Goal: Task Accomplishment & Management: Manage account settings

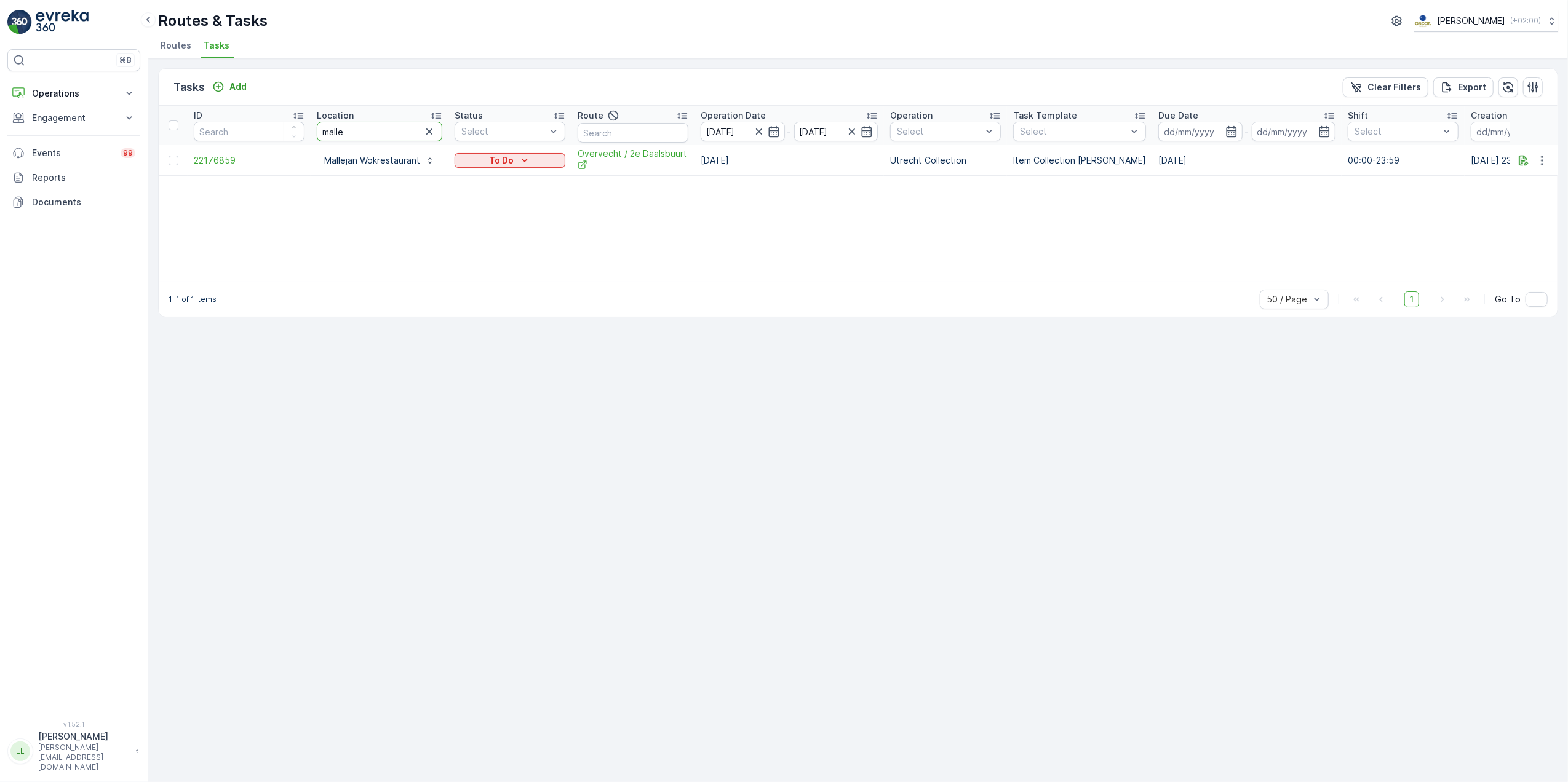
drag, startPoint x: 382, startPoint y: 131, endPoint x: 222, endPoint y: 142, distance: 160.4
click at [222, 142] on tr "ID Location malle Status Select Route Operation Date 09.10.2025 - 10.10.2025 Op…" at bounding box center [1115, 125] width 1913 height 39
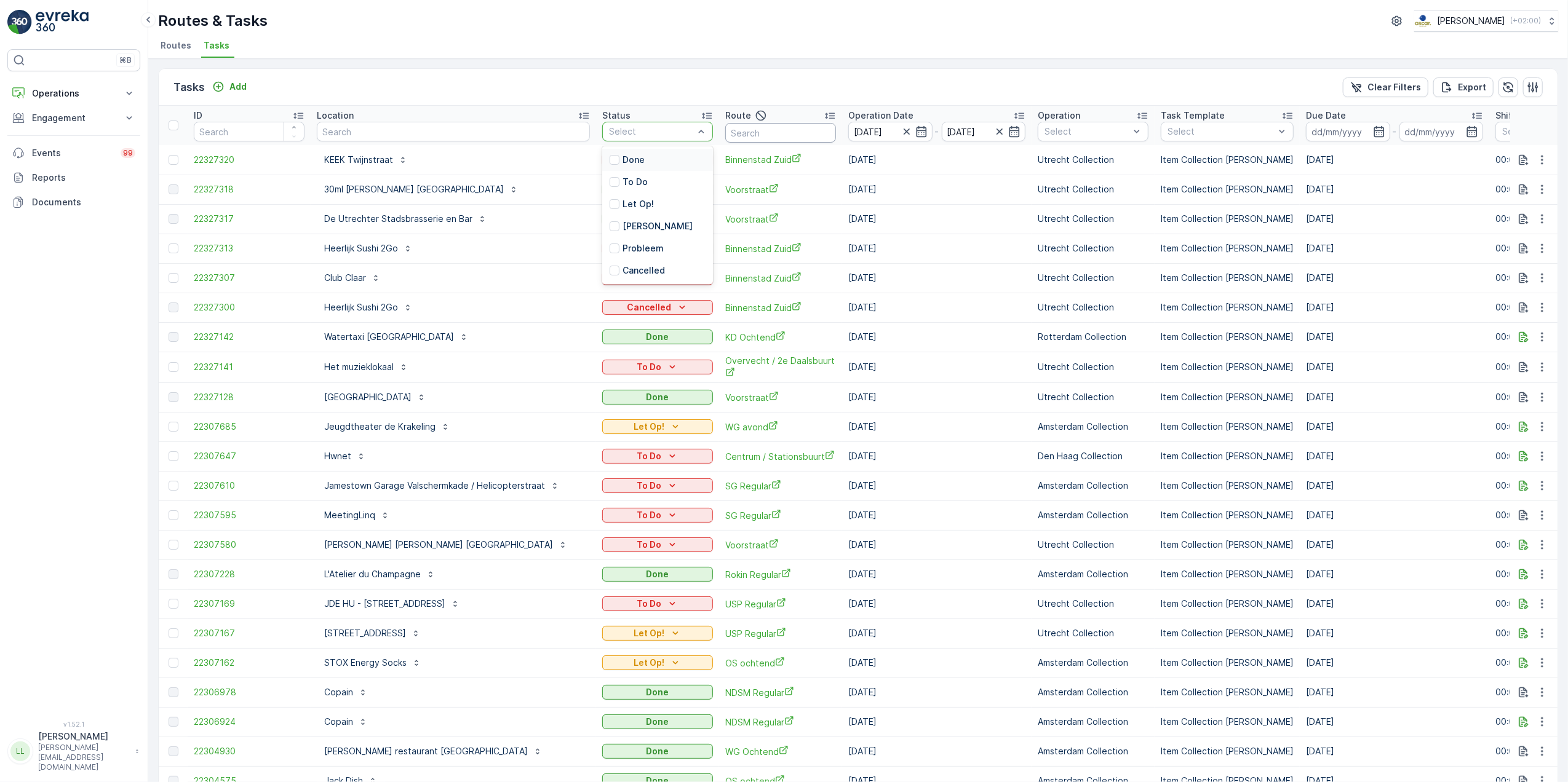
click at [769, 130] on input "text" at bounding box center [781, 133] width 111 height 20
type input "over"
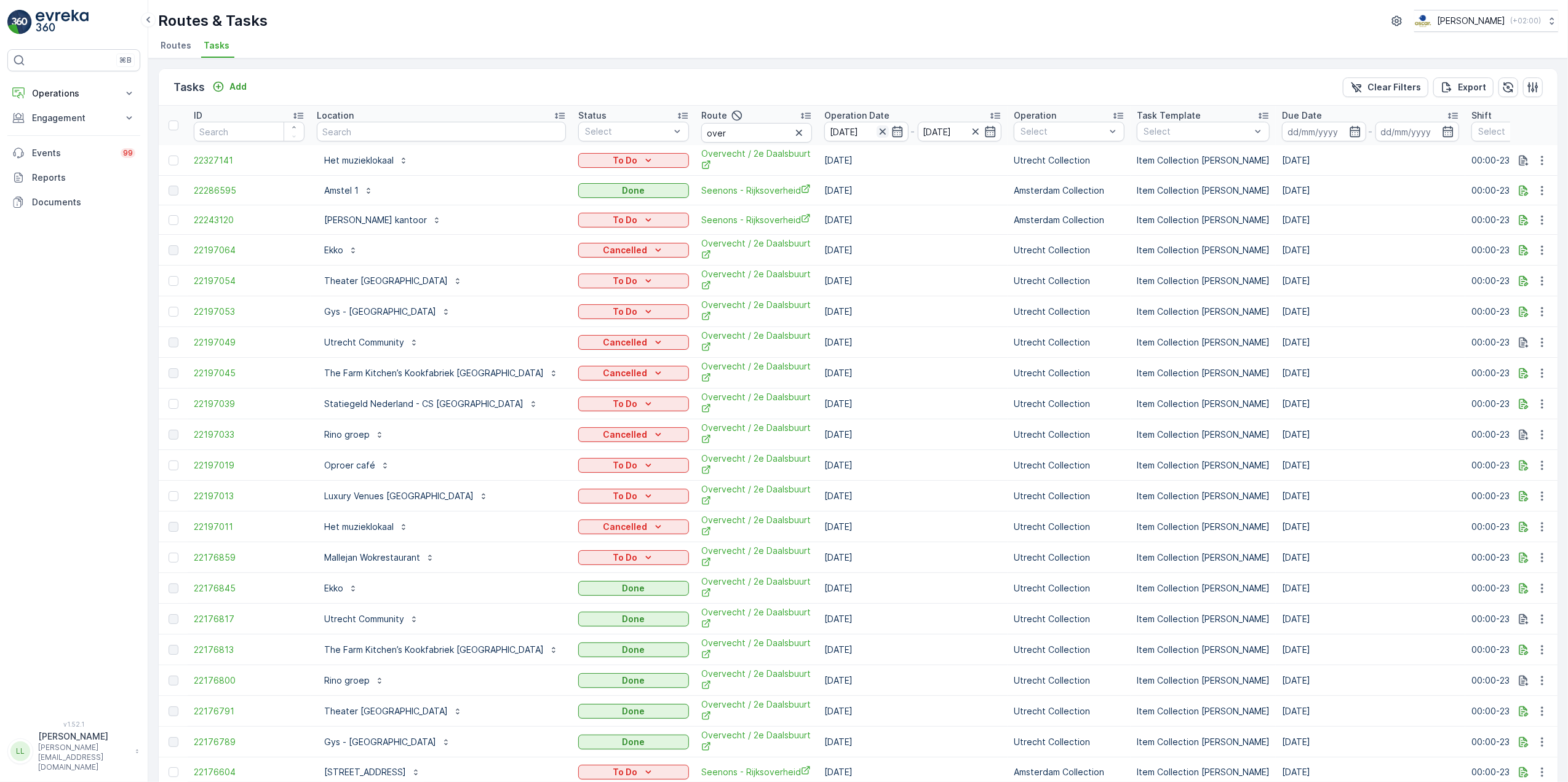
click at [877, 133] on icon "button" at bounding box center [883, 132] width 13 height 13
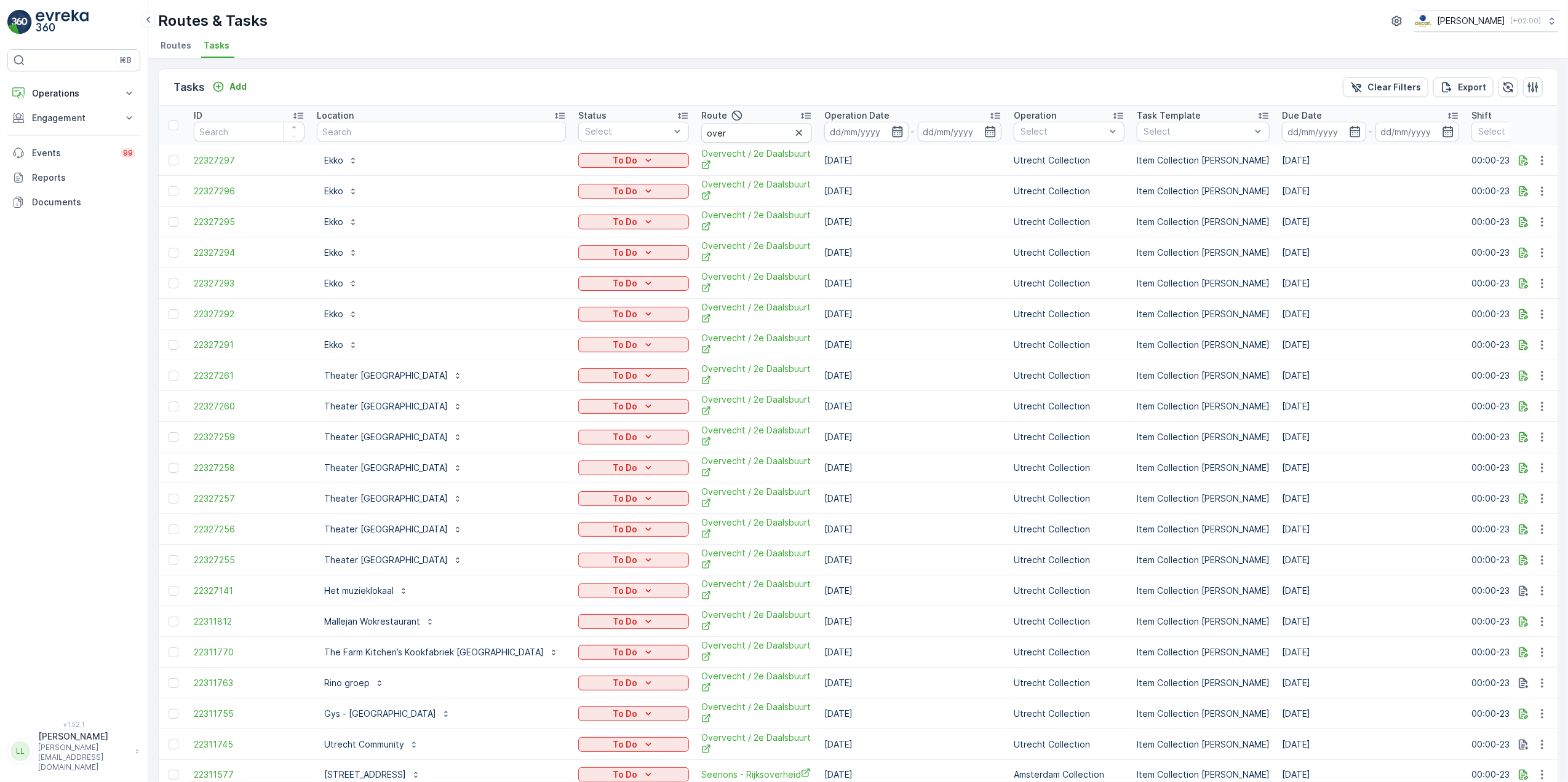
click at [891, 135] on icon "button" at bounding box center [898, 132] width 13 height 13
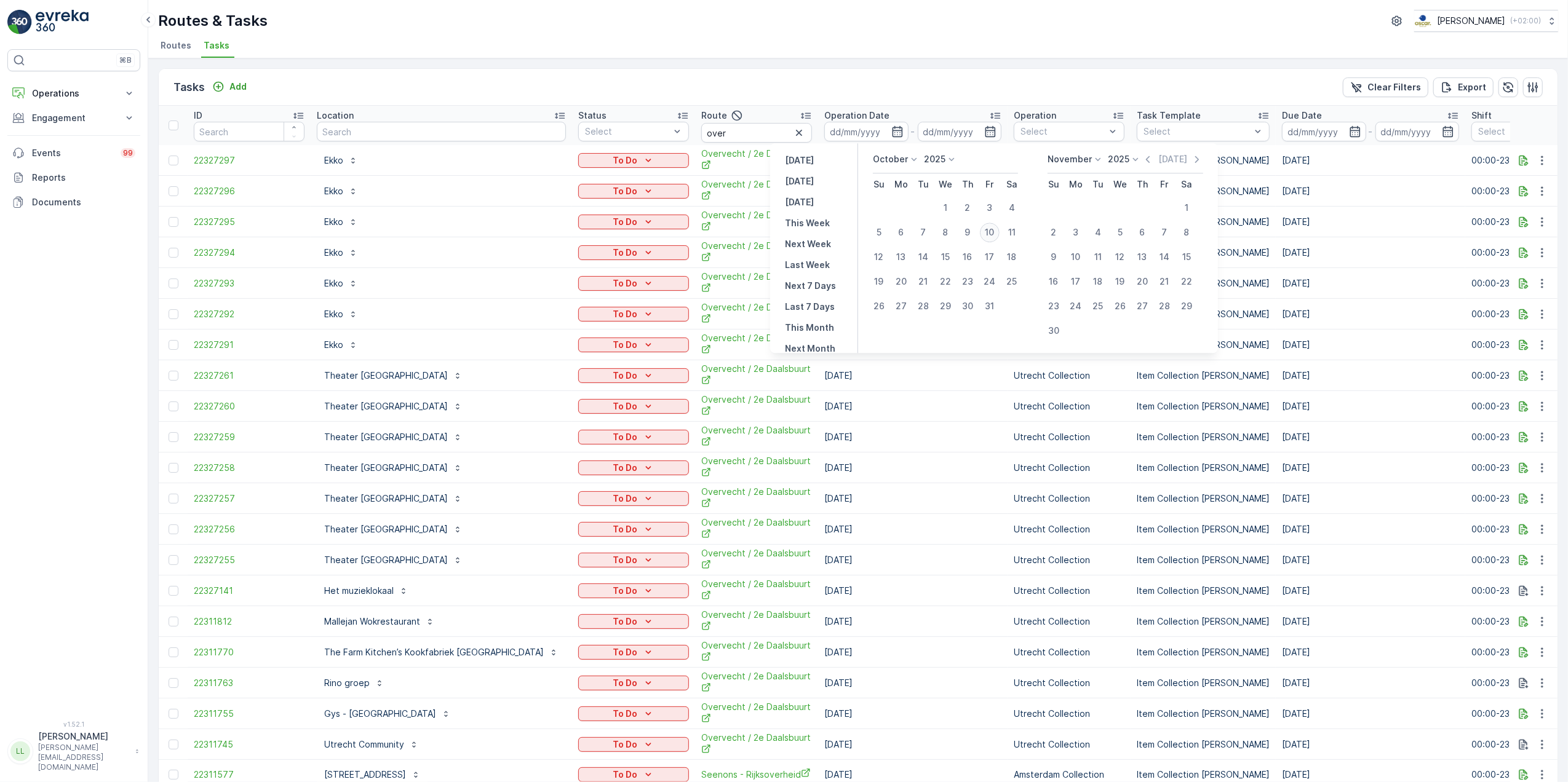
click at [993, 232] on div "10" at bounding box center [990, 233] width 20 height 20
type input "[DATE]"
click at [993, 232] on div "10" at bounding box center [990, 233] width 20 height 20
type input "[DATE]"
click at [993, 232] on div "10" at bounding box center [990, 233] width 20 height 20
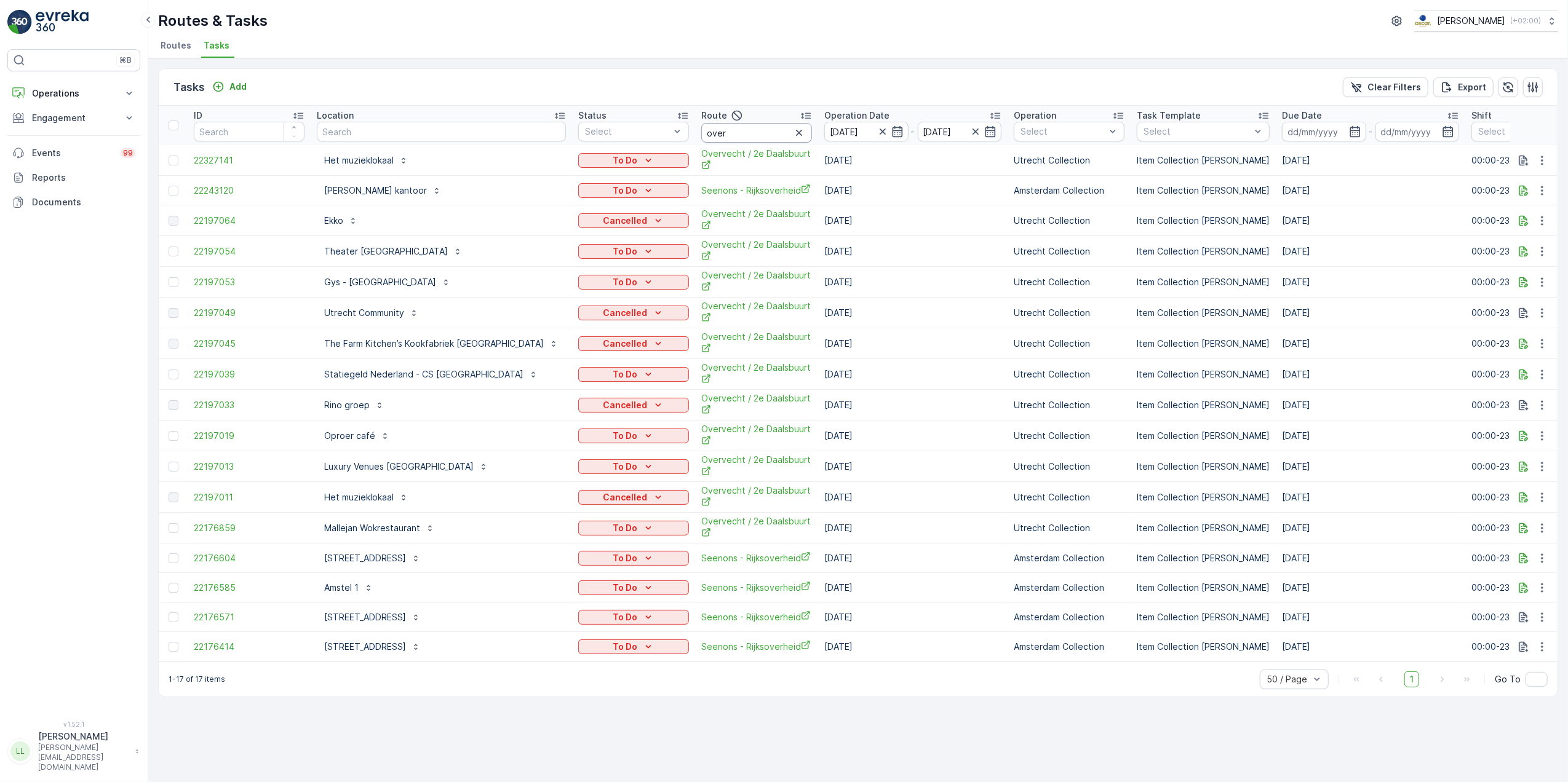
click at [701, 138] on input "over" at bounding box center [757, 133] width 111 height 20
type input "overvec"
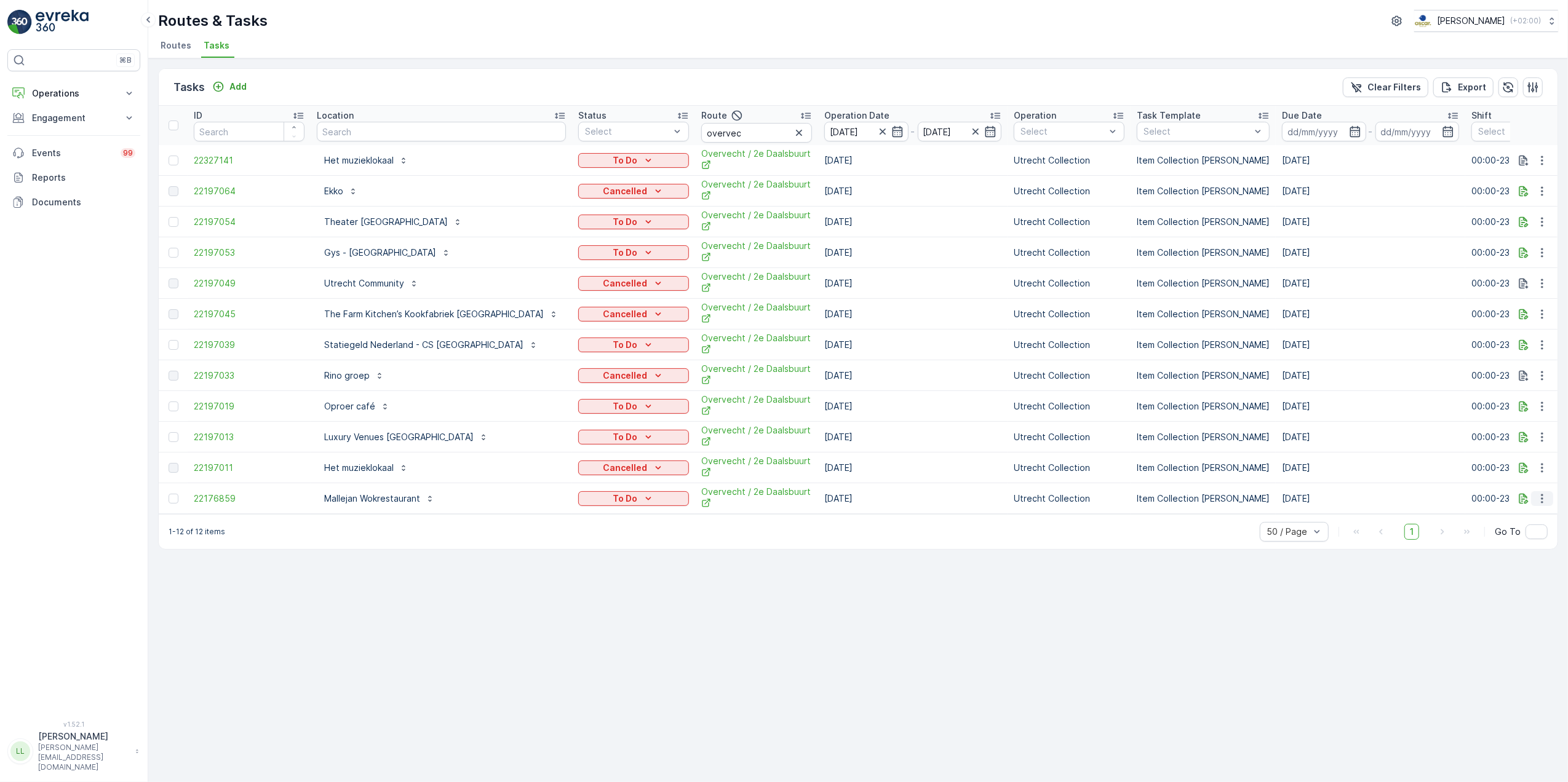
click at [1538, 505] on icon "button" at bounding box center [1543, 499] width 13 height 13
click at [1534, 554] on span "Change Route" at bounding box center [1511, 556] width 60 height 13
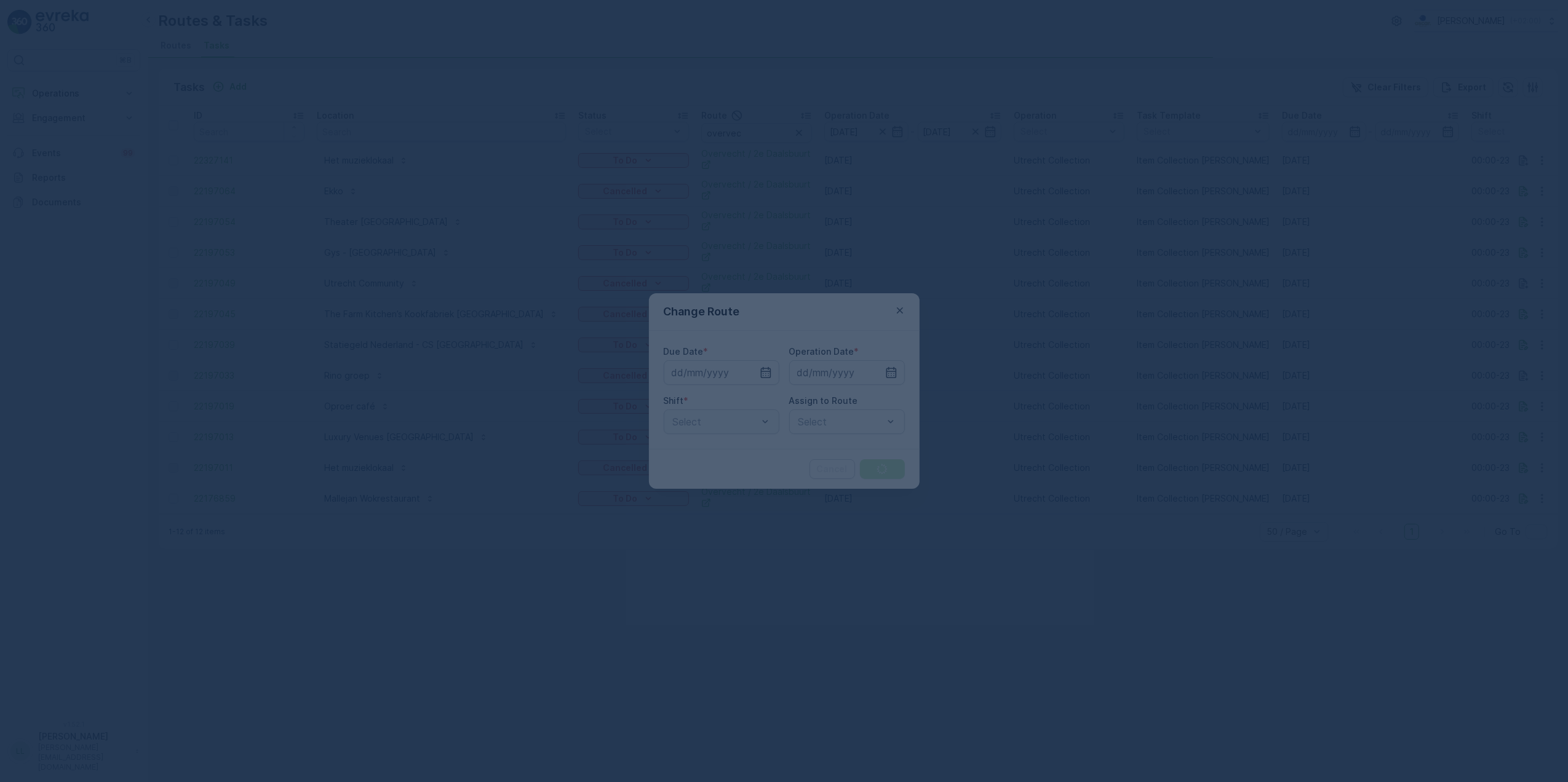
type input "[DATE]"
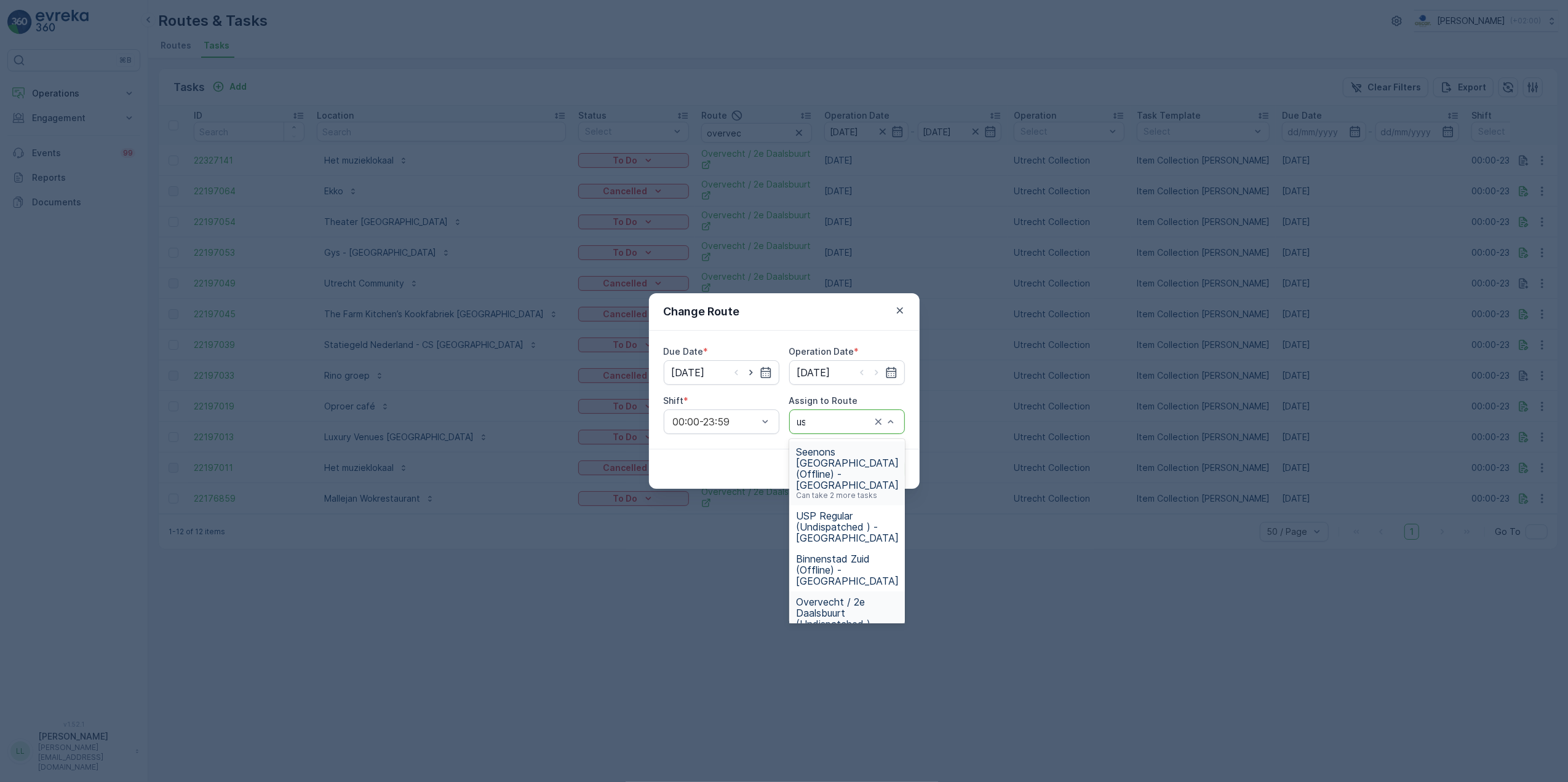
type input "usp"
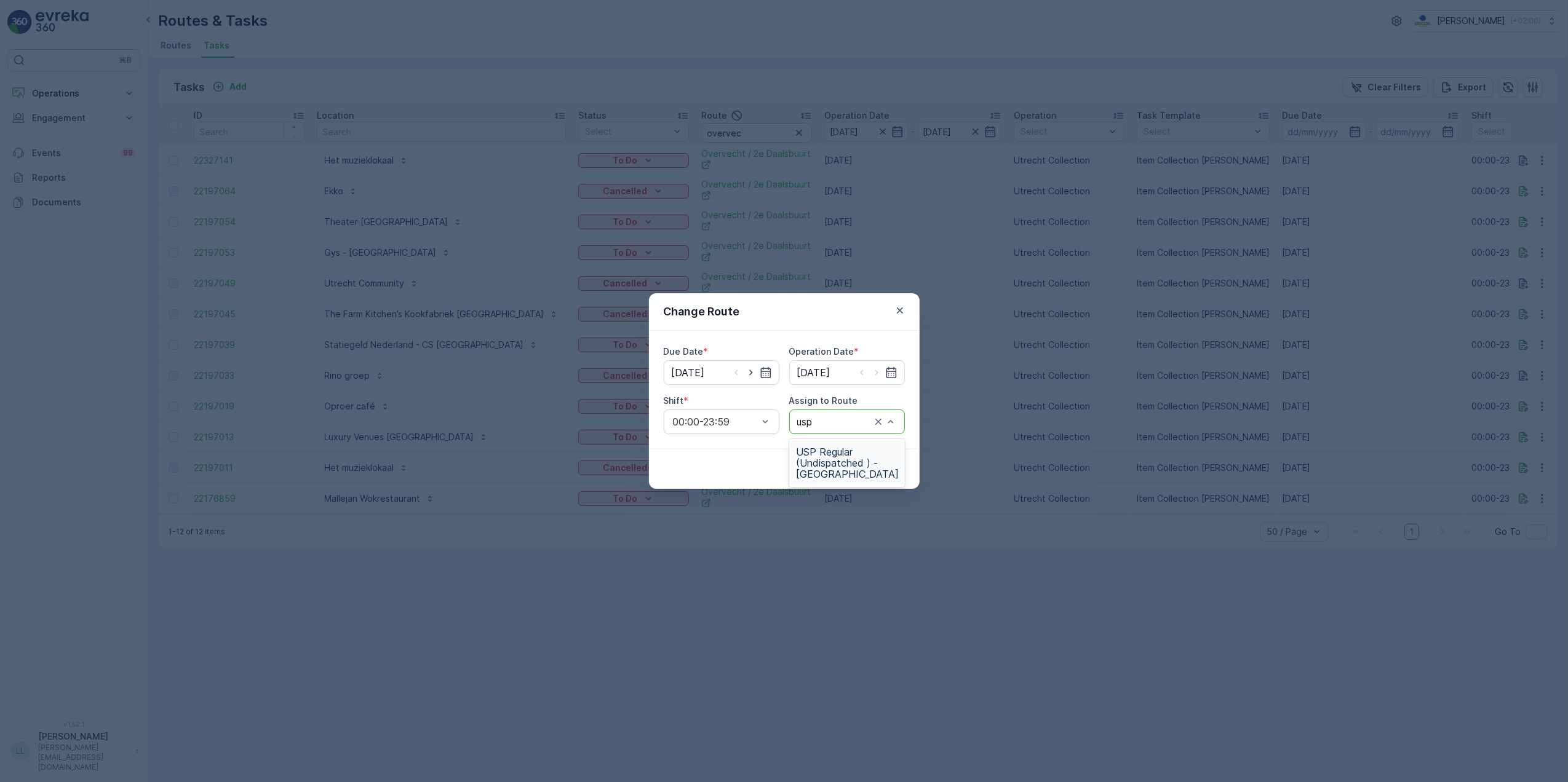
click at [838, 461] on span "USP Regular (Undispatched ) - Utrecht" at bounding box center [848, 463] width 103 height 34
click at [893, 468] on p "Submit" at bounding box center [882, 469] width 30 height 13
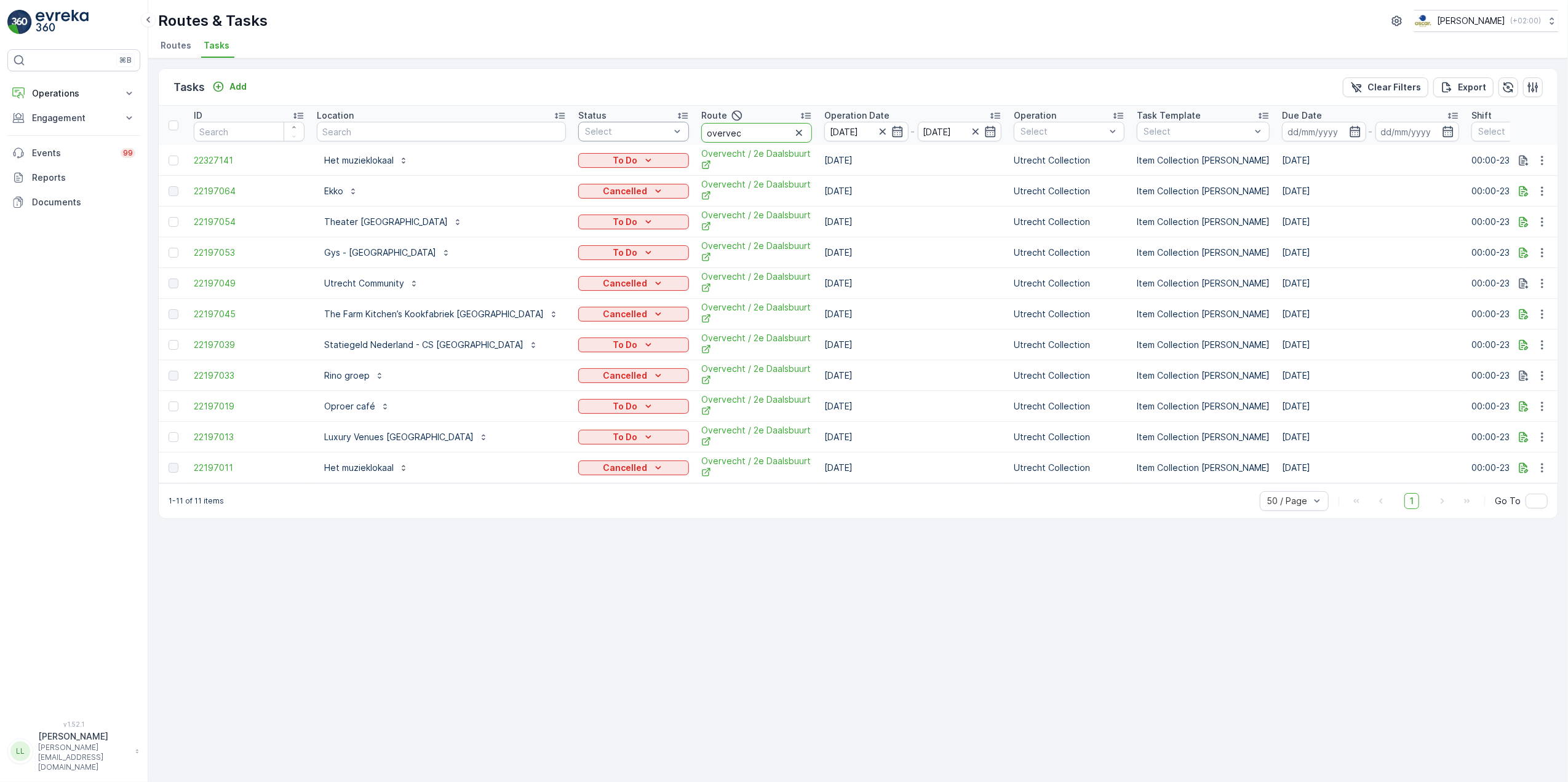
drag, startPoint x: 699, startPoint y: 126, endPoint x: 628, endPoint y: 134, distance: 71.4
click at [628, 134] on tr "ID Location Status Select Route overvec Operation Date 10.10.2025 - 10.10.2025 …" at bounding box center [1177, 125] width 2036 height 39
type input "om"
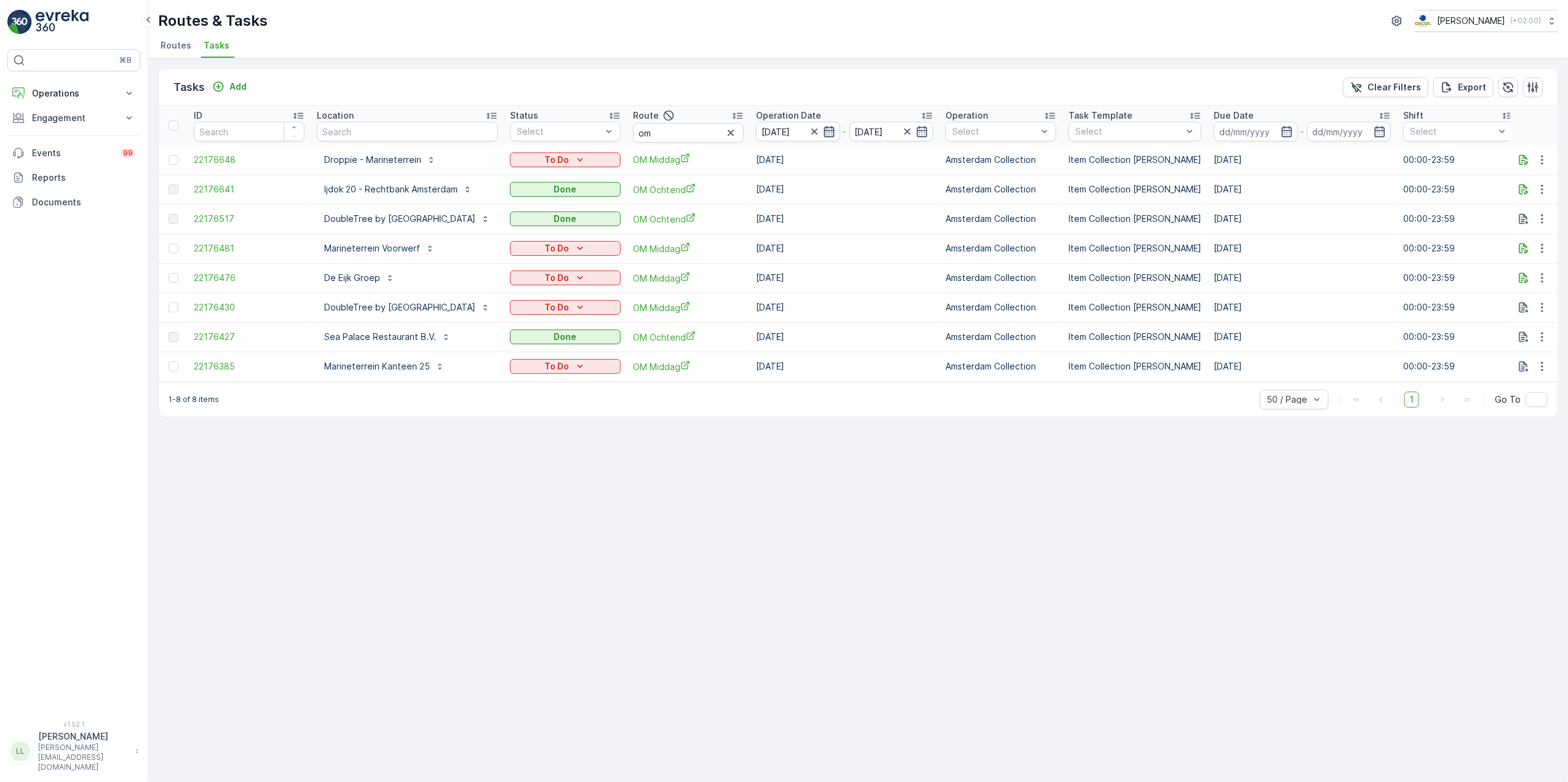
click at [836, 132] on icon "button" at bounding box center [829, 132] width 13 height 13
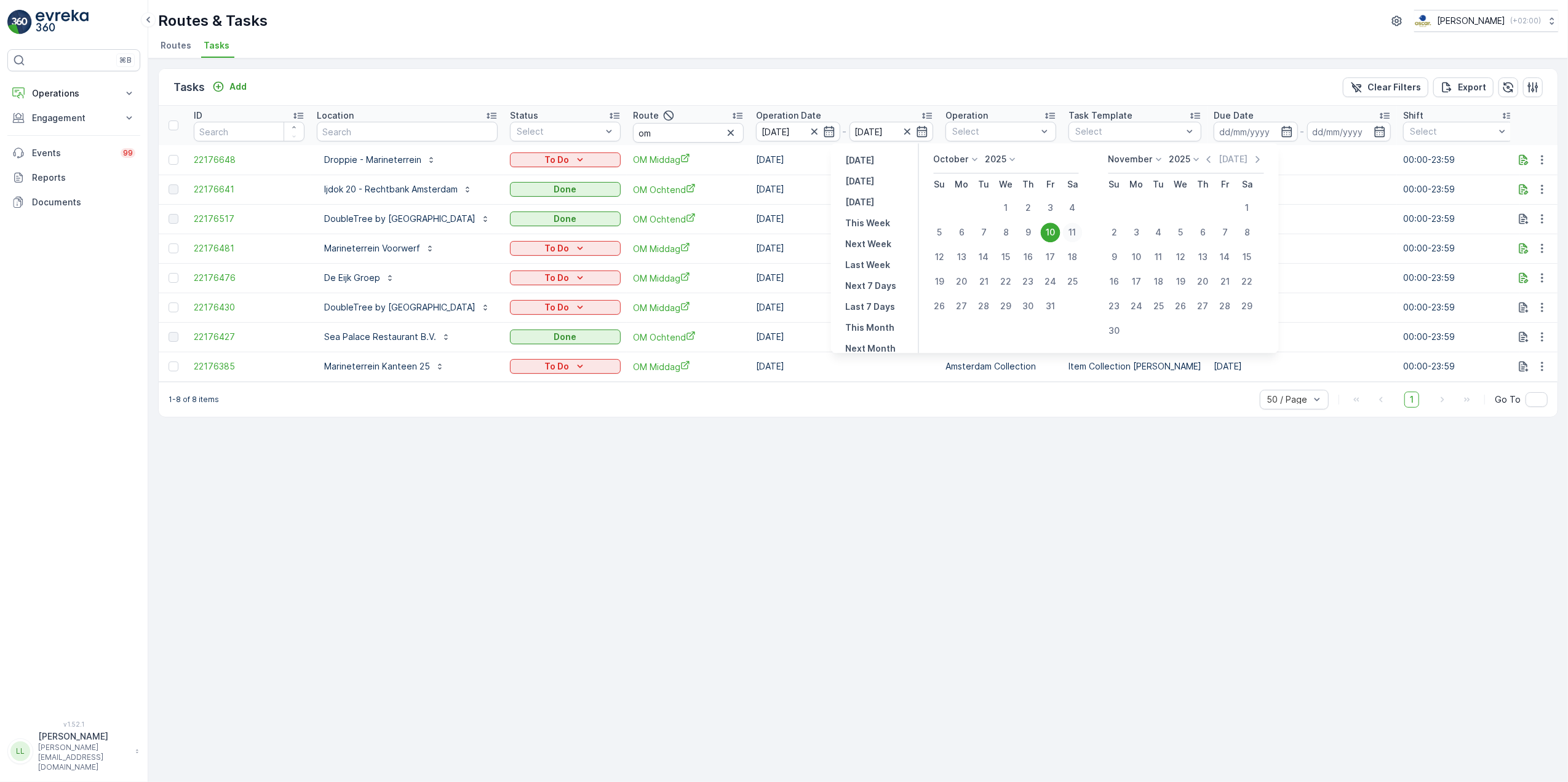
click at [1073, 235] on div "11" at bounding box center [1073, 233] width 20 height 20
type input "[DATE]"
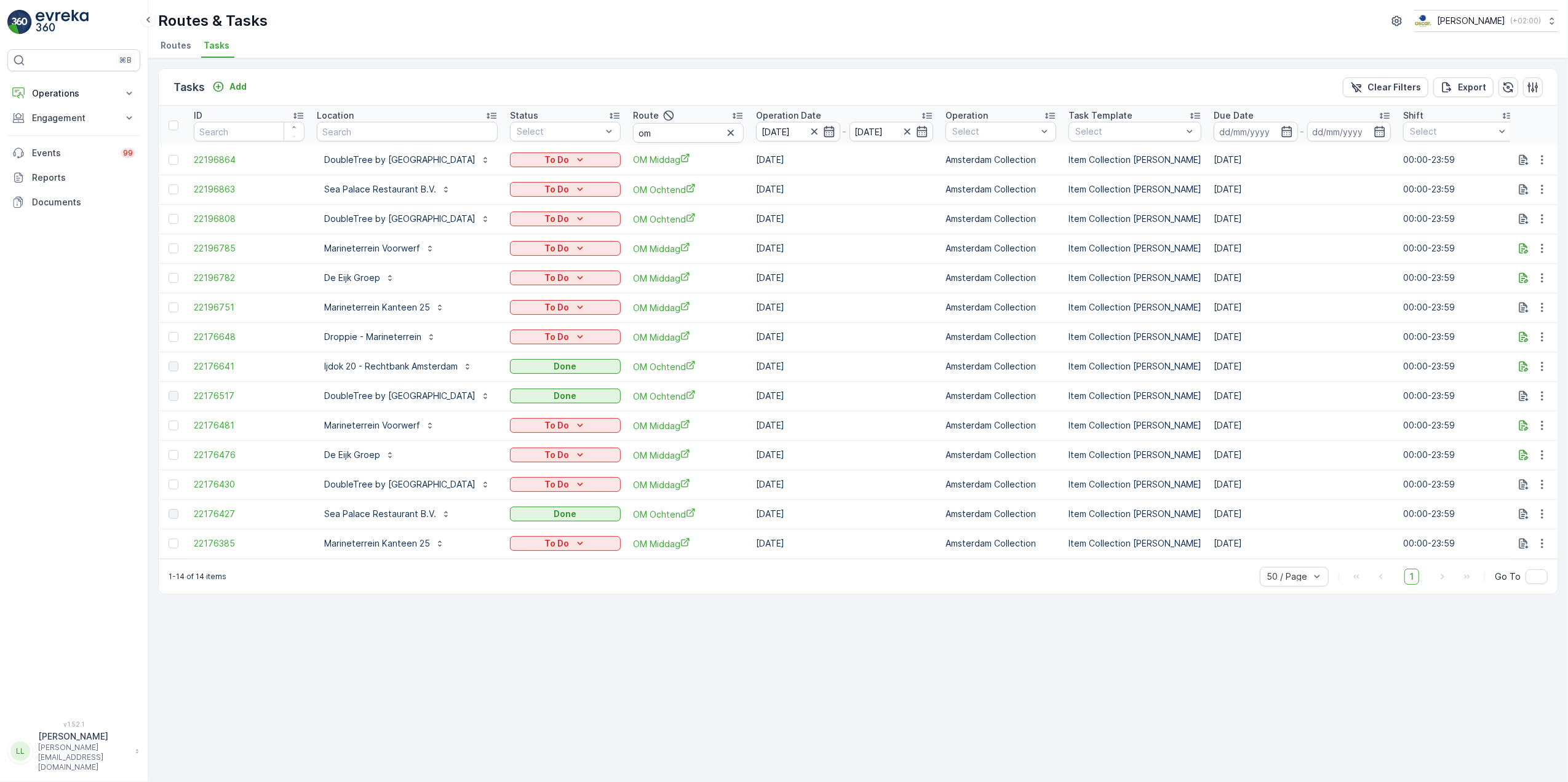
click at [836, 134] on icon "button" at bounding box center [829, 132] width 13 height 13
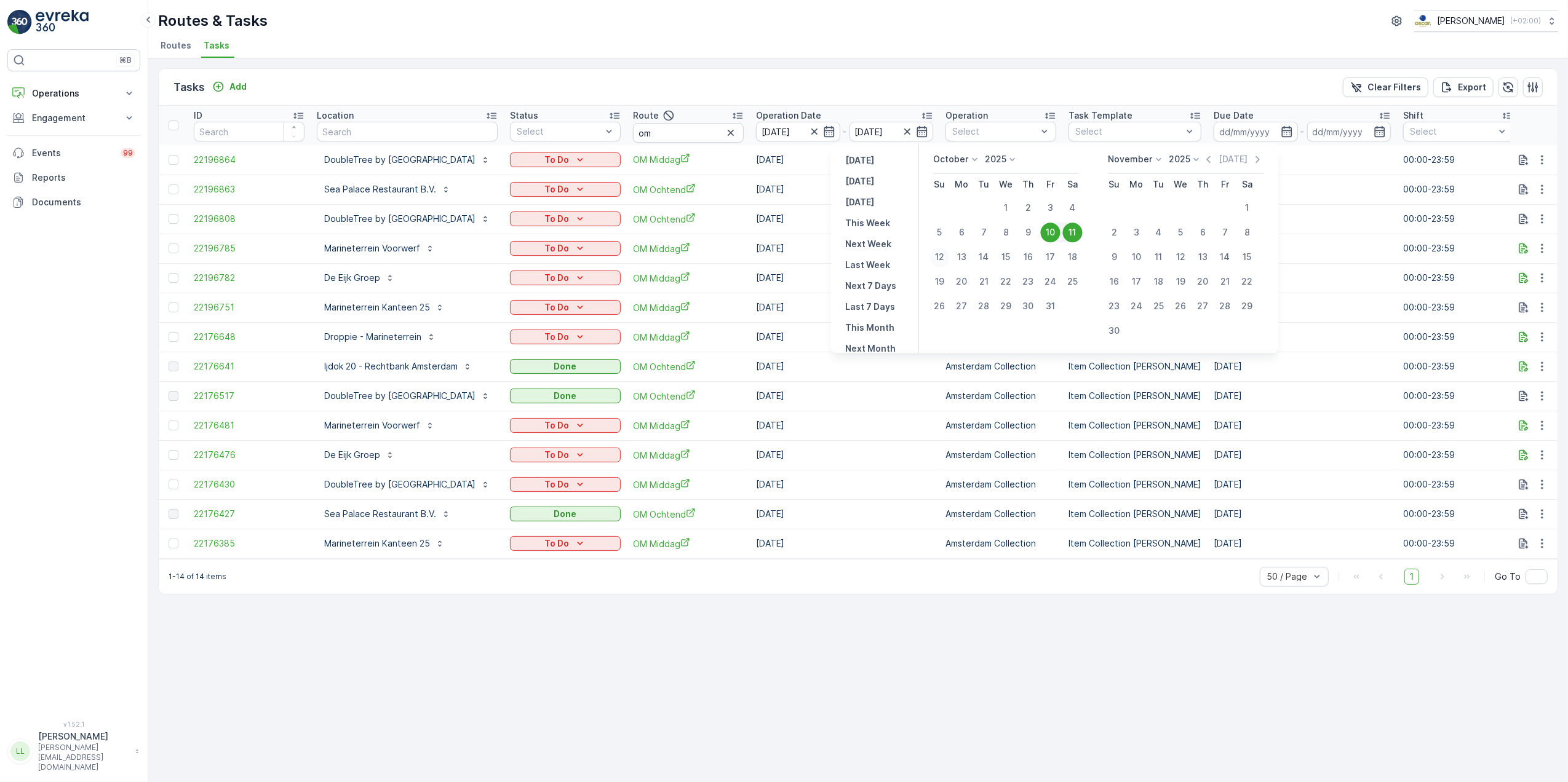
click at [940, 255] on div "12" at bounding box center [940, 257] width 20 height 20
type input "[DATE]"
click at [940, 255] on td "[DATE]" at bounding box center [845, 248] width 189 height 29
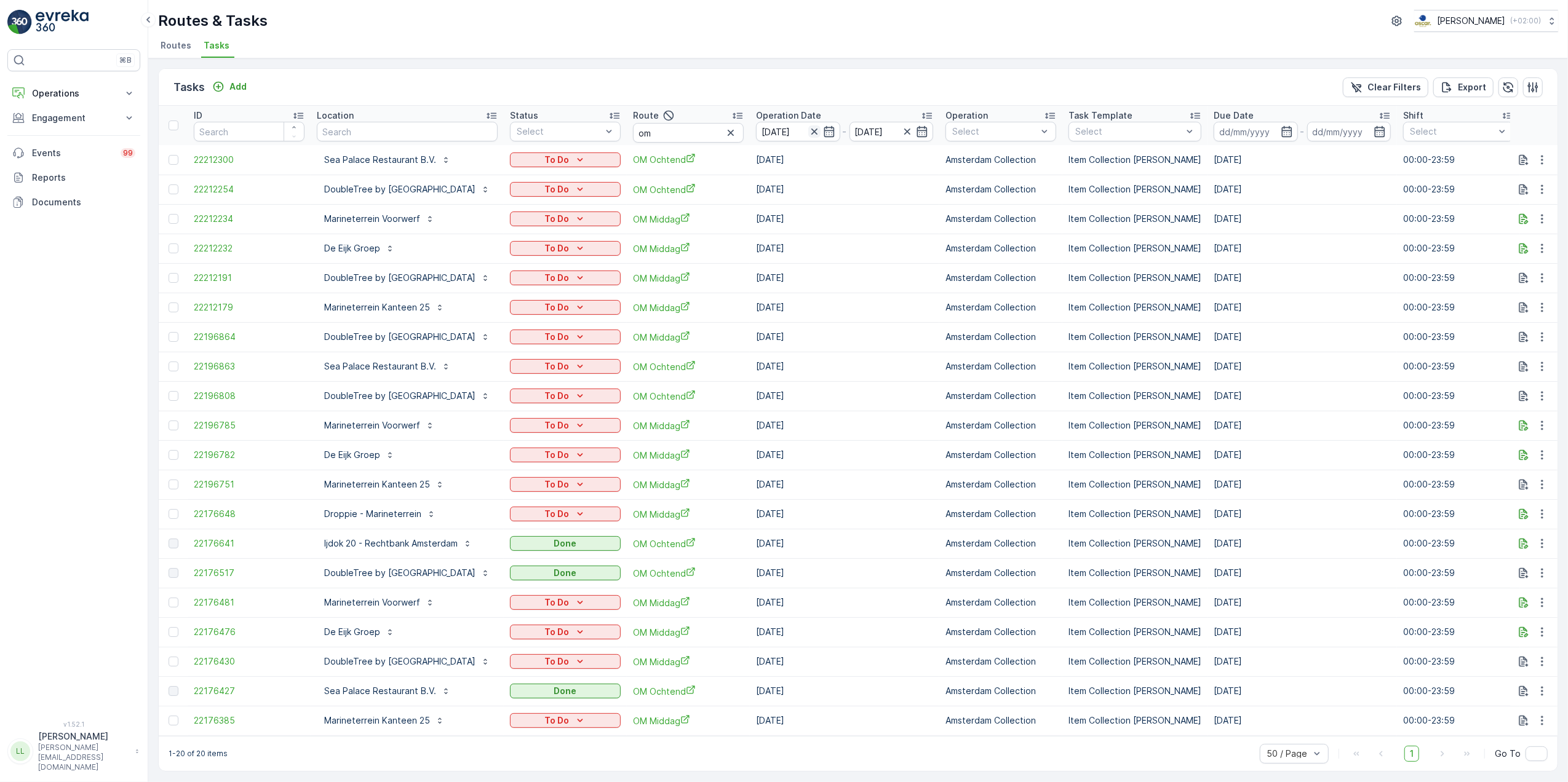
click at [820, 135] on icon "button" at bounding box center [815, 132] width 13 height 13
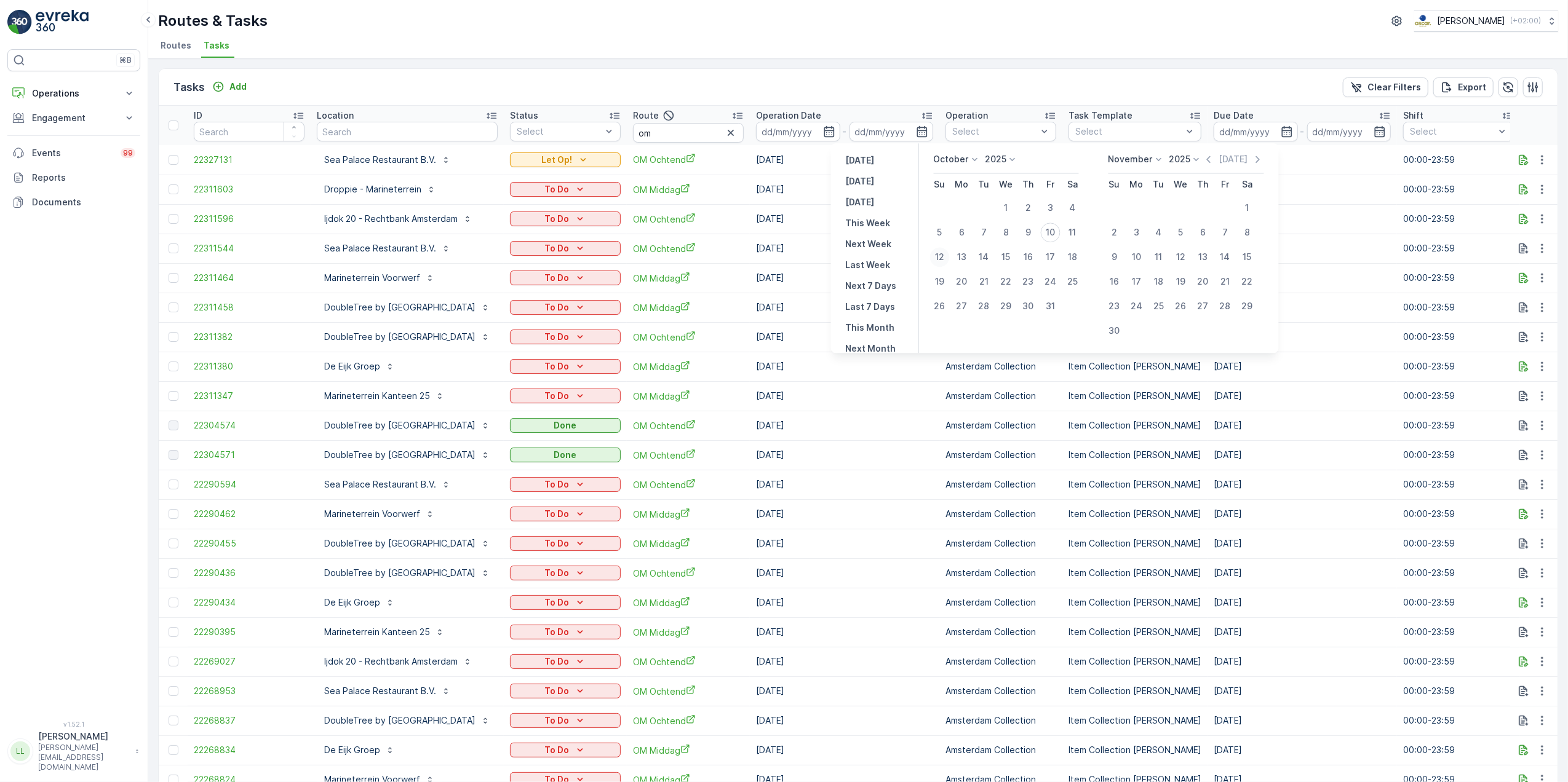
click at [935, 256] on div "12" at bounding box center [940, 257] width 20 height 20
type input "[DATE]"
click at [935, 256] on div "12" at bounding box center [940, 257] width 20 height 20
type input "[DATE]"
click at [935, 256] on div "12" at bounding box center [940, 257] width 20 height 20
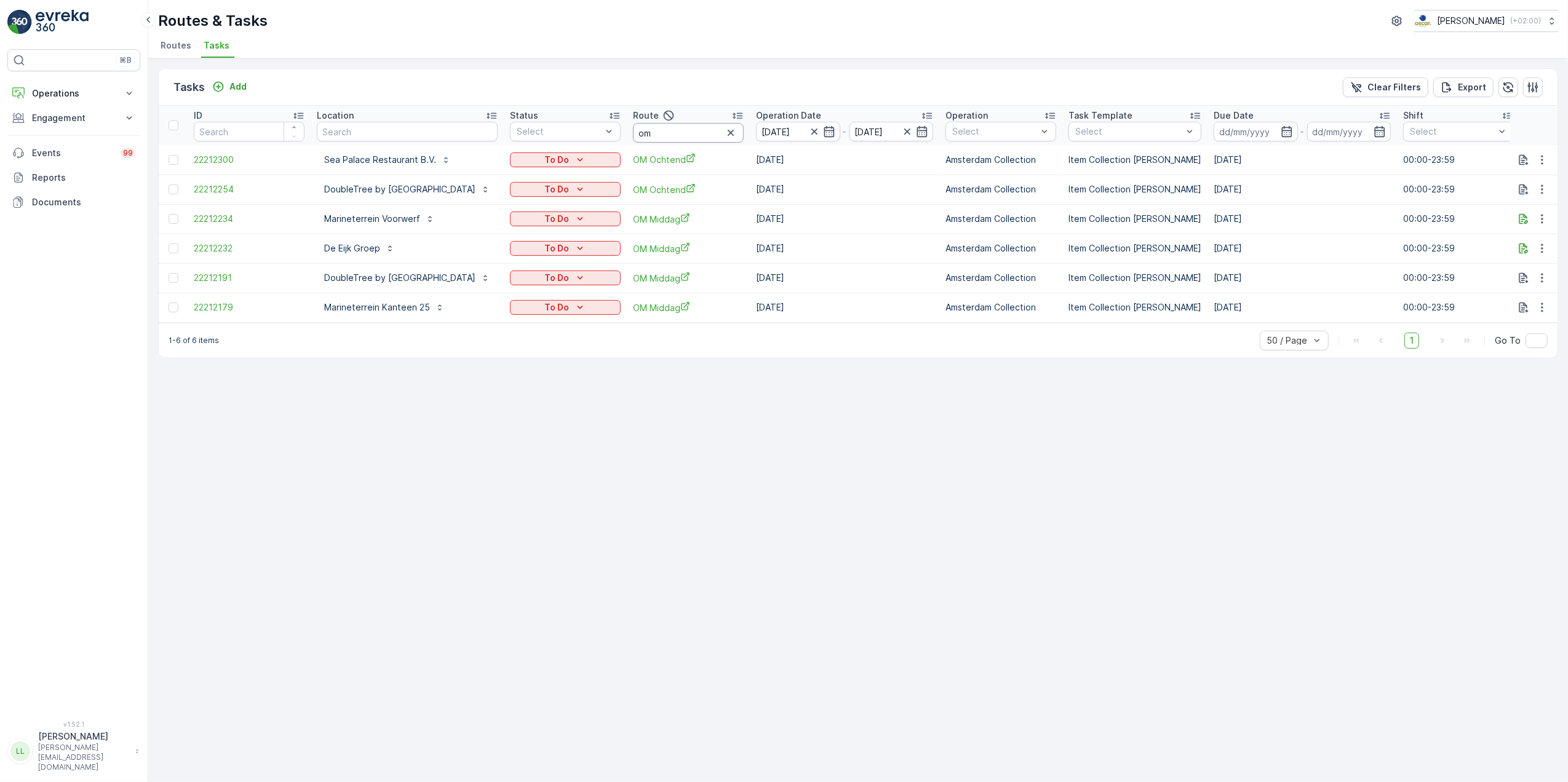
click at [744, 130] on input "om" at bounding box center [689, 133] width 111 height 20
type input "om o"
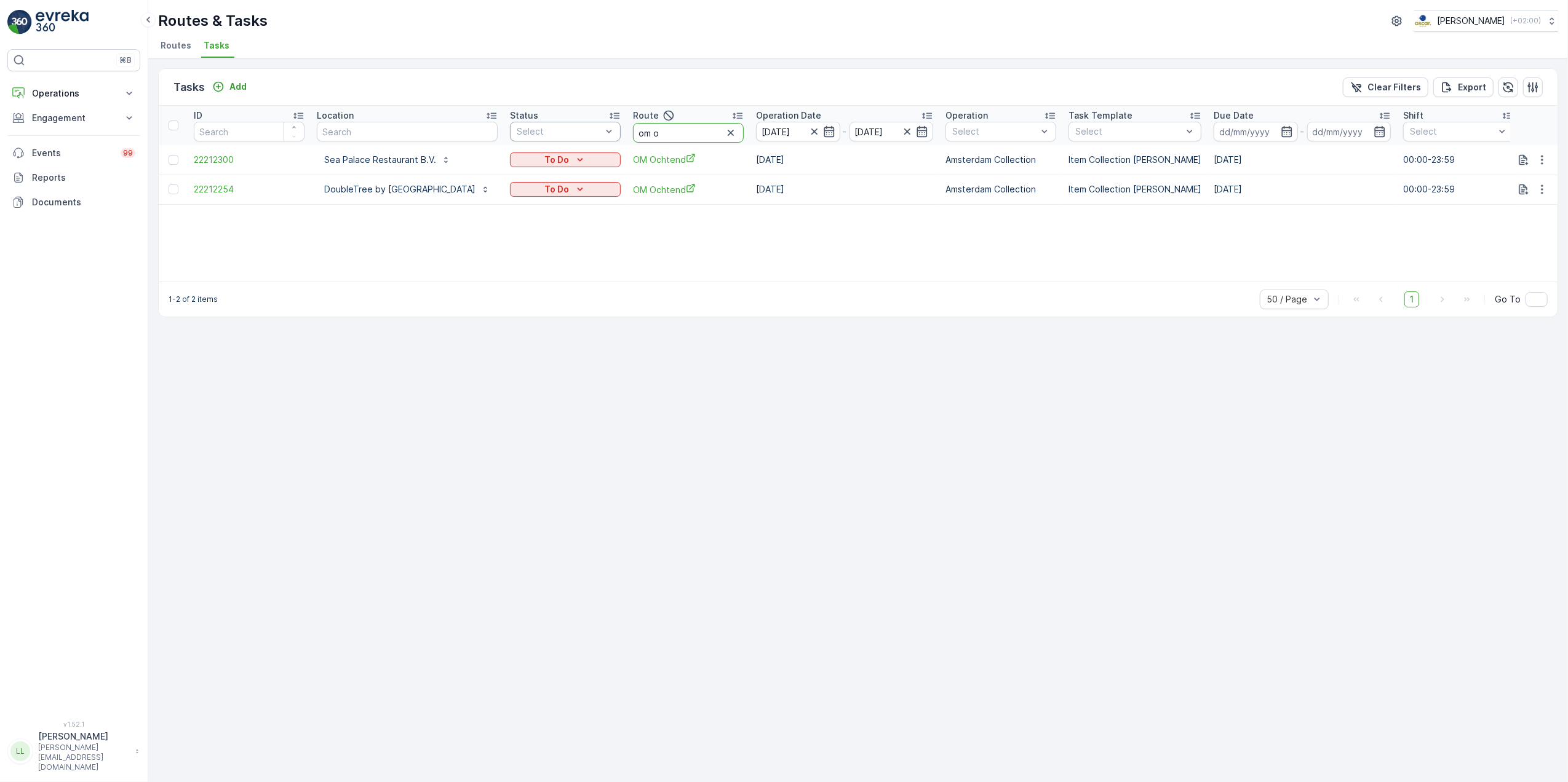
drag, startPoint x: 739, startPoint y: 135, endPoint x: 689, endPoint y: 130, distance: 50.2
click at [689, 130] on tr "ID Location Status Select Route om o Operation Date 12.10.2025 - 12.10.2025 Ope…" at bounding box center [1143, 125] width 1968 height 39
click at [744, 133] on input "om o" at bounding box center [689, 133] width 111 height 20
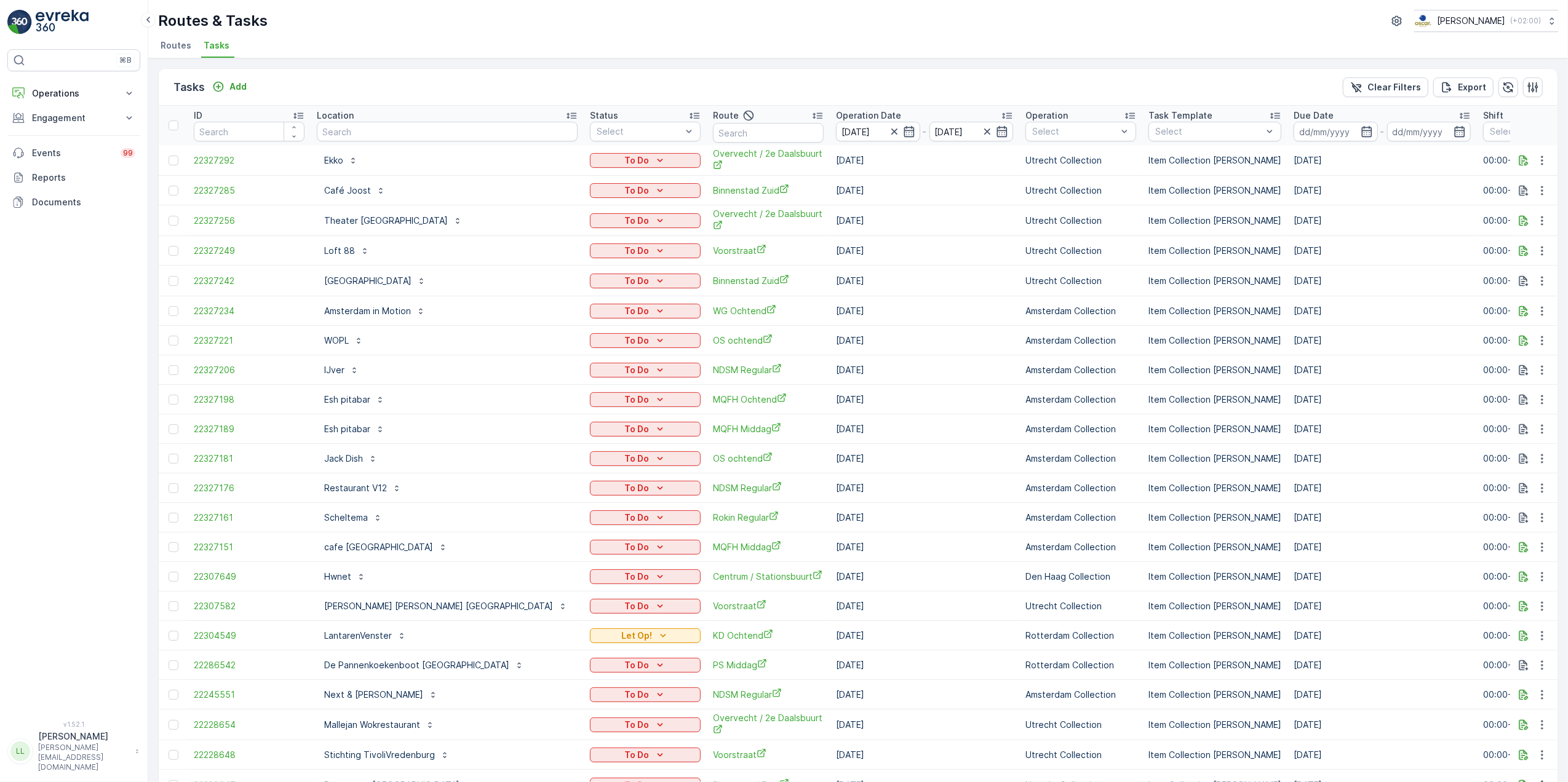
click at [713, 138] on input "text" at bounding box center [769, 133] width 111 height 20
type input "om"
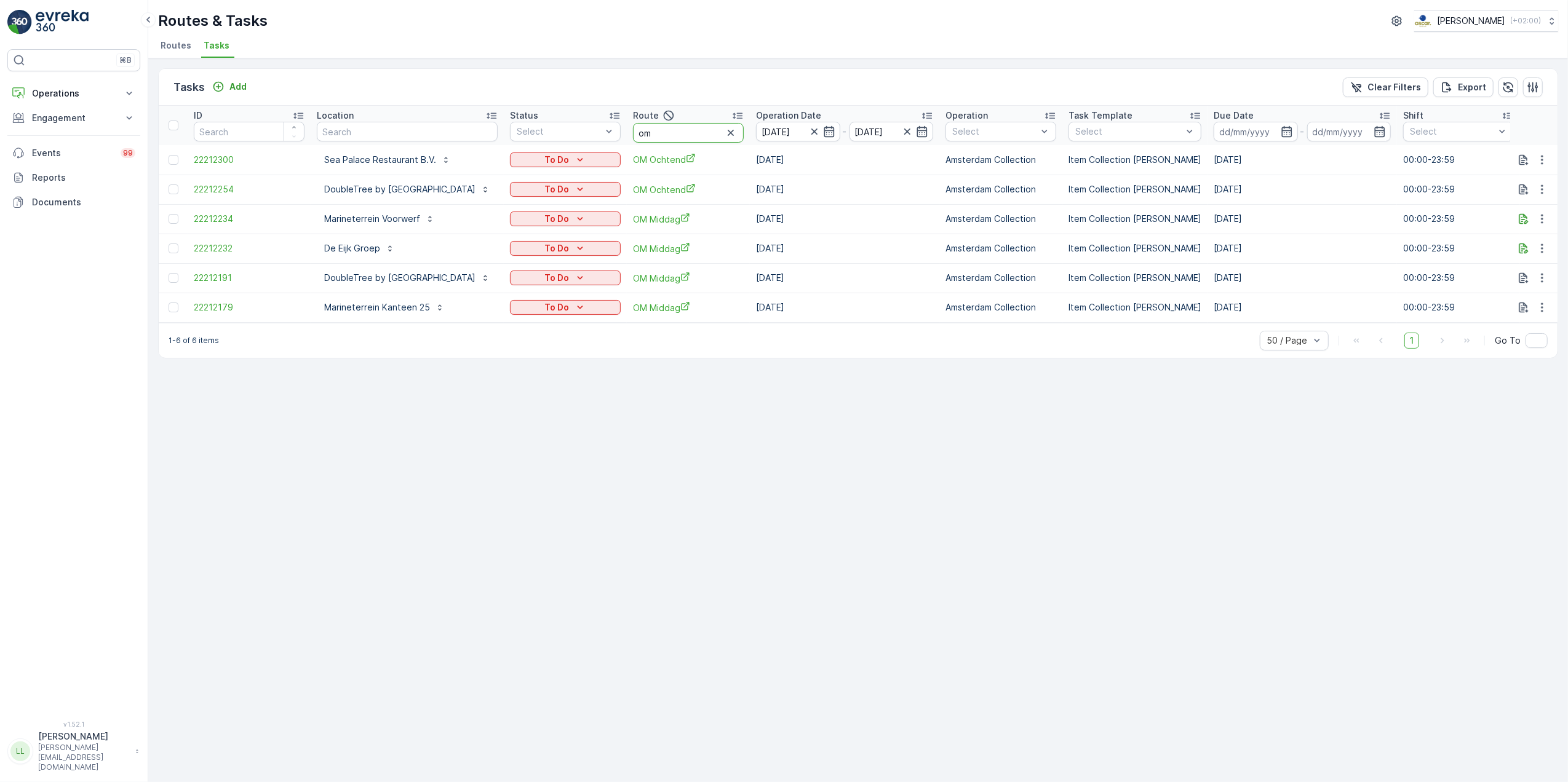
drag, startPoint x: 724, startPoint y: 130, endPoint x: 695, endPoint y: 125, distance: 29.4
click at [695, 125] on tr "ID Location Status Select Route om Operation Date 12.10.2025 - 12.10.2025 Opera…" at bounding box center [1143, 125] width 1968 height 39
type input "rijks"
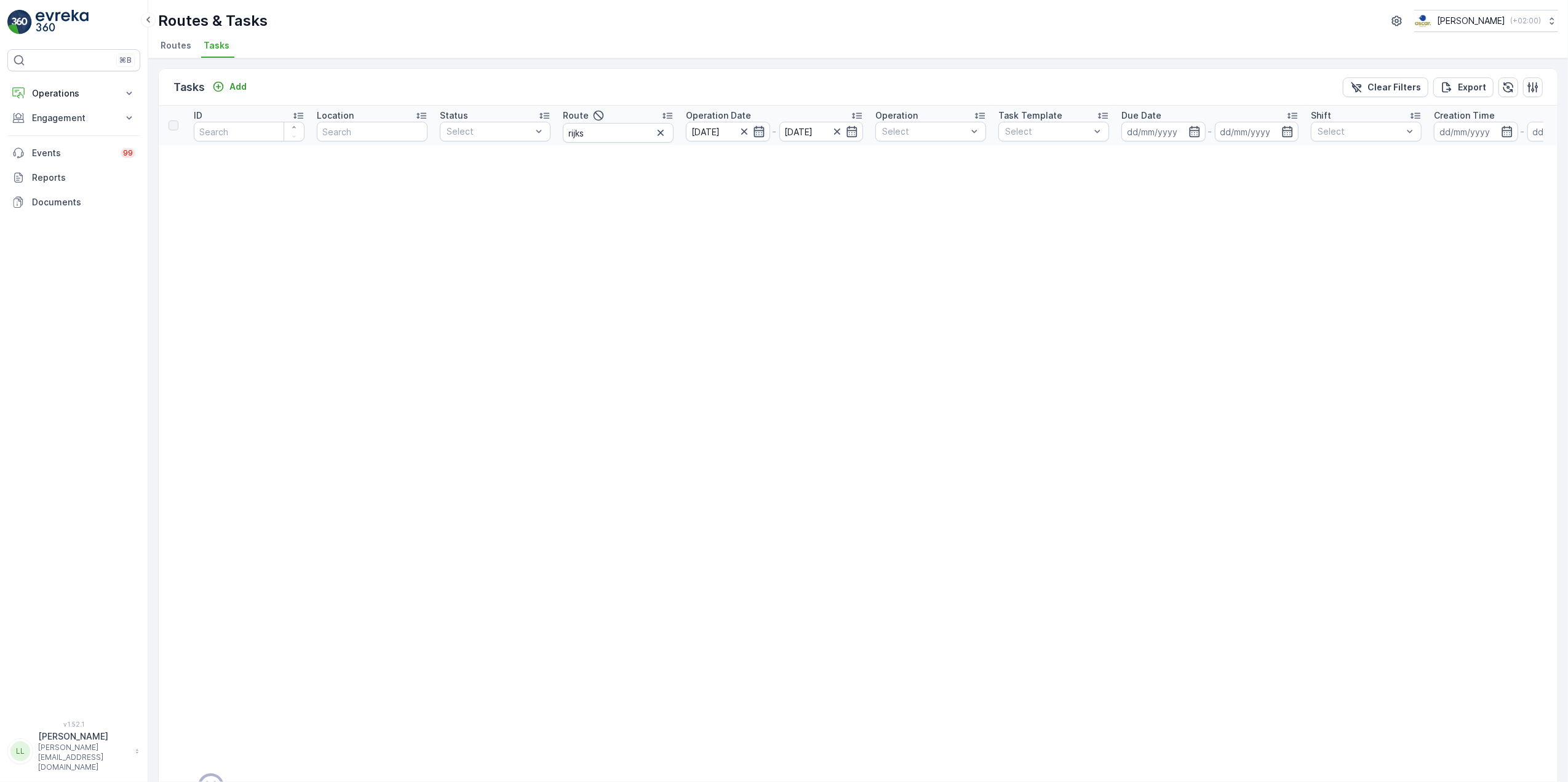
click at [760, 135] on icon "button" at bounding box center [759, 132] width 13 height 13
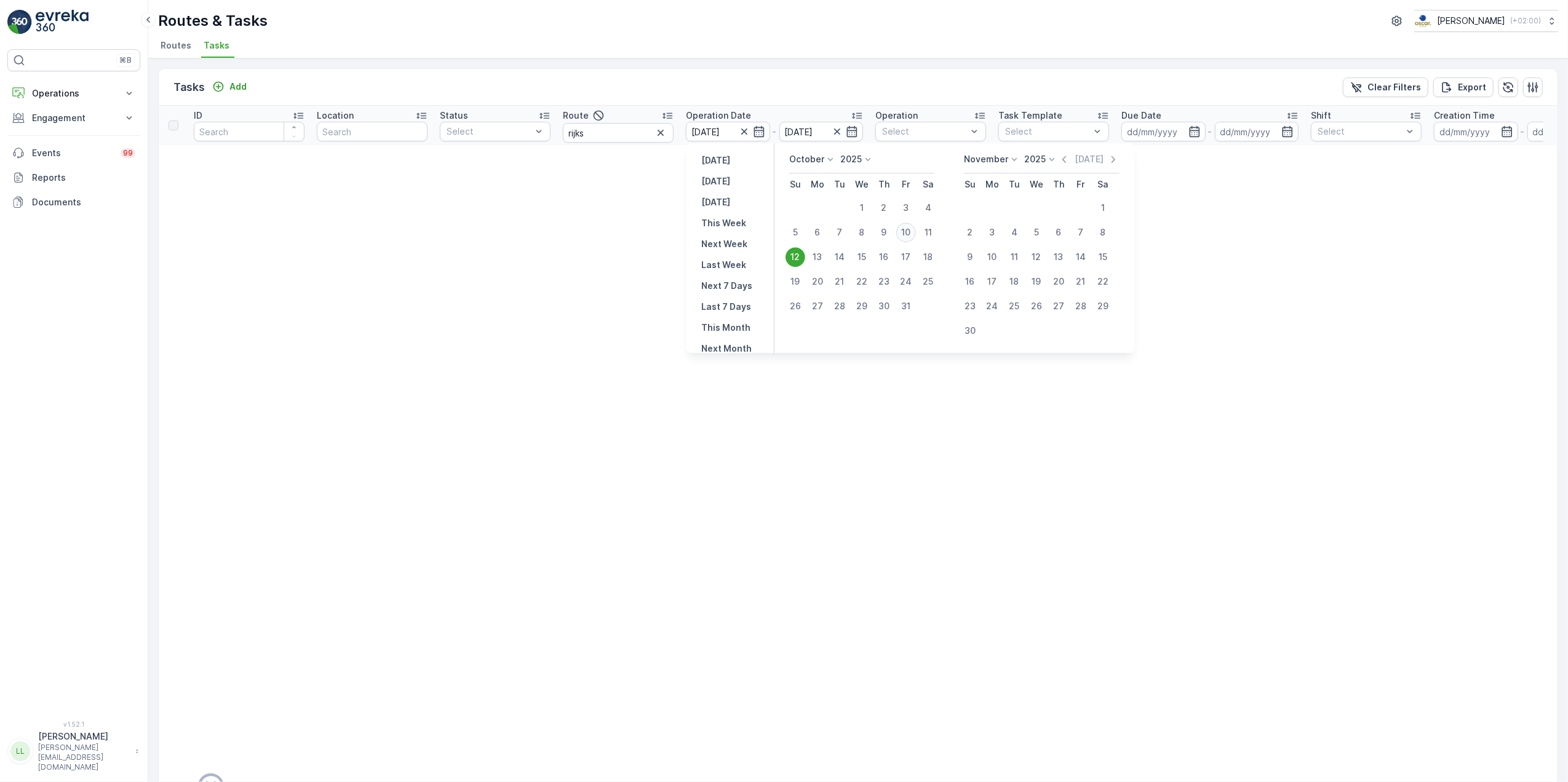
click at [904, 232] on div "10" at bounding box center [907, 233] width 20 height 20
type input "[DATE]"
click at [904, 232] on div "10" at bounding box center [907, 233] width 20 height 20
type input "[DATE]"
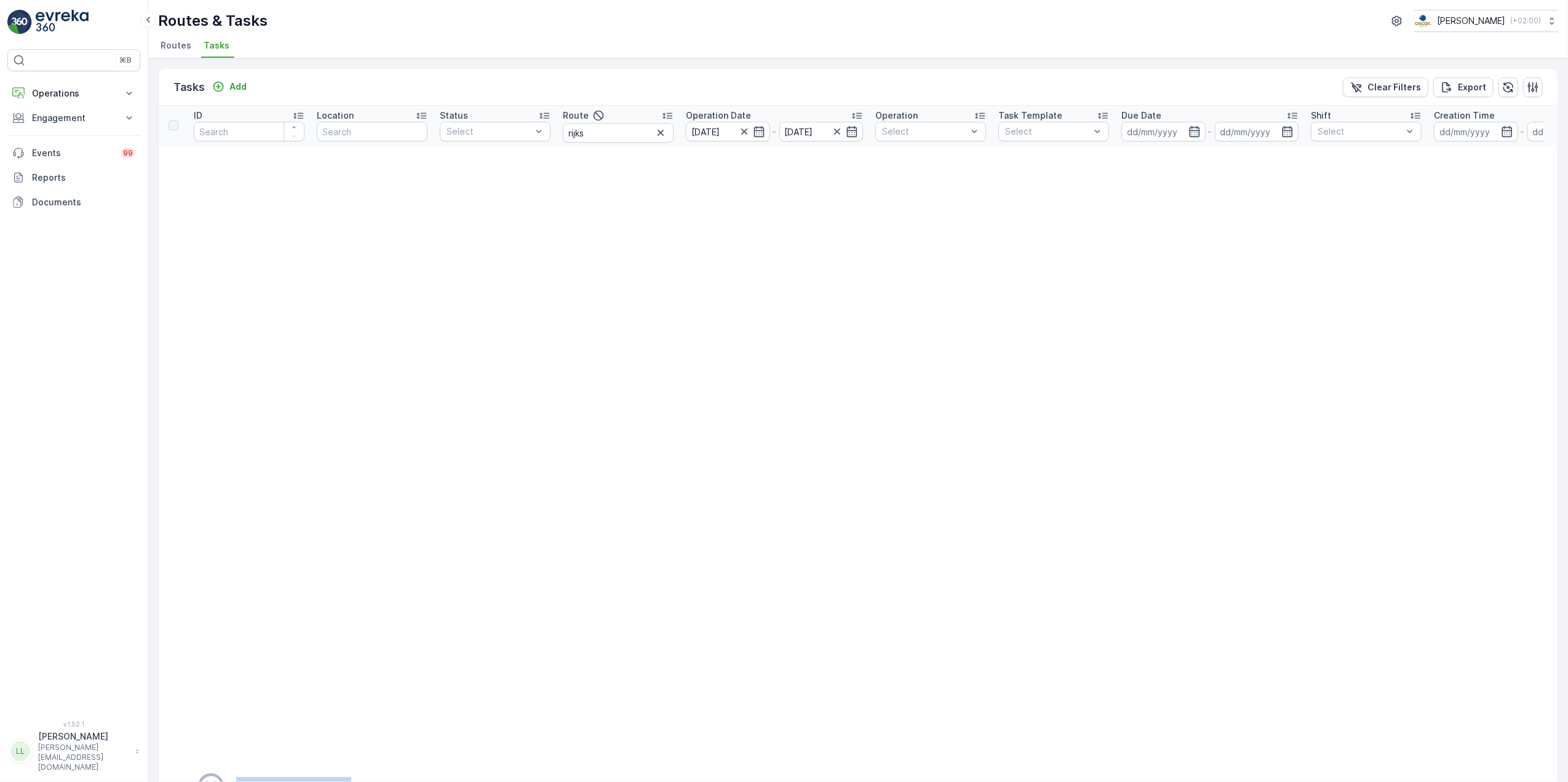
click at [904, 232] on td "There are no tasks." at bounding box center [1011, 787] width 1704 height 1284
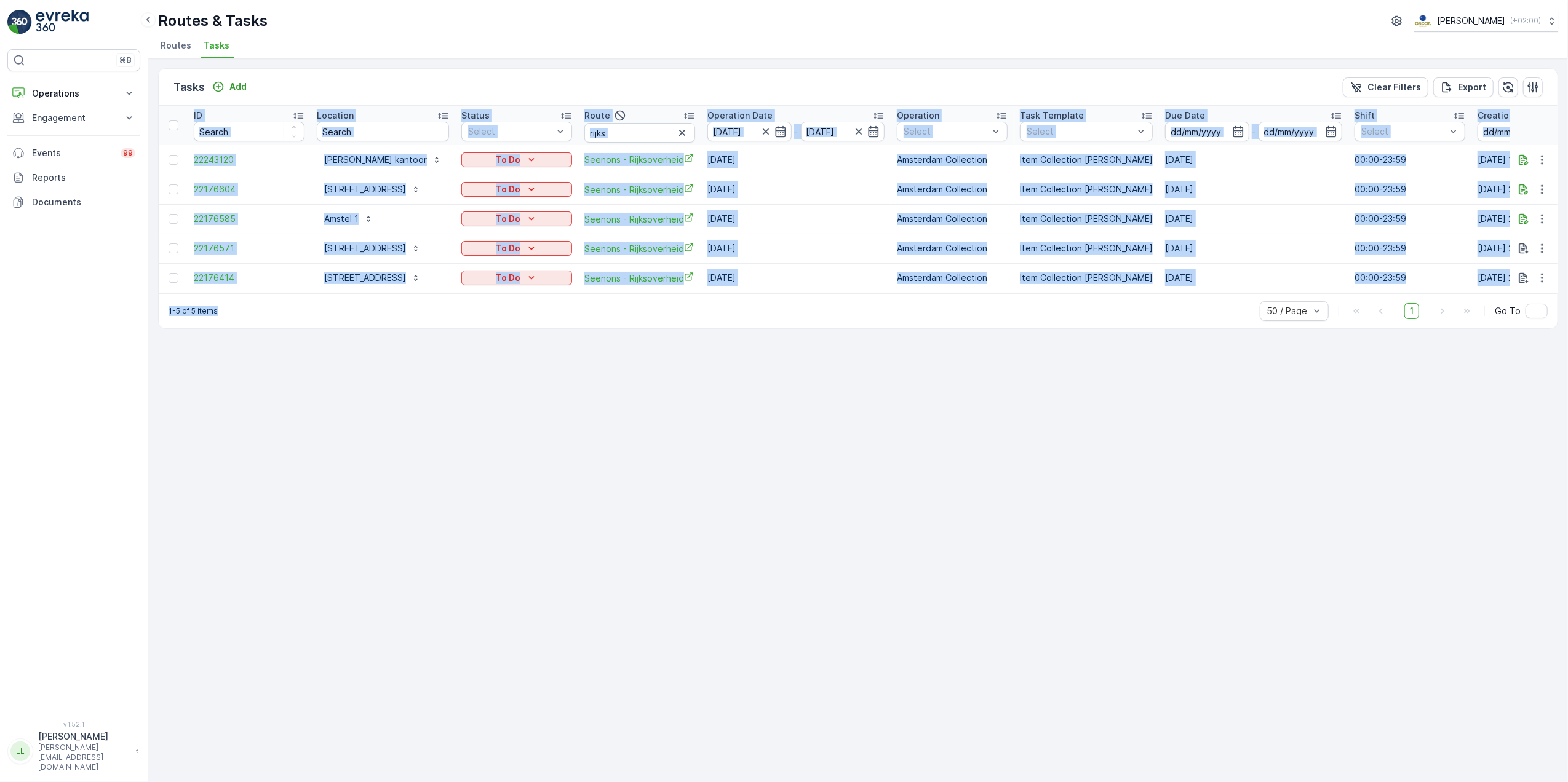
click at [707, 424] on div "Tasks Add Clear Filters Export ID Location Status Select Route rijks Operation …" at bounding box center [858, 420] width 1420 height 724
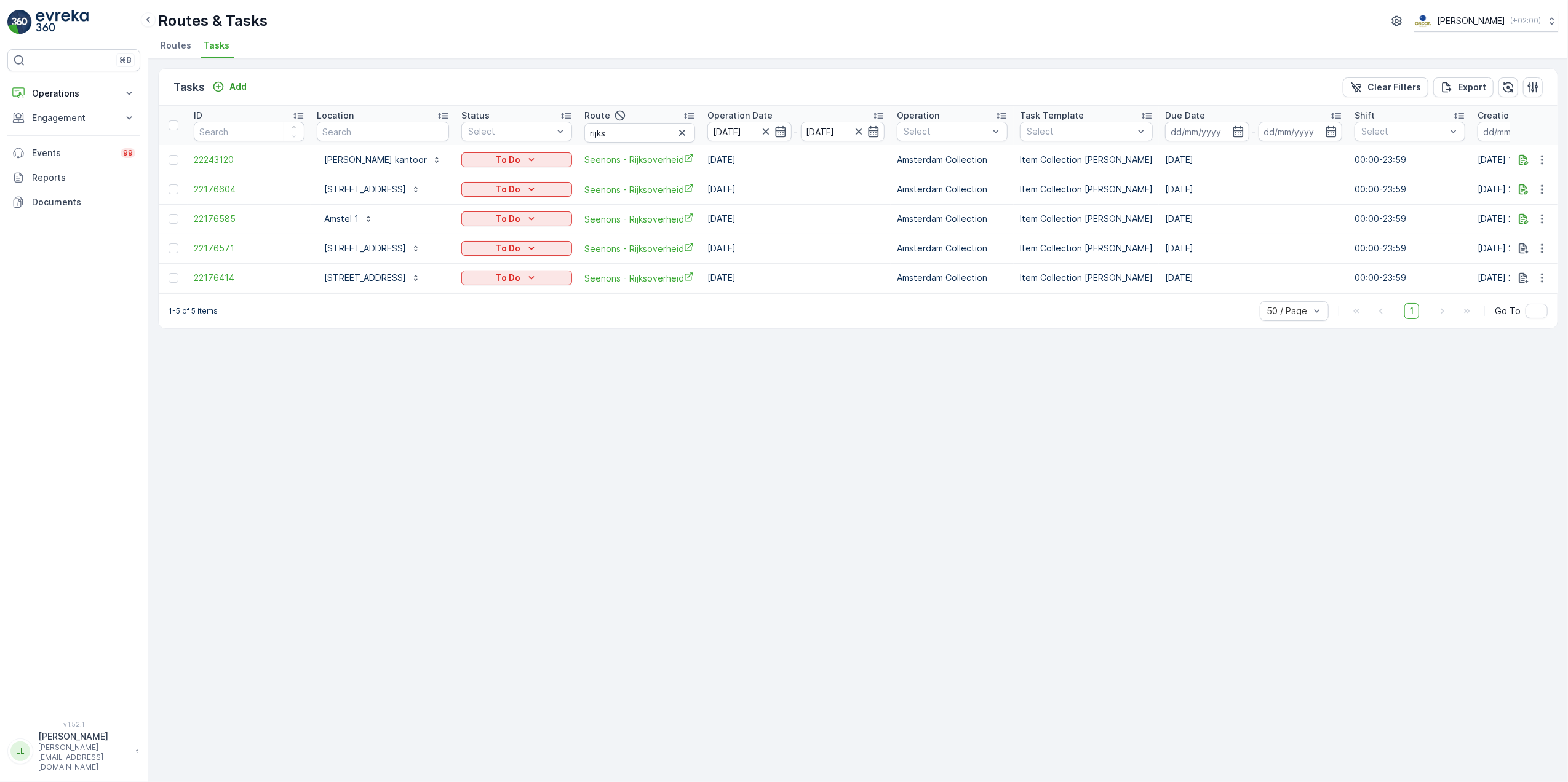
click at [524, 60] on div "Tasks Add Clear Filters Export ID Location Status Select Route rijks Operation …" at bounding box center [858, 420] width 1420 height 724
click at [440, 128] on input "text" at bounding box center [382, 132] width 132 height 20
type input "kant"
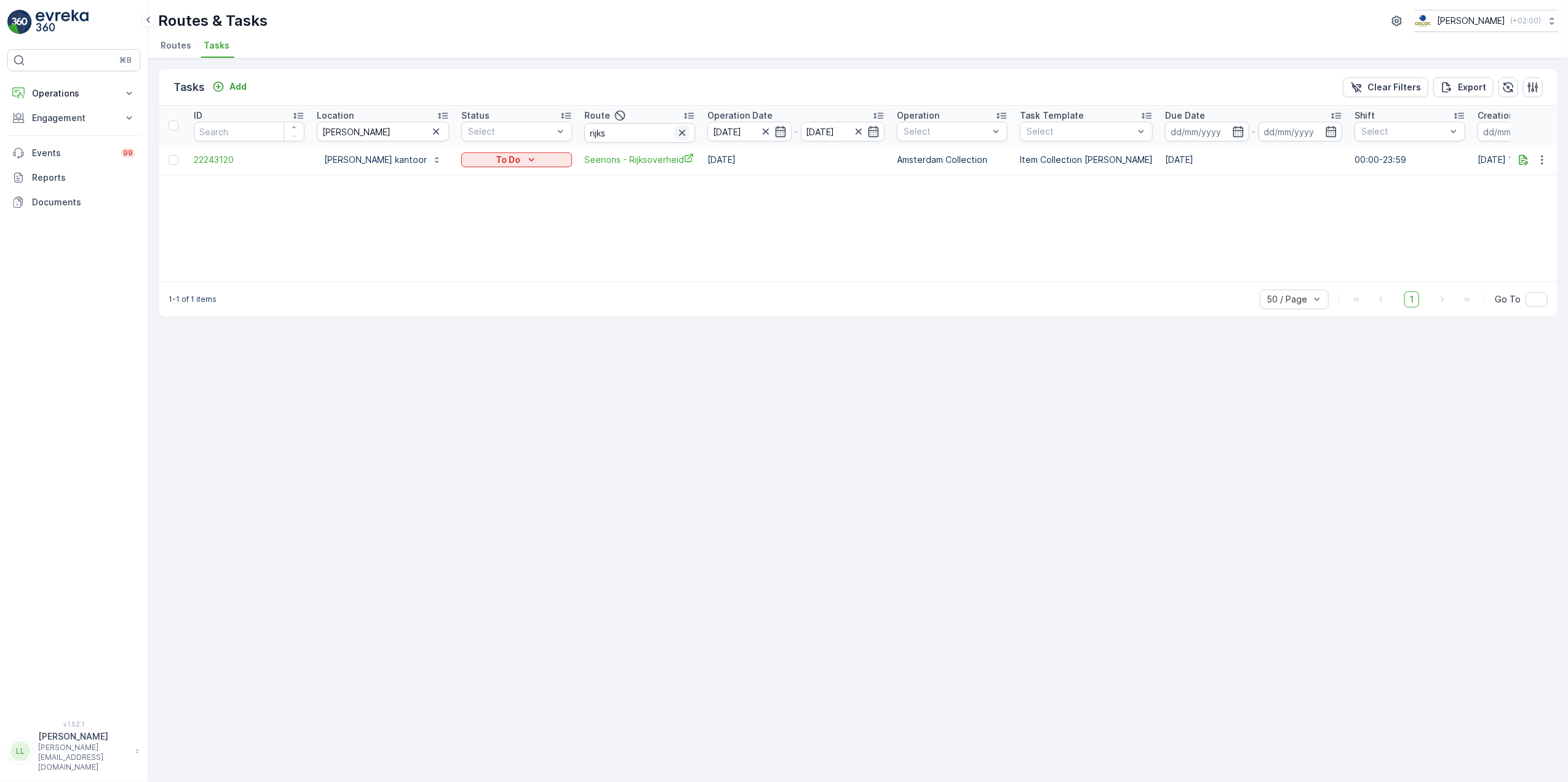
click at [676, 132] on icon "button" at bounding box center [682, 133] width 13 height 13
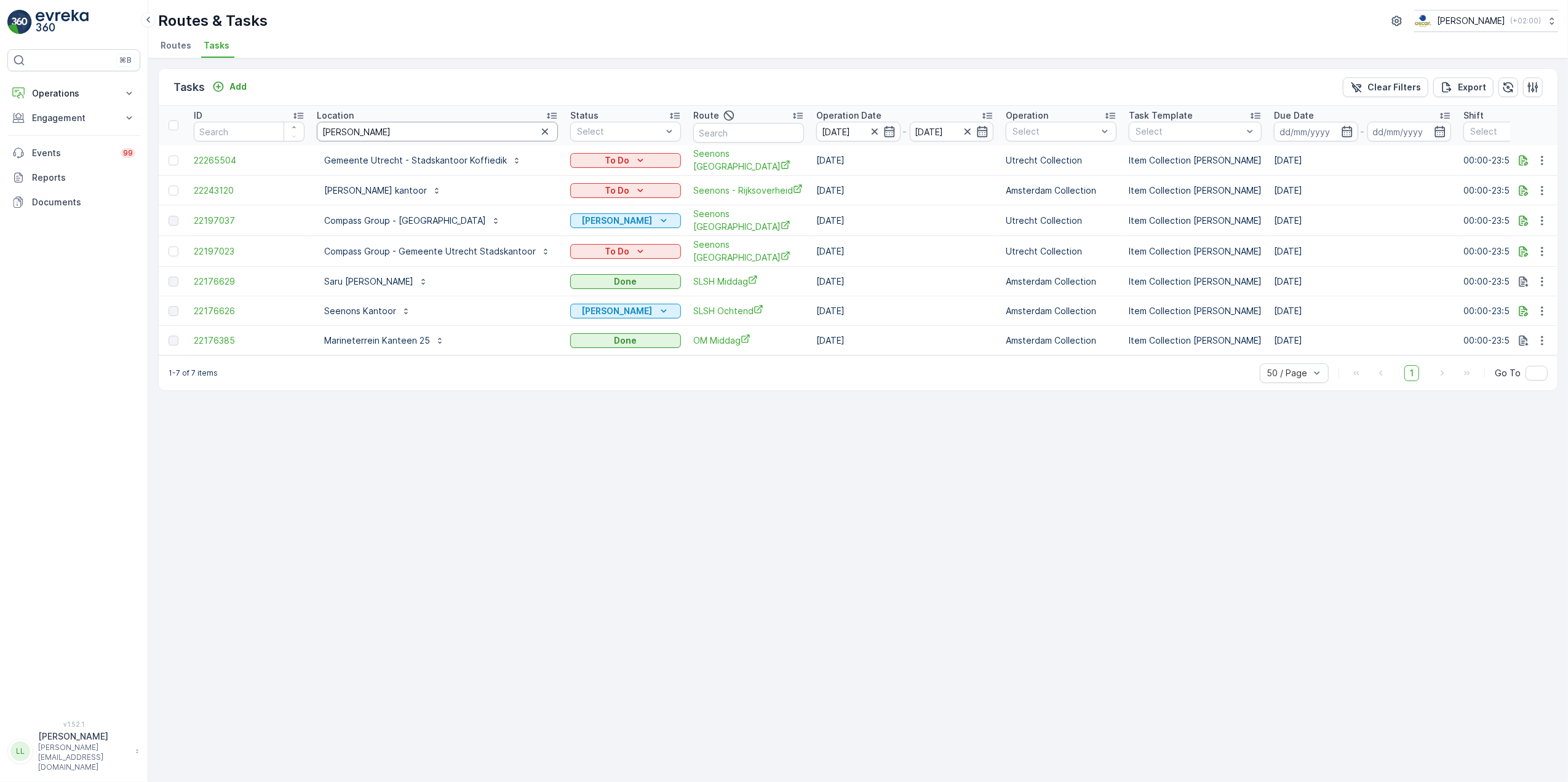
click at [372, 133] on input "kant" at bounding box center [437, 132] width 241 height 20
drag, startPoint x: 389, startPoint y: 128, endPoint x: 281, endPoint y: 128, distance: 108.0
click at [281, 128] on tr "ID Location kant Status Select Route Operation Date 10.10.2025 - 10.10.2025 Ope…" at bounding box center [1173, 125] width 2028 height 39
click at [759, 126] on input "text" at bounding box center [749, 133] width 111 height 20
type input "r"
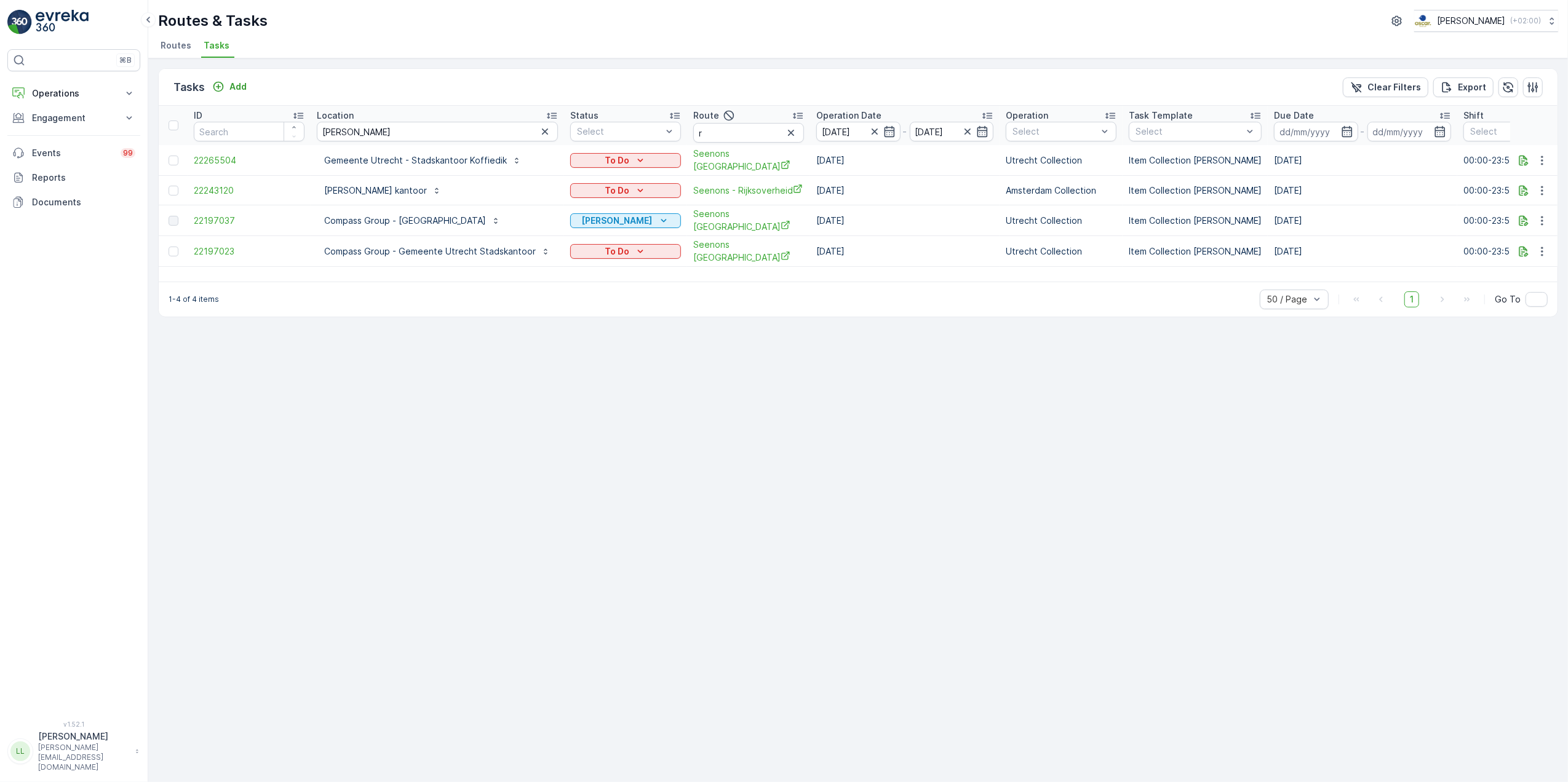
click at [543, 126] on icon "button" at bounding box center [546, 132] width 13 height 13
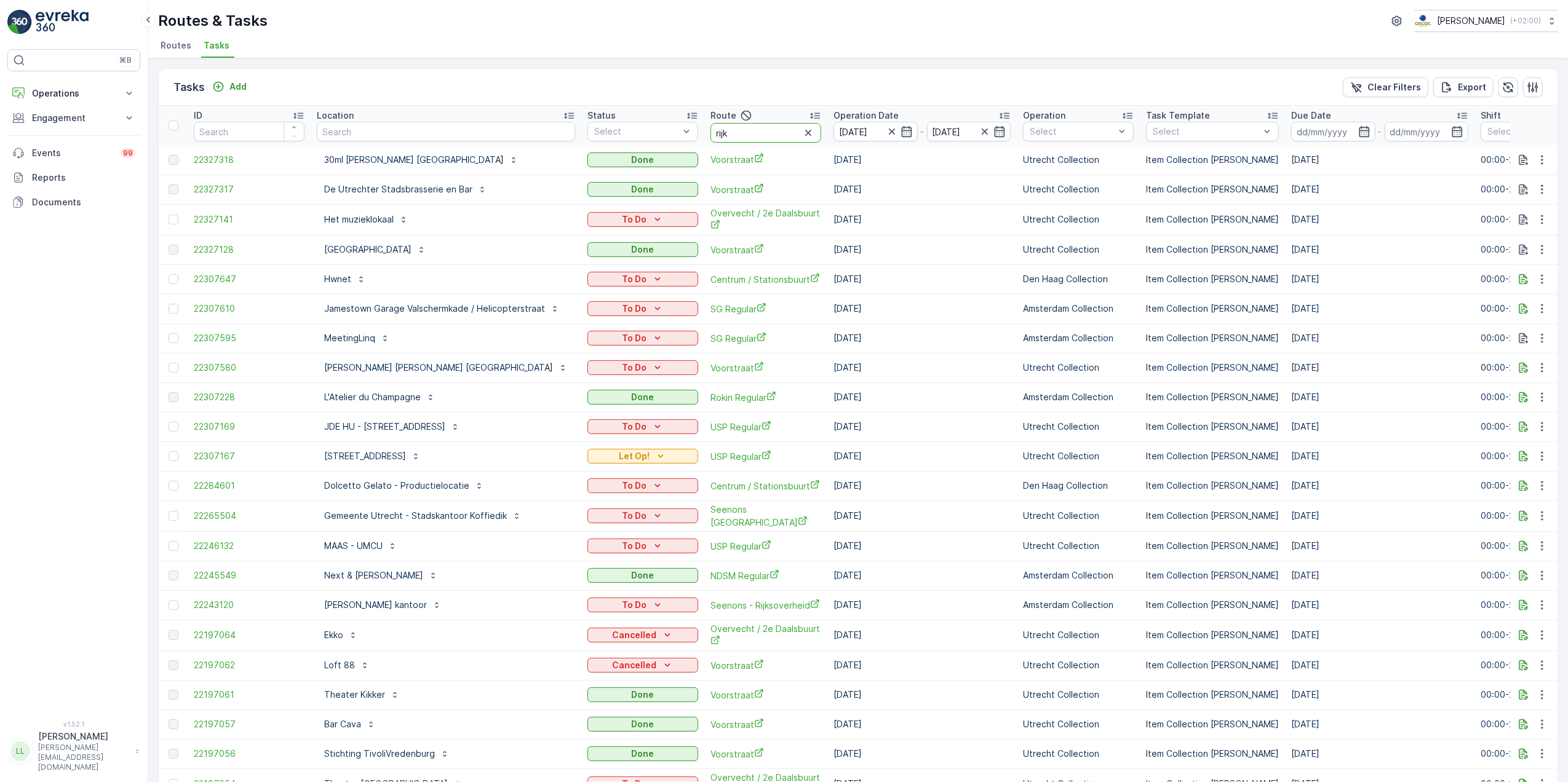
type input "rijks"
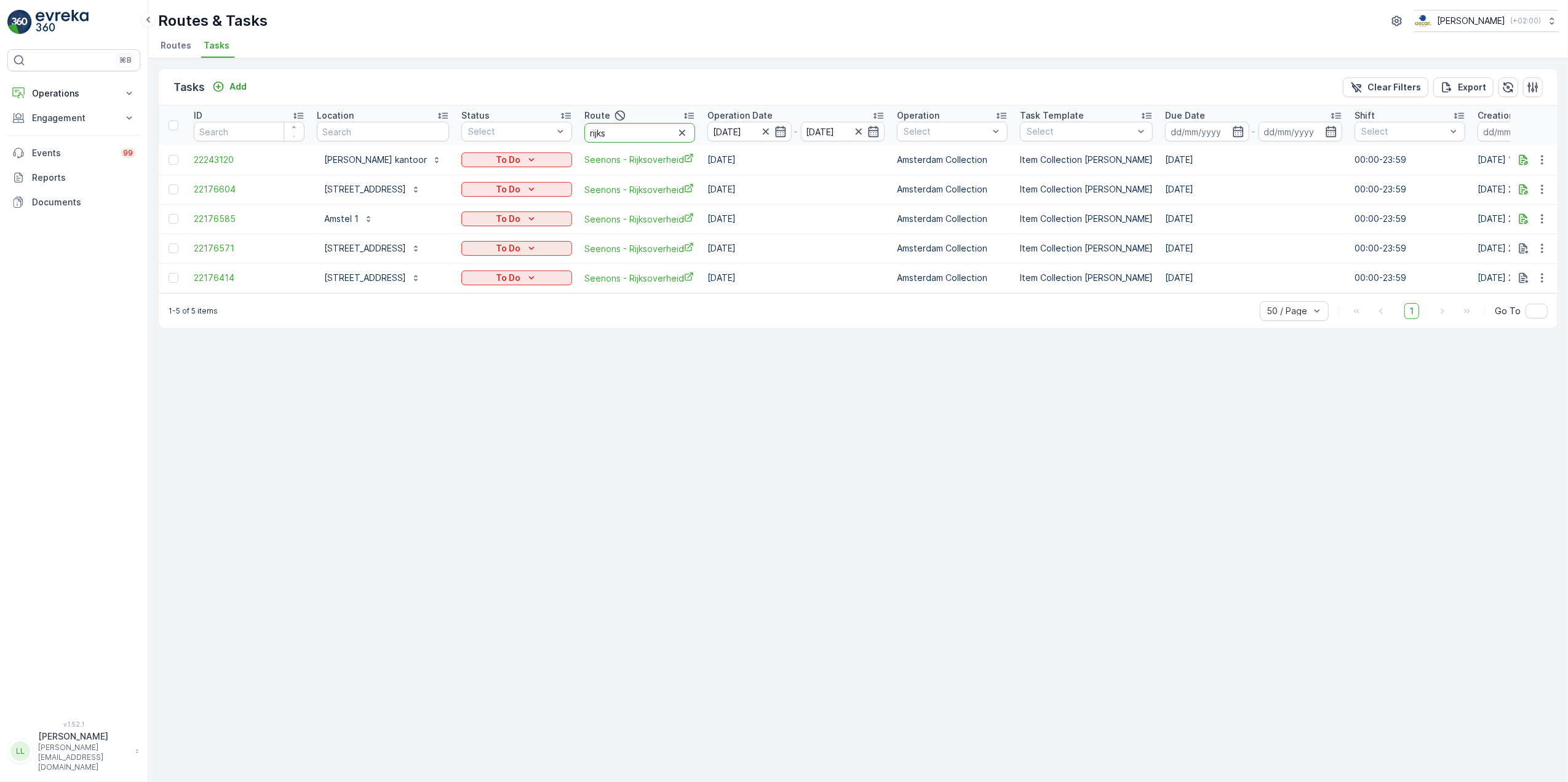
drag, startPoint x: 643, startPoint y: 130, endPoint x: 590, endPoint y: 144, distance: 54.8
click at [590, 144] on th "Route rijks" at bounding box center [639, 125] width 123 height 39
type input "rokin"
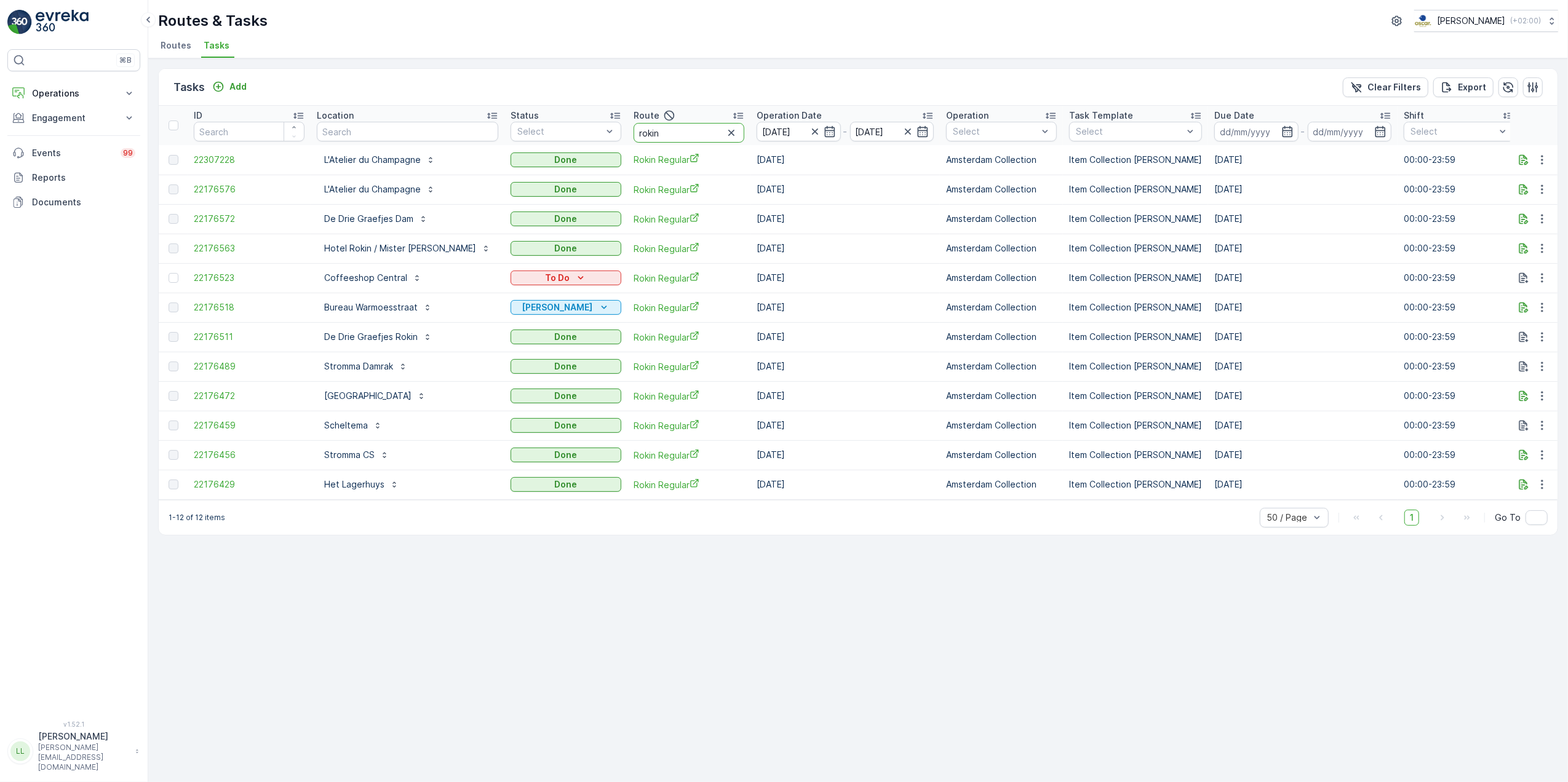
drag, startPoint x: 634, startPoint y: 132, endPoint x: 593, endPoint y: 128, distance: 41.2
click at [593, 128] on tr "ID Location Status Select Route rokin Operation Date 10.10.2025 - 10.10.2025 Op…" at bounding box center [1143, 125] width 1969 height 39
type input "uva"
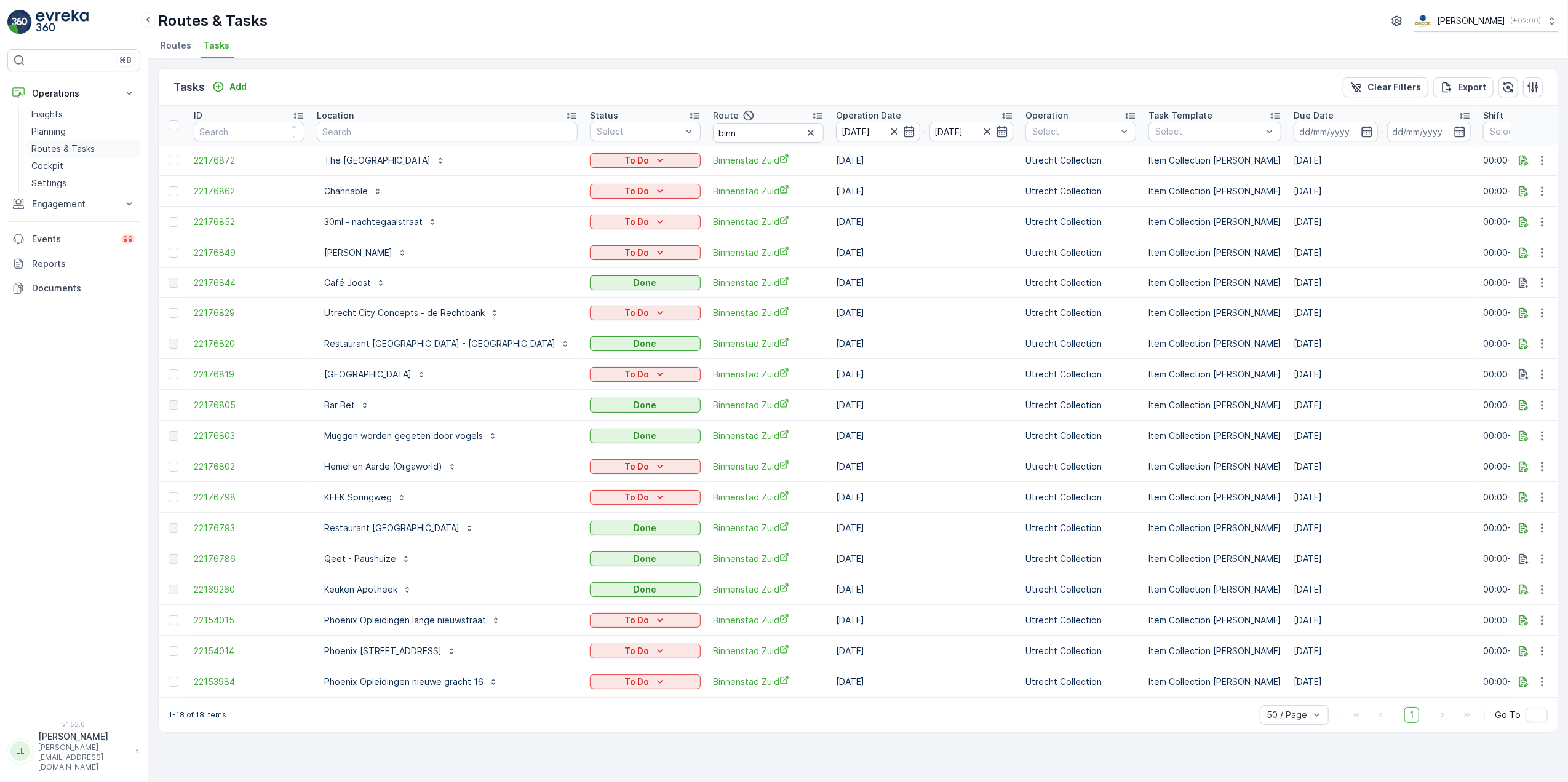
click at [72, 150] on p "Routes & Tasks" at bounding box center [63, 149] width 64 height 13
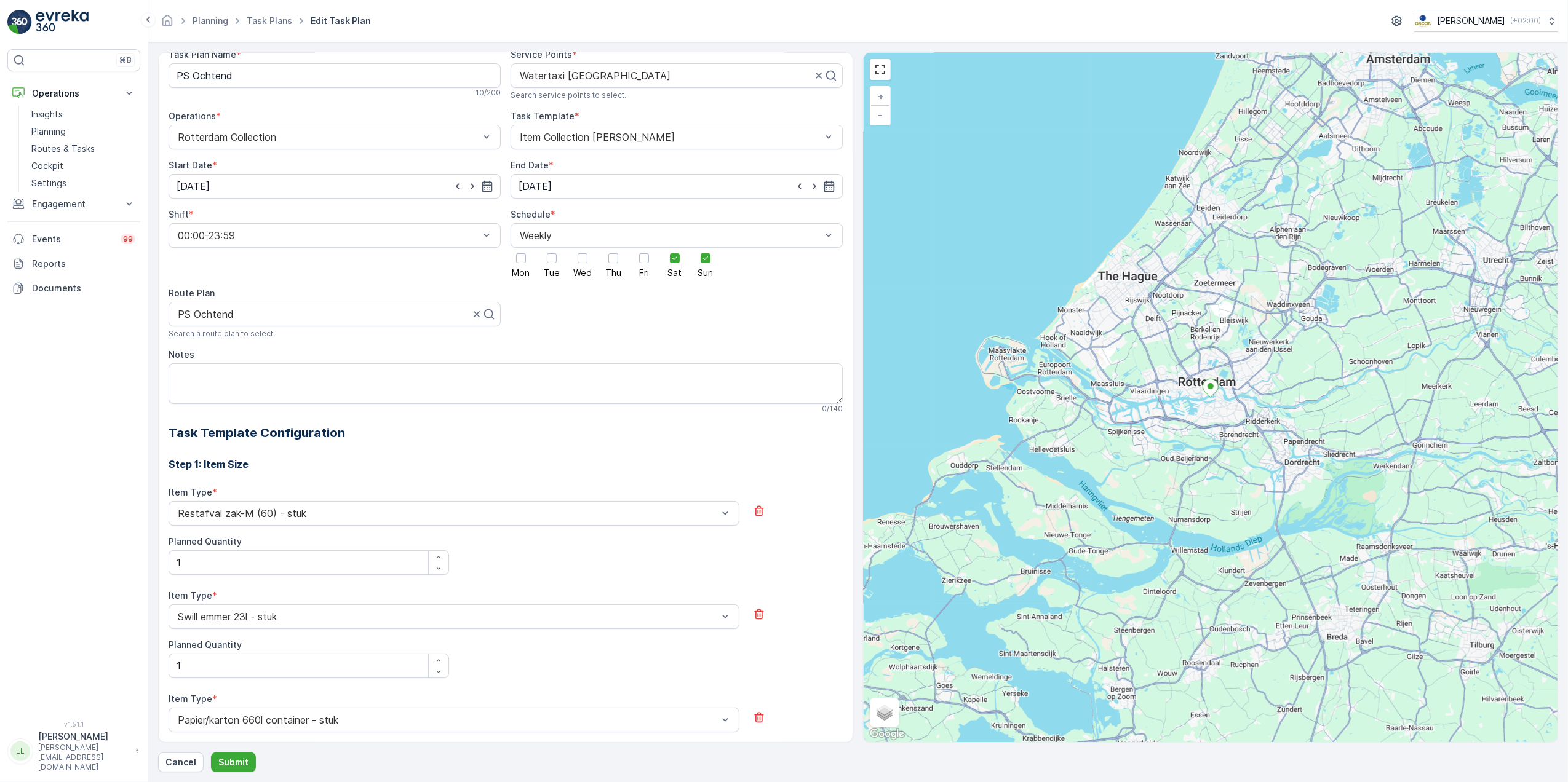
scroll to position [82, 0]
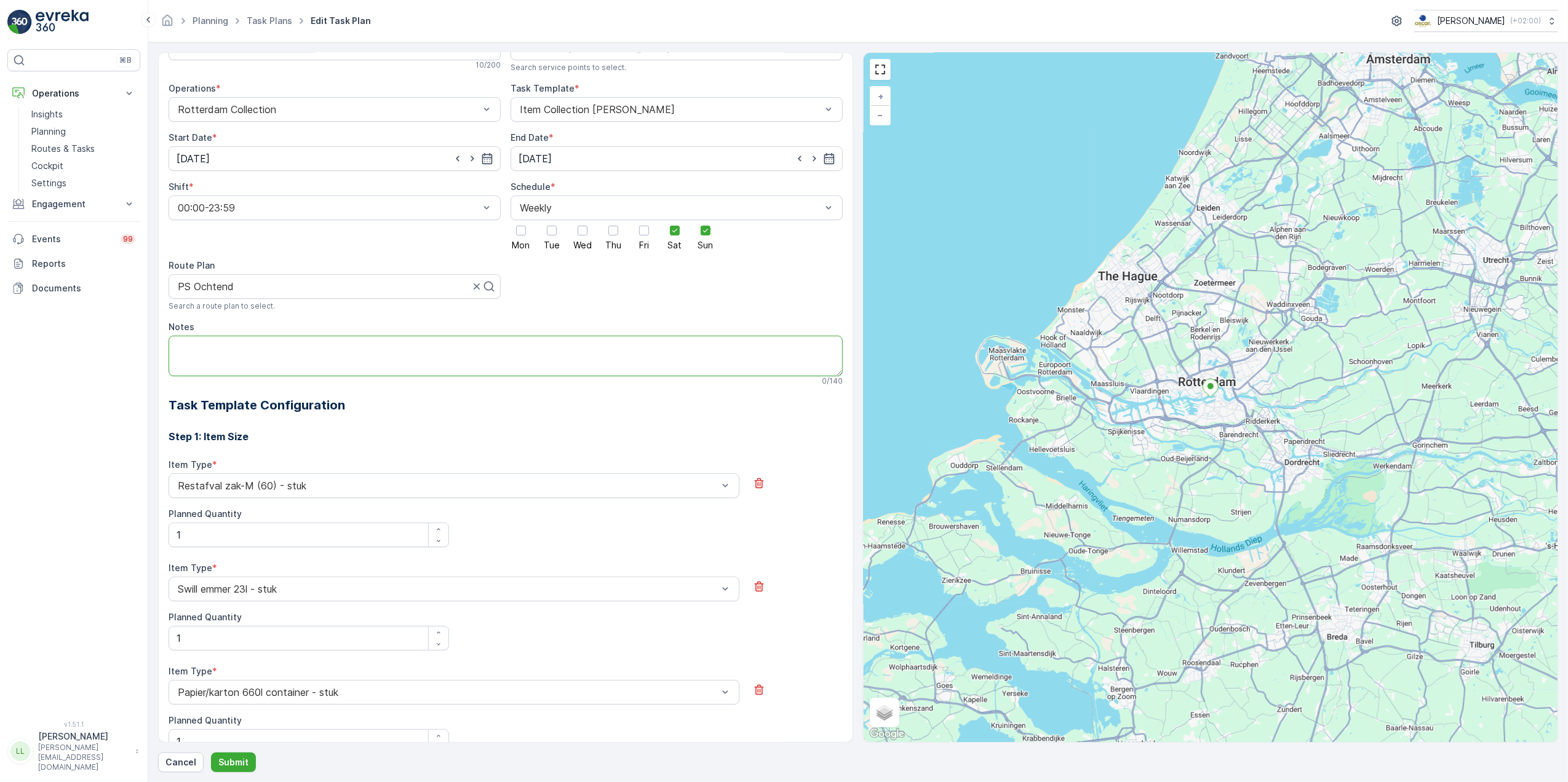
click at [355, 347] on textarea "Notes" at bounding box center [505, 356] width 674 height 41
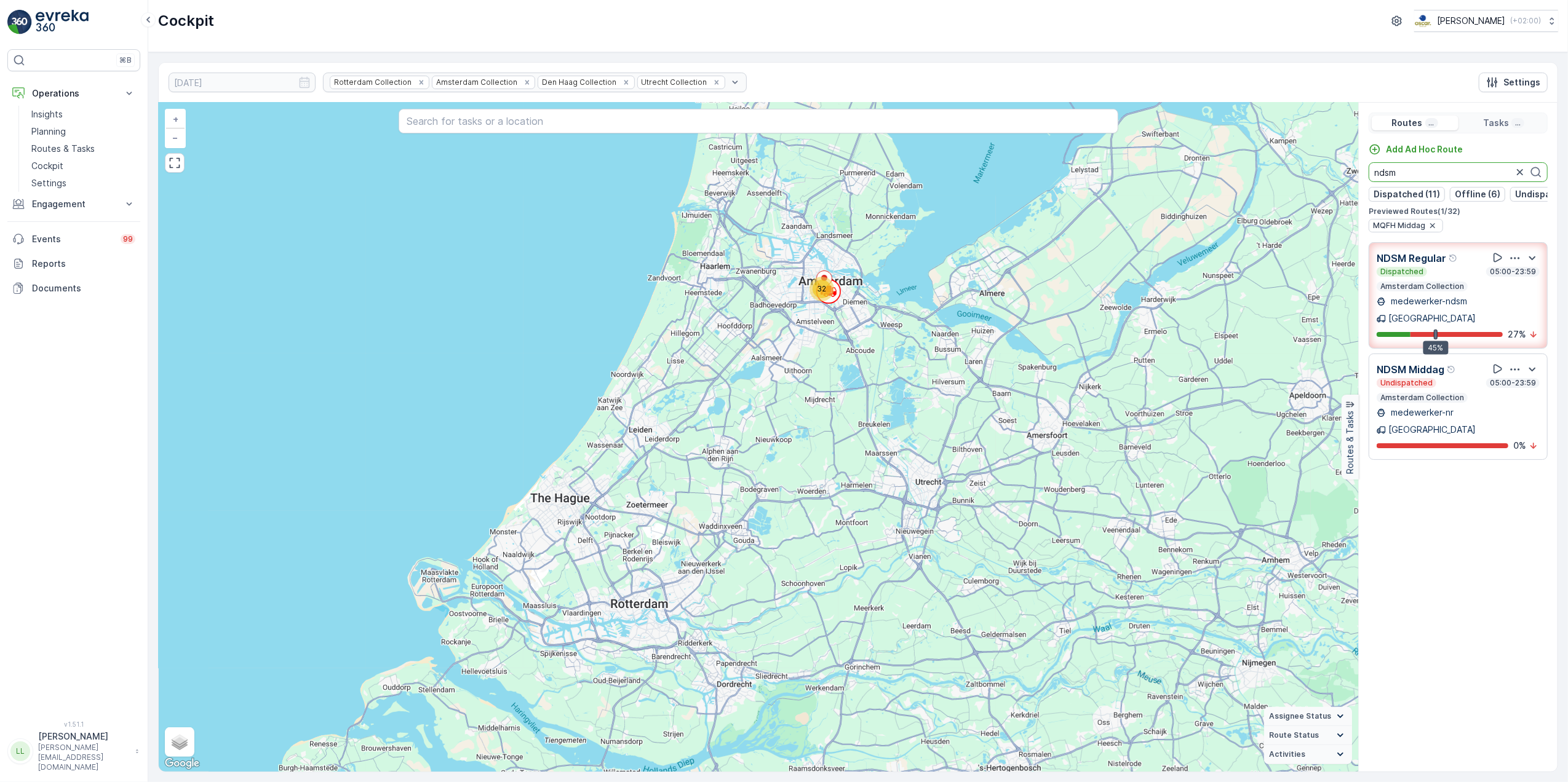
drag, startPoint x: 1432, startPoint y: 170, endPoint x: 1442, endPoint y: 158, distance: 15.6
click at [1325, 178] on div "32 + − Satellite Roadmap Terrain Hybrid Leaflet Keyboard shortcuts Map Data Map…" at bounding box center [859, 437] width 1399 height 669
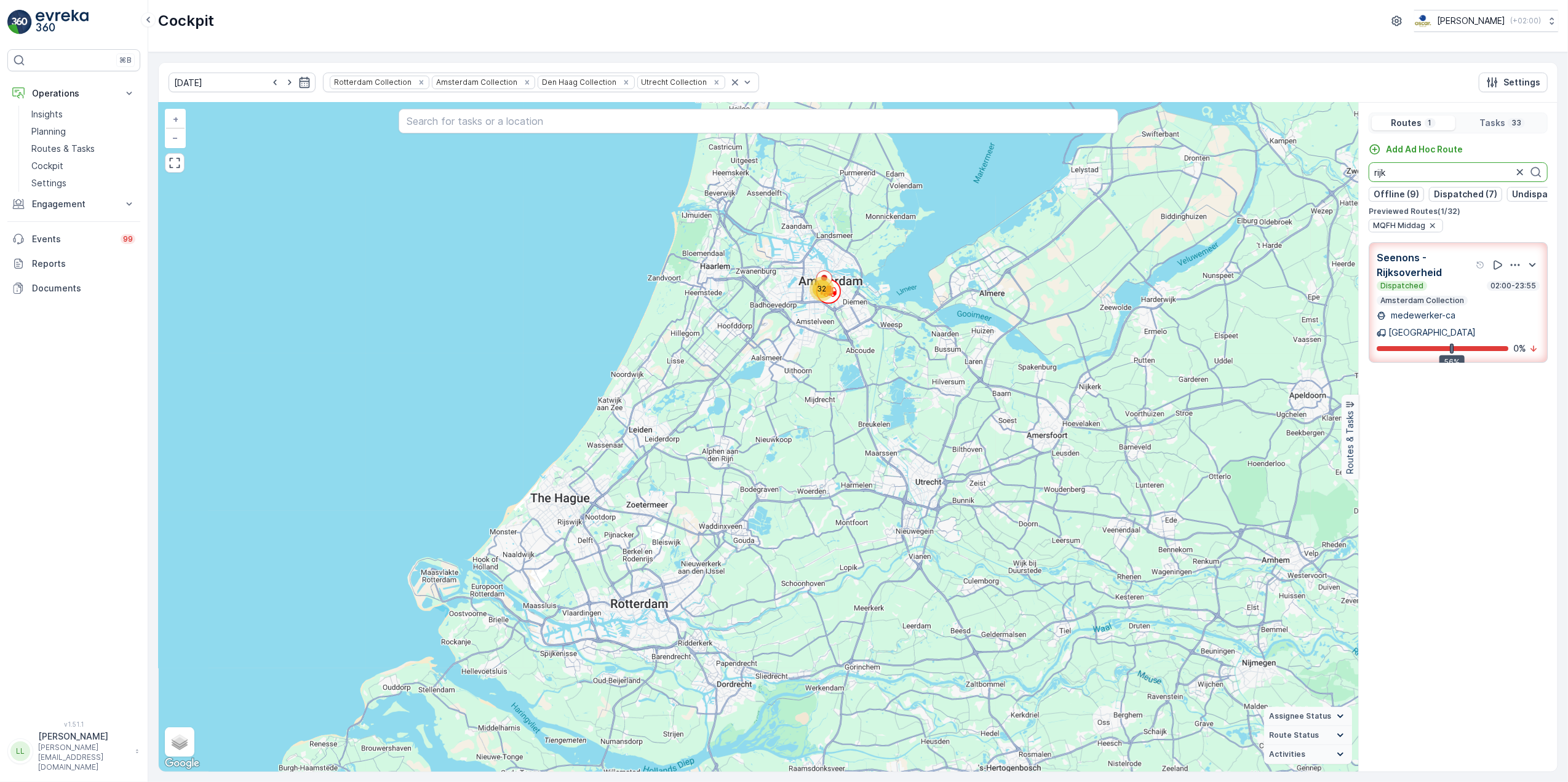
drag, startPoint x: 1402, startPoint y: 170, endPoint x: 1347, endPoint y: 175, distance: 55.2
click at [1347, 175] on div "32 + − Satellite Roadmap Terrain Hybrid Leaflet Keyboard shortcuts Map Data Map…" at bounding box center [859, 437] width 1399 height 669
drag, startPoint x: 1406, startPoint y: 180, endPoint x: 1361, endPoint y: 184, distance: 45.2
click at [1361, 184] on div "Add Ad Hoc Route uva Offline (9) Dispatched (7) Undispatched (7) Finished (9) P…" at bounding box center [1458, 188] width 198 height 89
type input "uva"
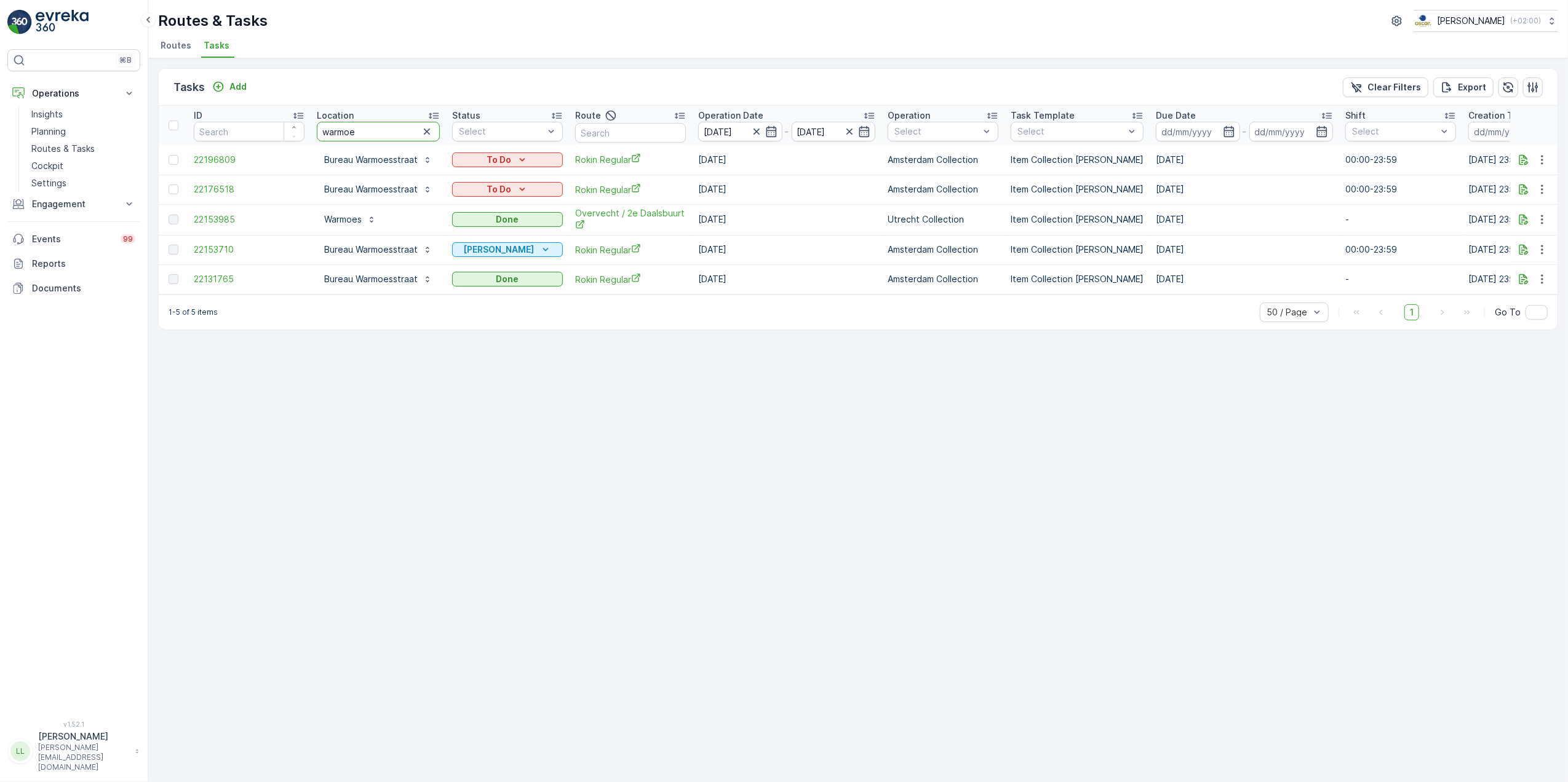
drag, startPoint x: 367, startPoint y: 131, endPoint x: 276, endPoint y: 138, distance: 91.3
click at [276, 138] on tr "ID Location warmoe Status Select Route Operation Date [DATE] - [DATE] Operation…" at bounding box center [1114, 125] width 1910 height 39
click at [429, 133] on icon "button" at bounding box center [427, 132] width 13 height 13
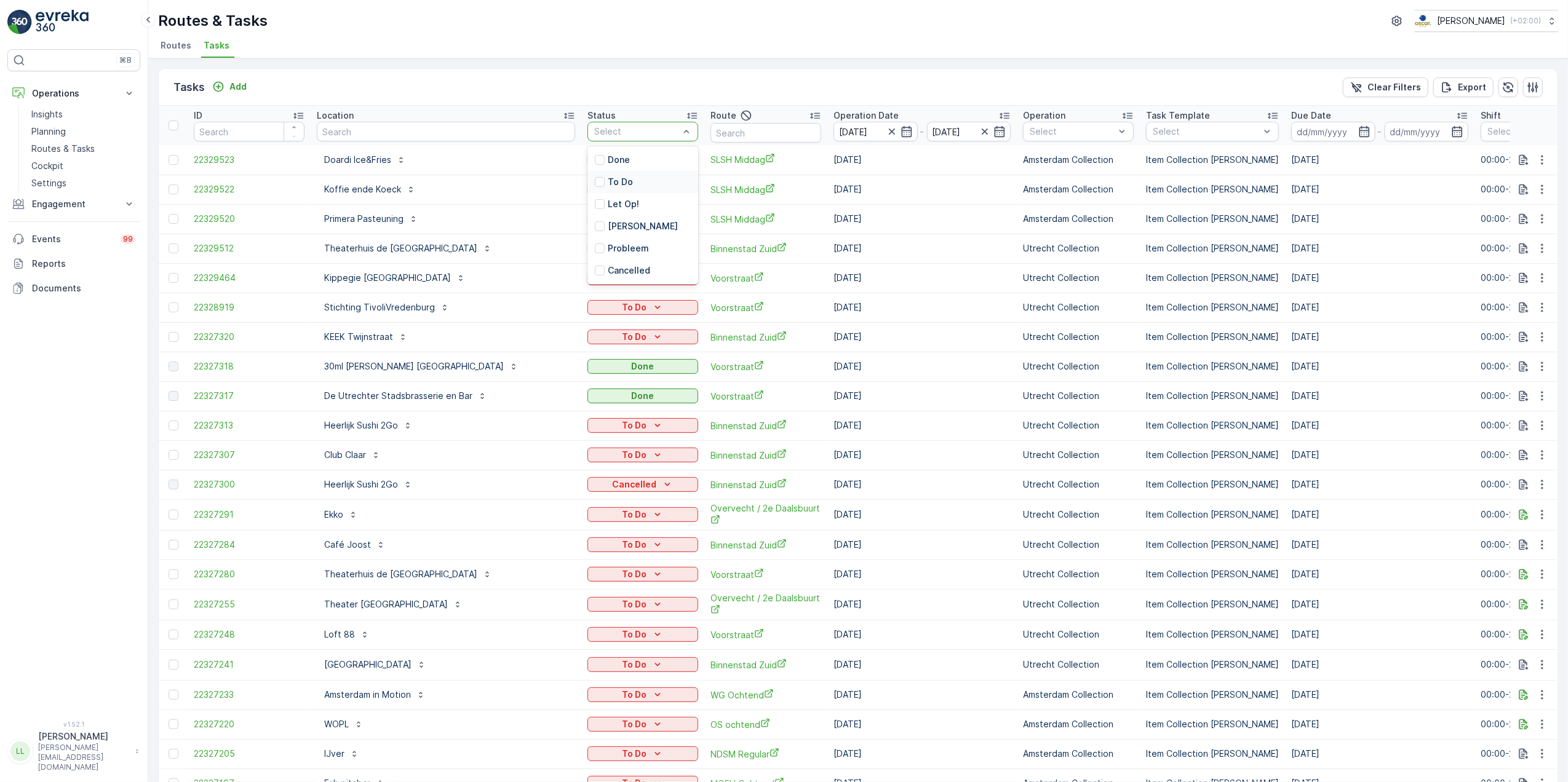
click at [596, 181] on div at bounding box center [599, 182] width 10 height 10
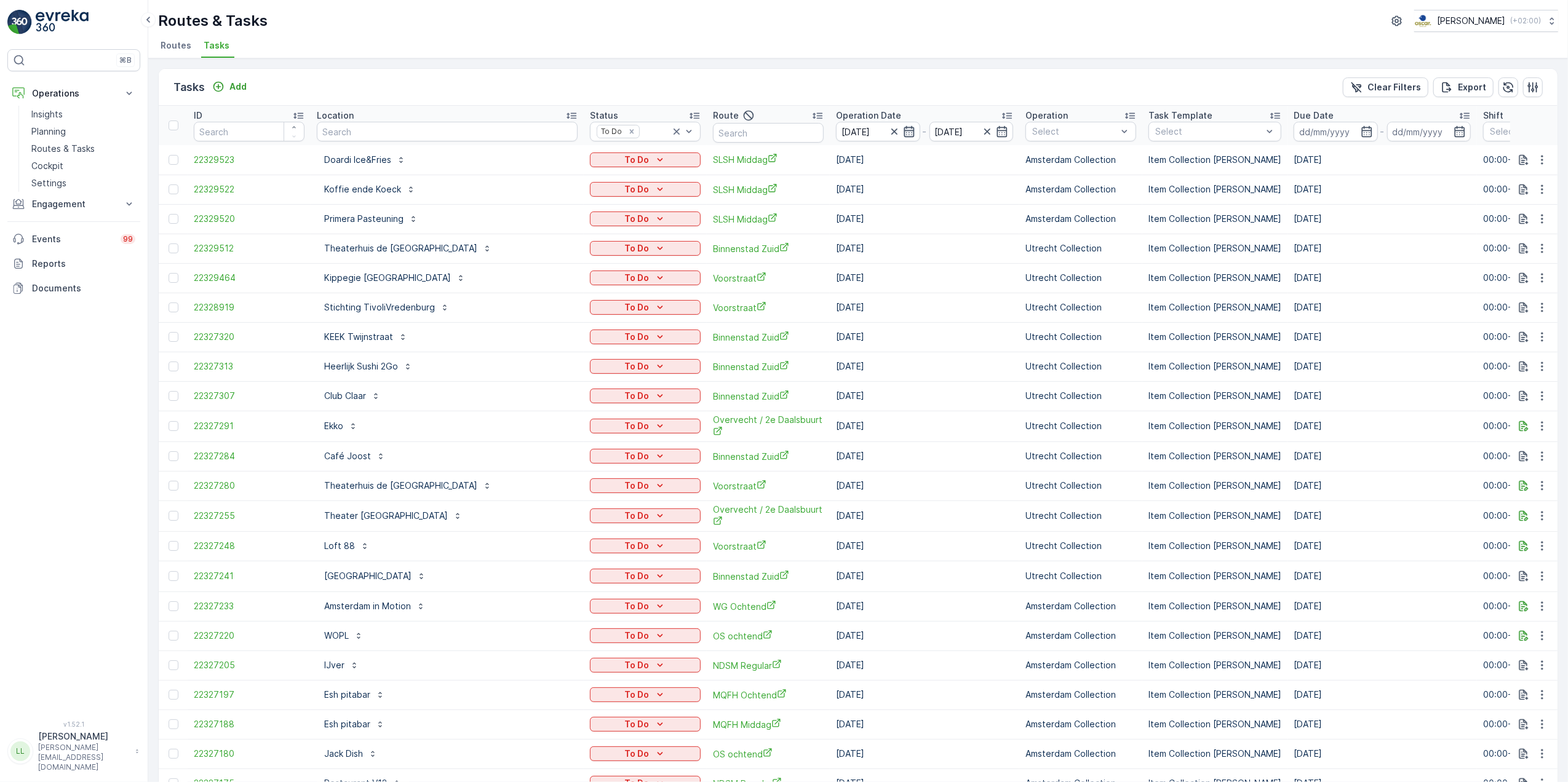
click at [903, 133] on icon "button" at bounding box center [910, 132] width 13 height 13
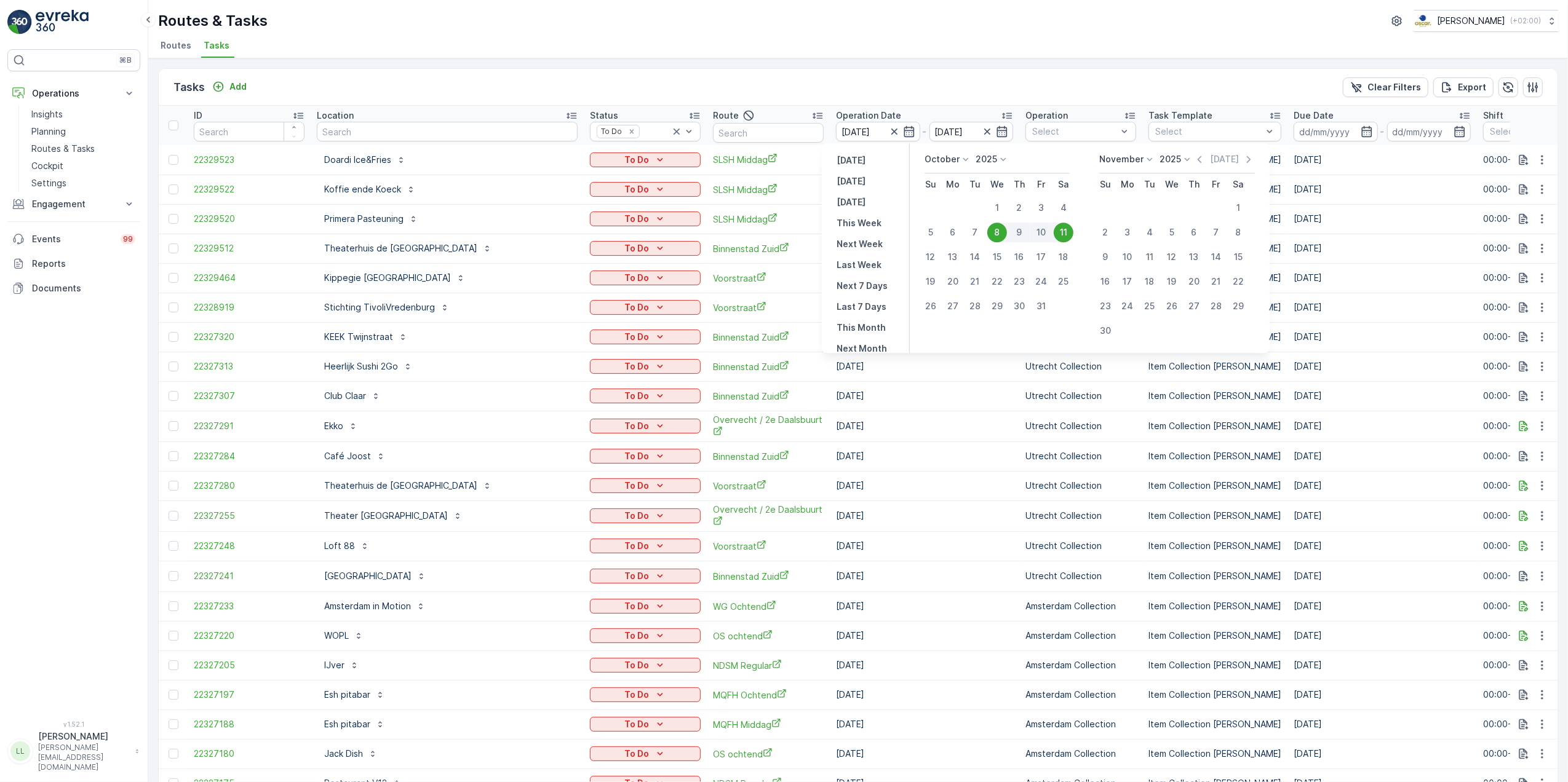
click at [1015, 232] on div "9" at bounding box center [1020, 233] width 22 height 20
type input "[DATE]"
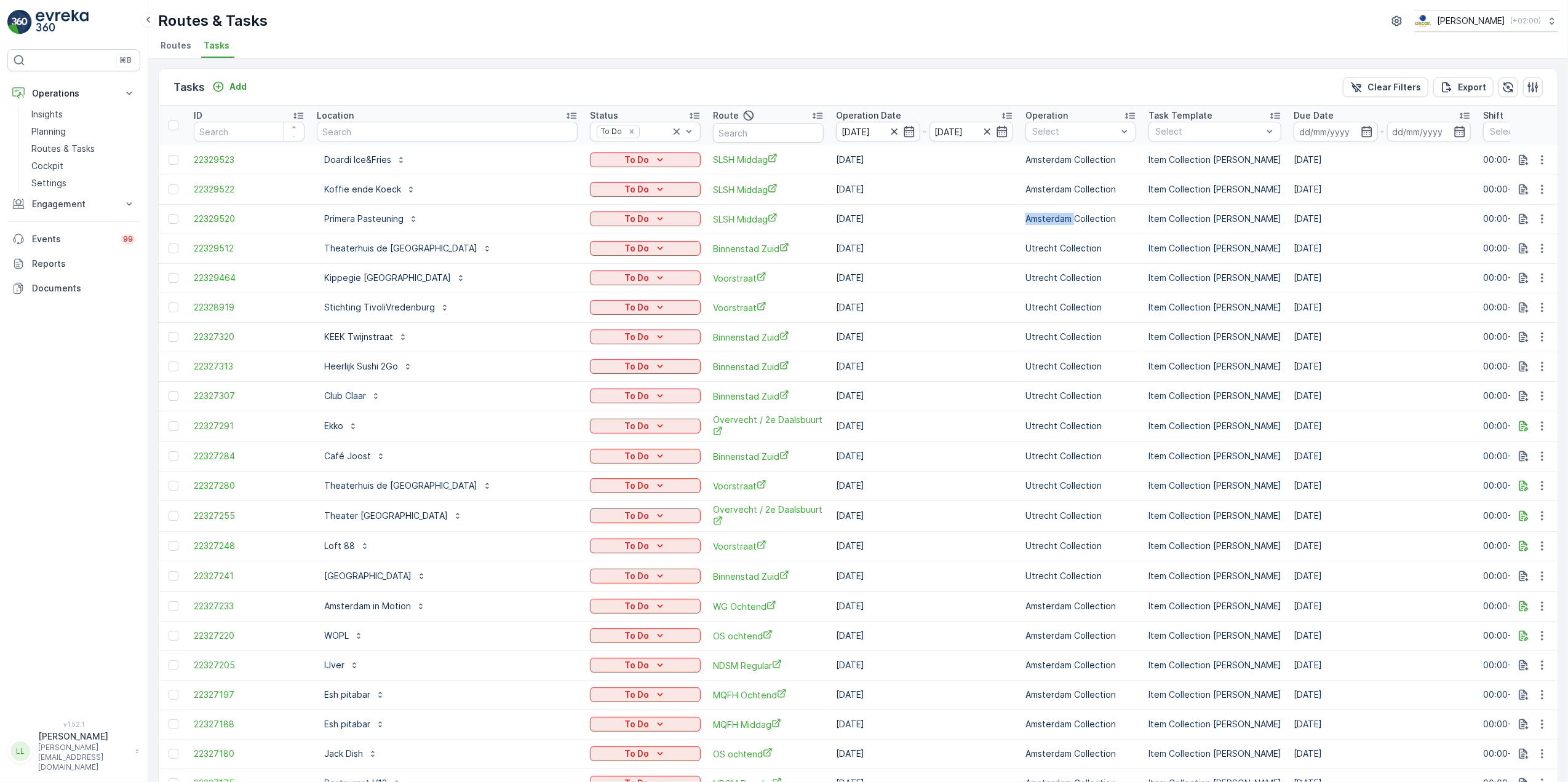
click at [1020, 232] on td "Amsterdam Collection" at bounding box center [1081, 219] width 123 height 29
drag, startPoint x: 1015, startPoint y: 232, endPoint x: 908, endPoint y: 43, distance: 217.2
click at [908, 43] on ul "Routes Tasks" at bounding box center [853, 47] width 1391 height 21
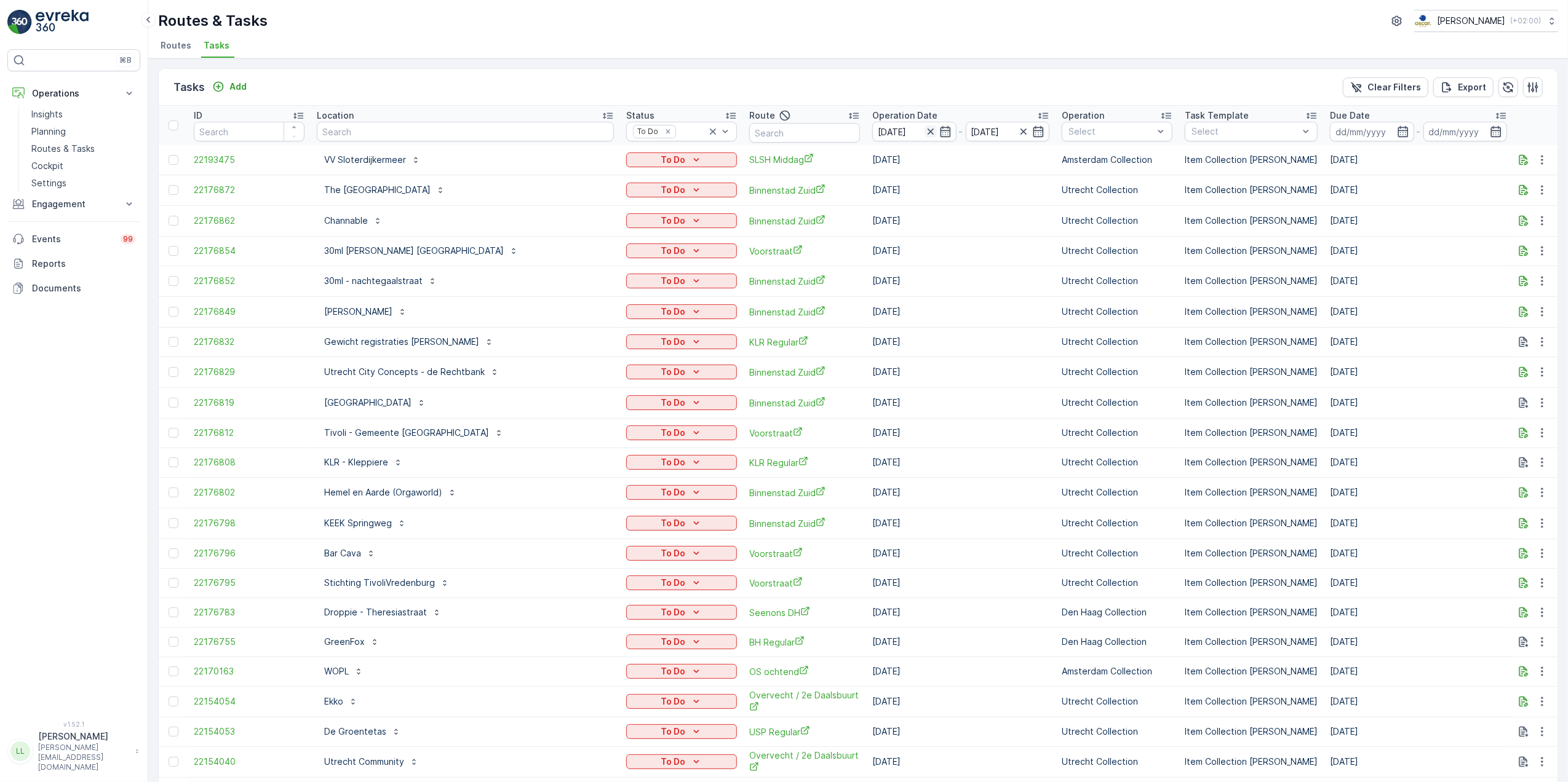
click at [927, 134] on icon "button" at bounding box center [930, 131] width 6 height 6
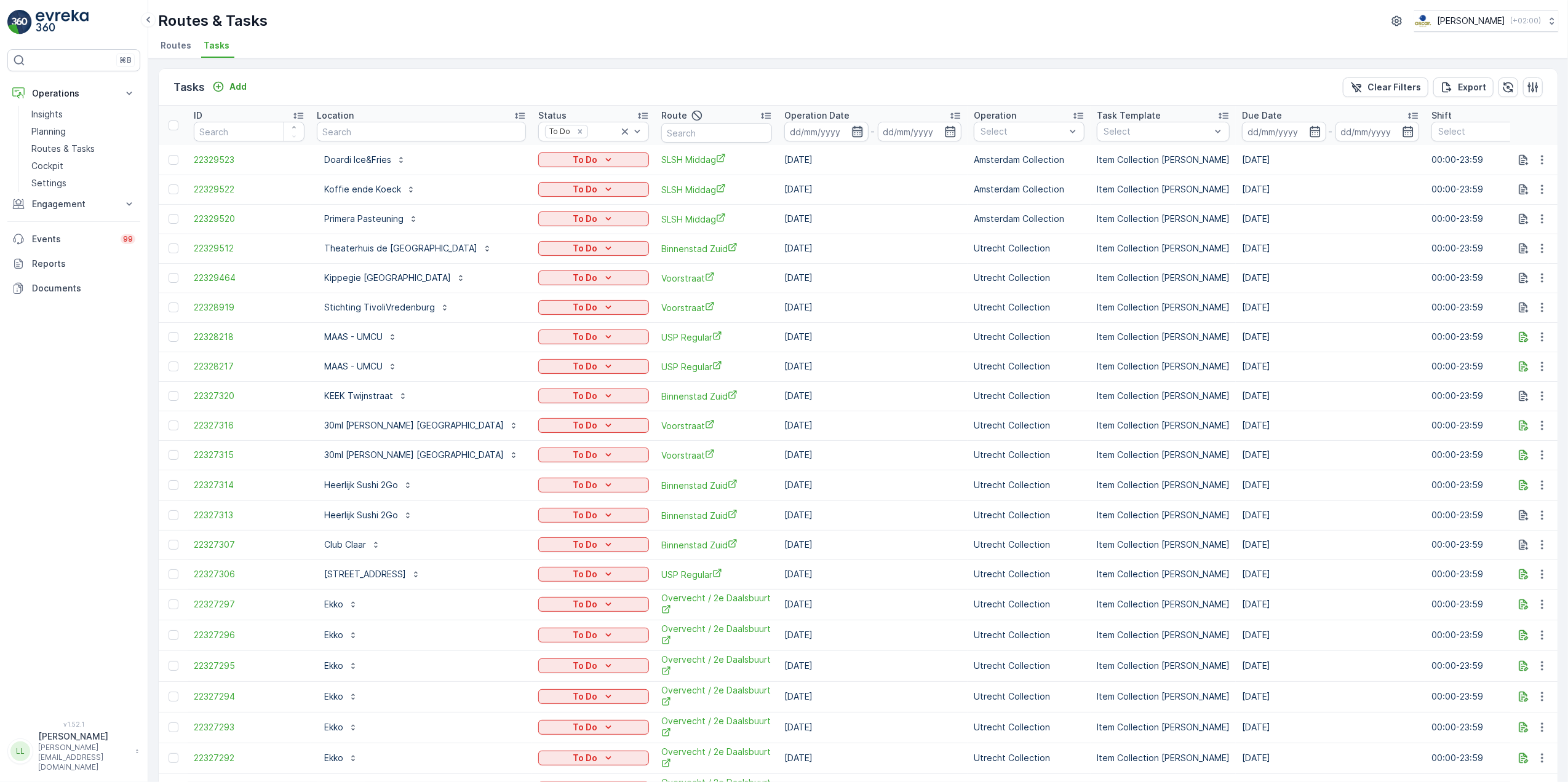
click at [851, 138] on icon "button" at bounding box center [858, 132] width 13 height 13
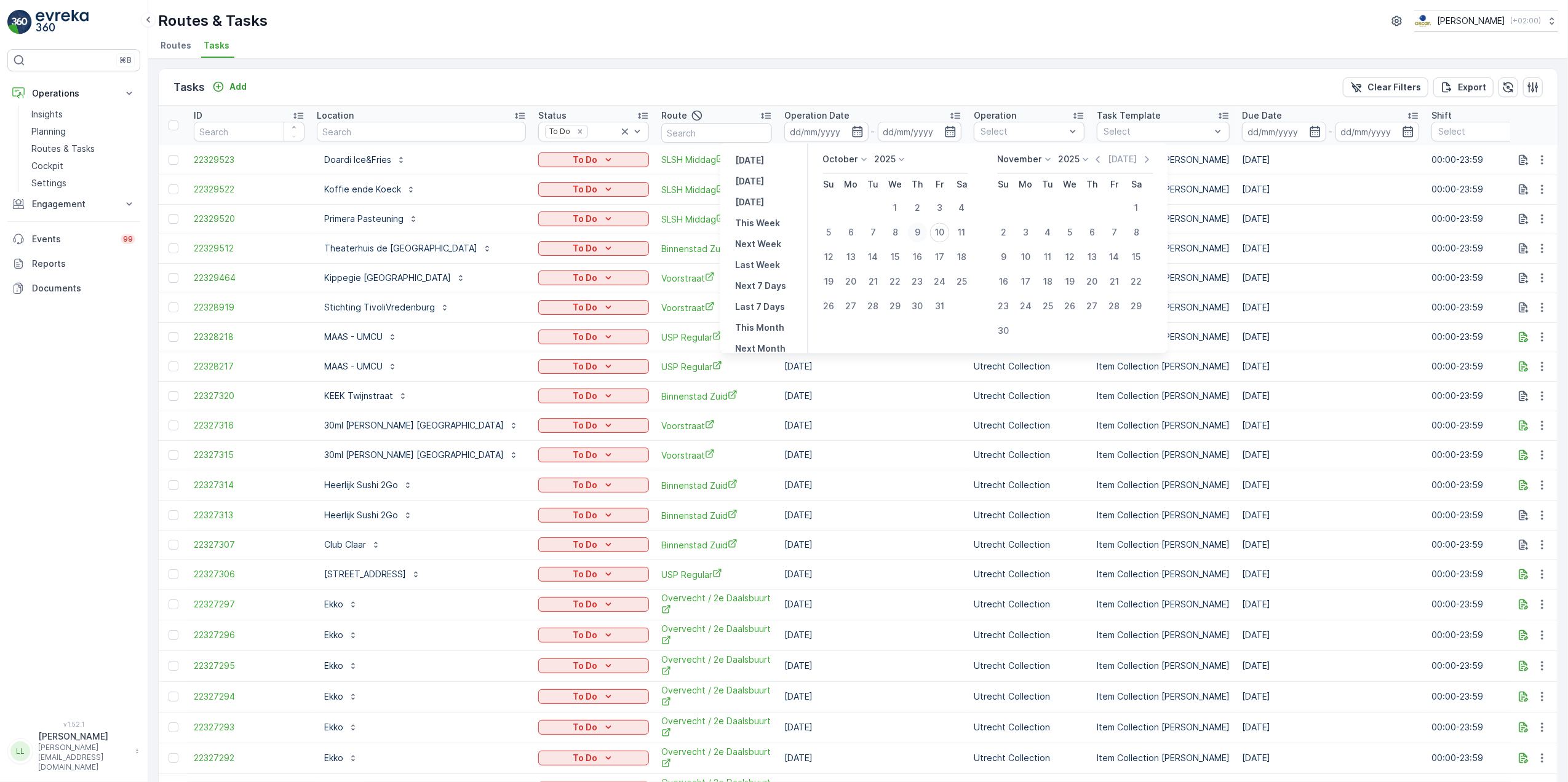
click at [923, 231] on div "9" at bounding box center [918, 233] width 20 height 20
type input "[DATE]"
click at [923, 231] on div "9" at bounding box center [918, 233] width 20 height 20
type input "[DATE]"
click at [923, 231] on div "9" at bounding box center [918, 233] width 20 height 20
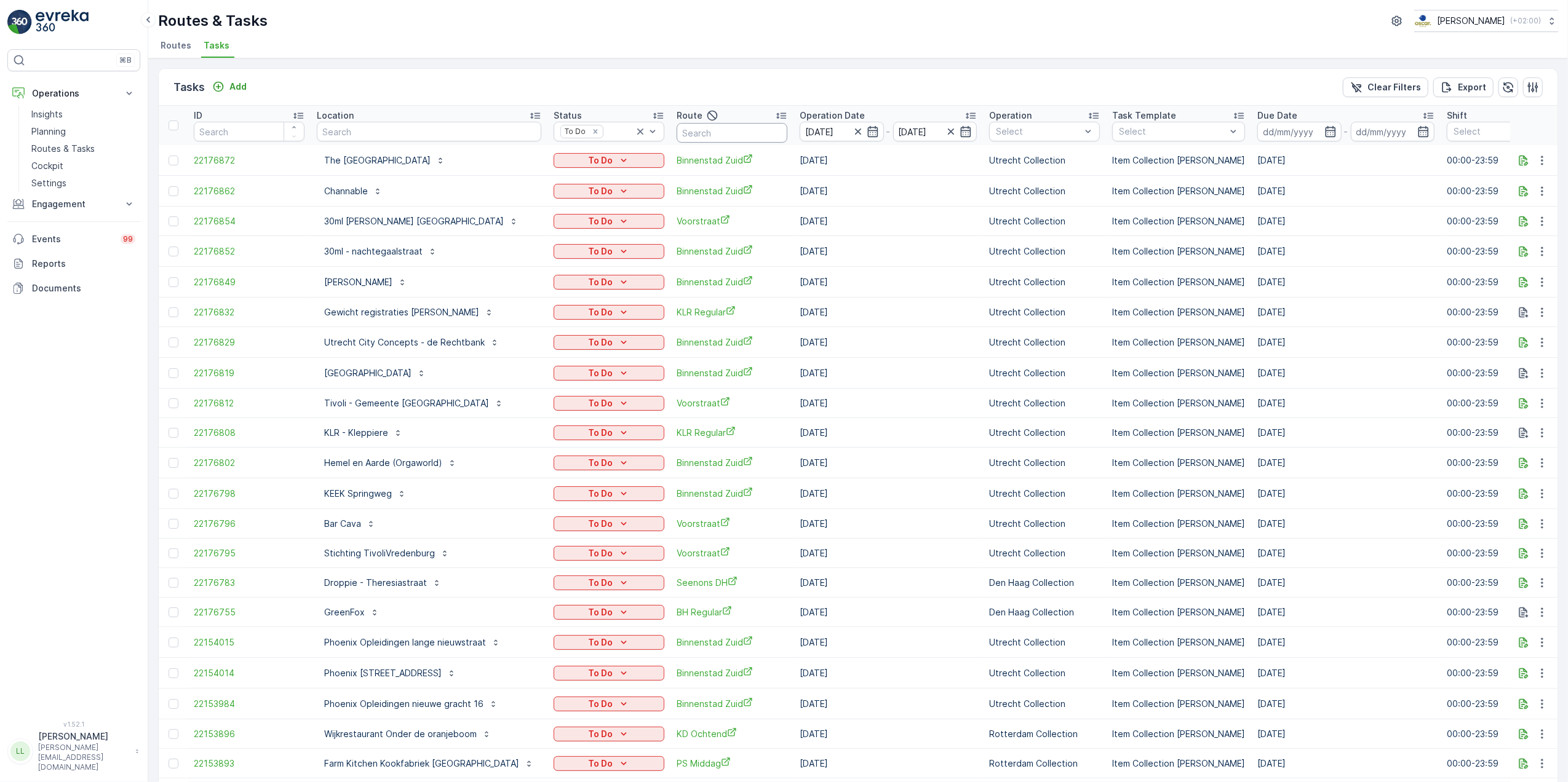
click at [711, 132] on input "text" at bounding box center [732, 133] width 111 height 20
type input "om"
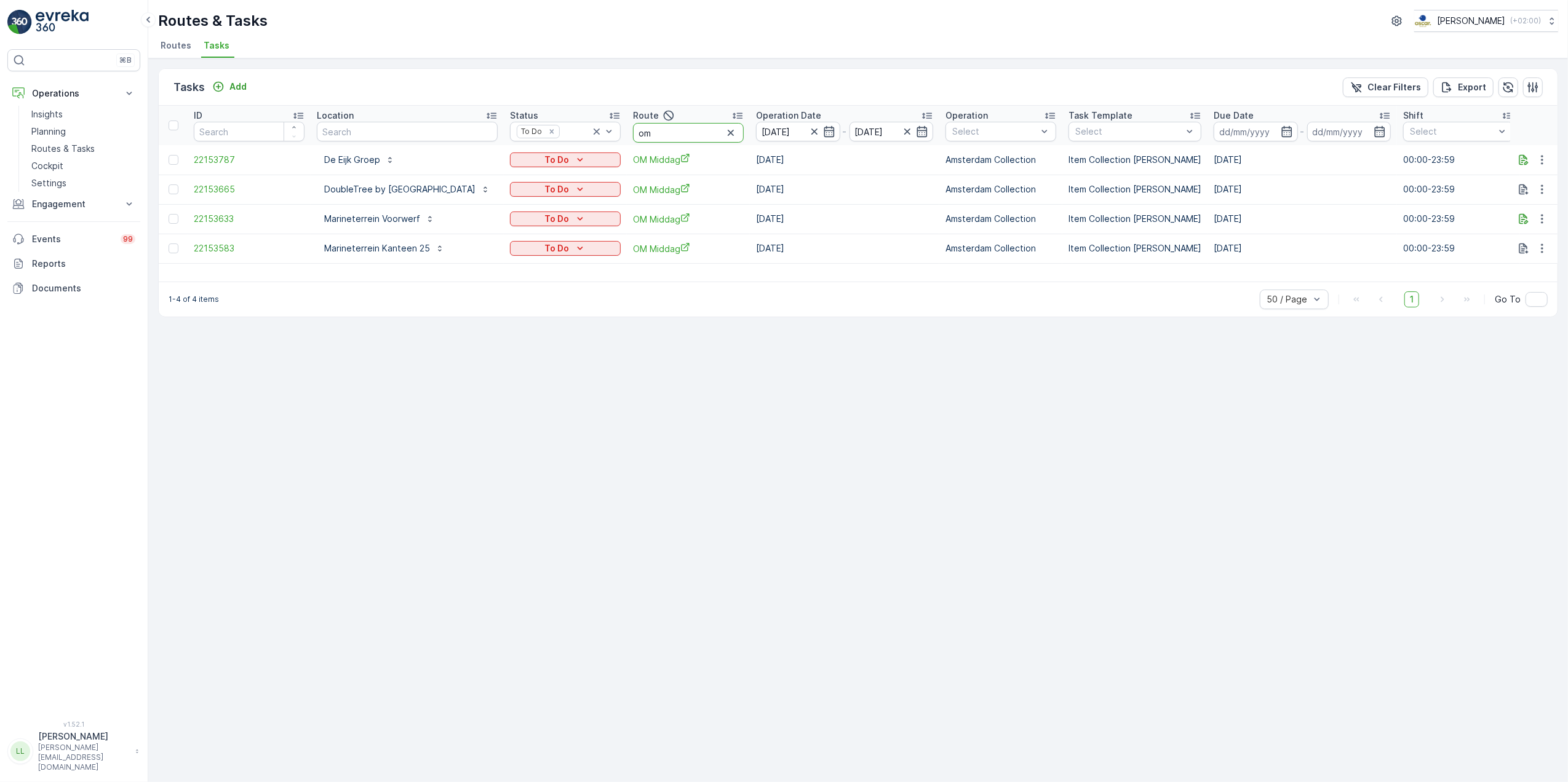
drag, startPoint x: 737, startPoint y: 136, endPoint x: 691, endPoint y: 149, distance: 47.8
click at [691, 149] on table "ID Location Status To Do Route om Operation Date [DATE] - [DATE] Operation Sele…" at bounding box center [1143, 185] width 1968 height 158
type input "uva"
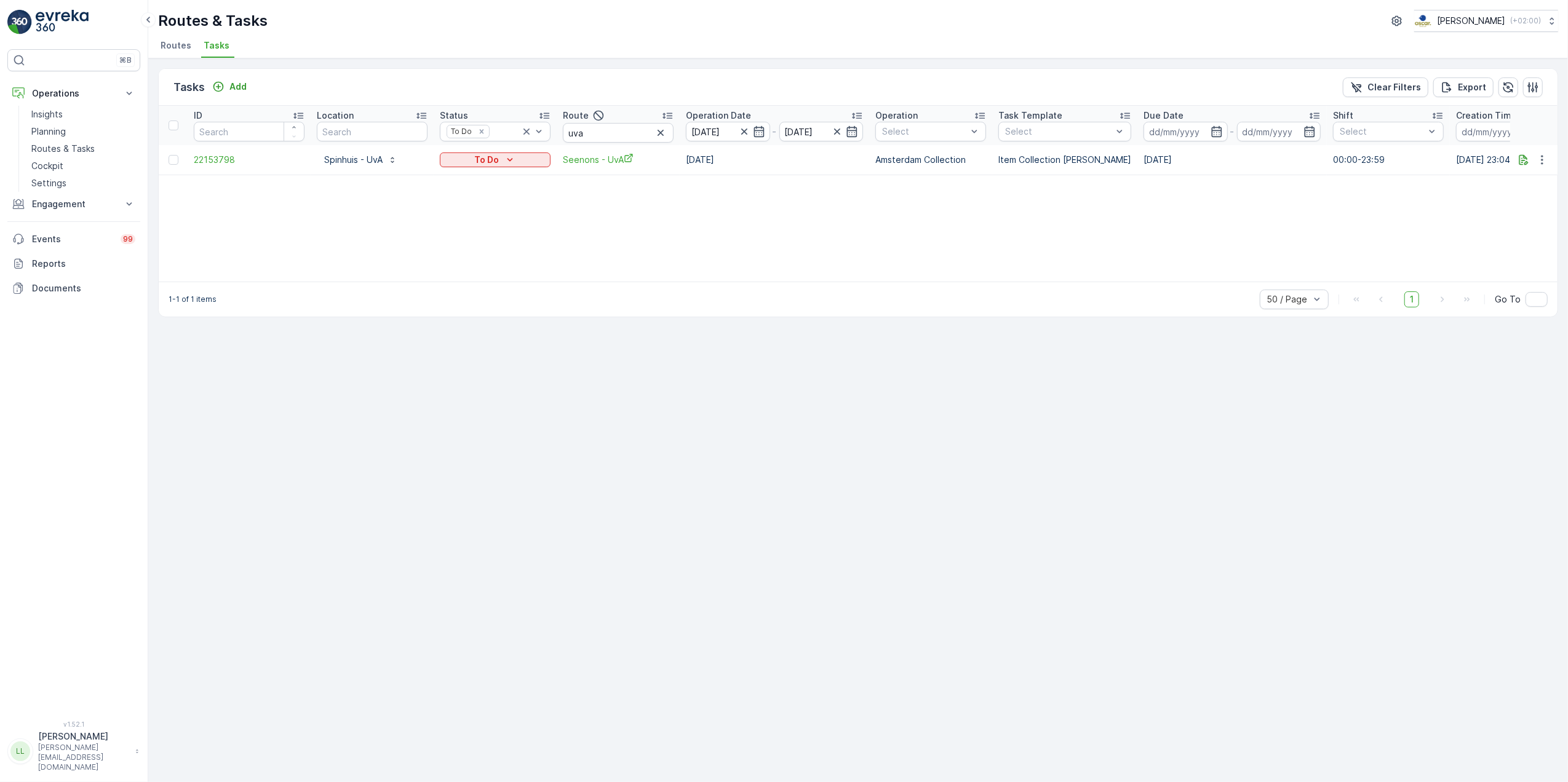
click at [657, 134] on icon "button" at bounding box center [661, 133] width 13 height 13
drag, startPoint x: 522, startPoint y: 131, endPoint x: 358, endPoint y: 133, distance: 164.0
click at [520, 131] on icon at bounding box center [527, 132] width 13 height 13
click at [358, 133] on input "text" at bounding box center [372, 132] width 111 height 20
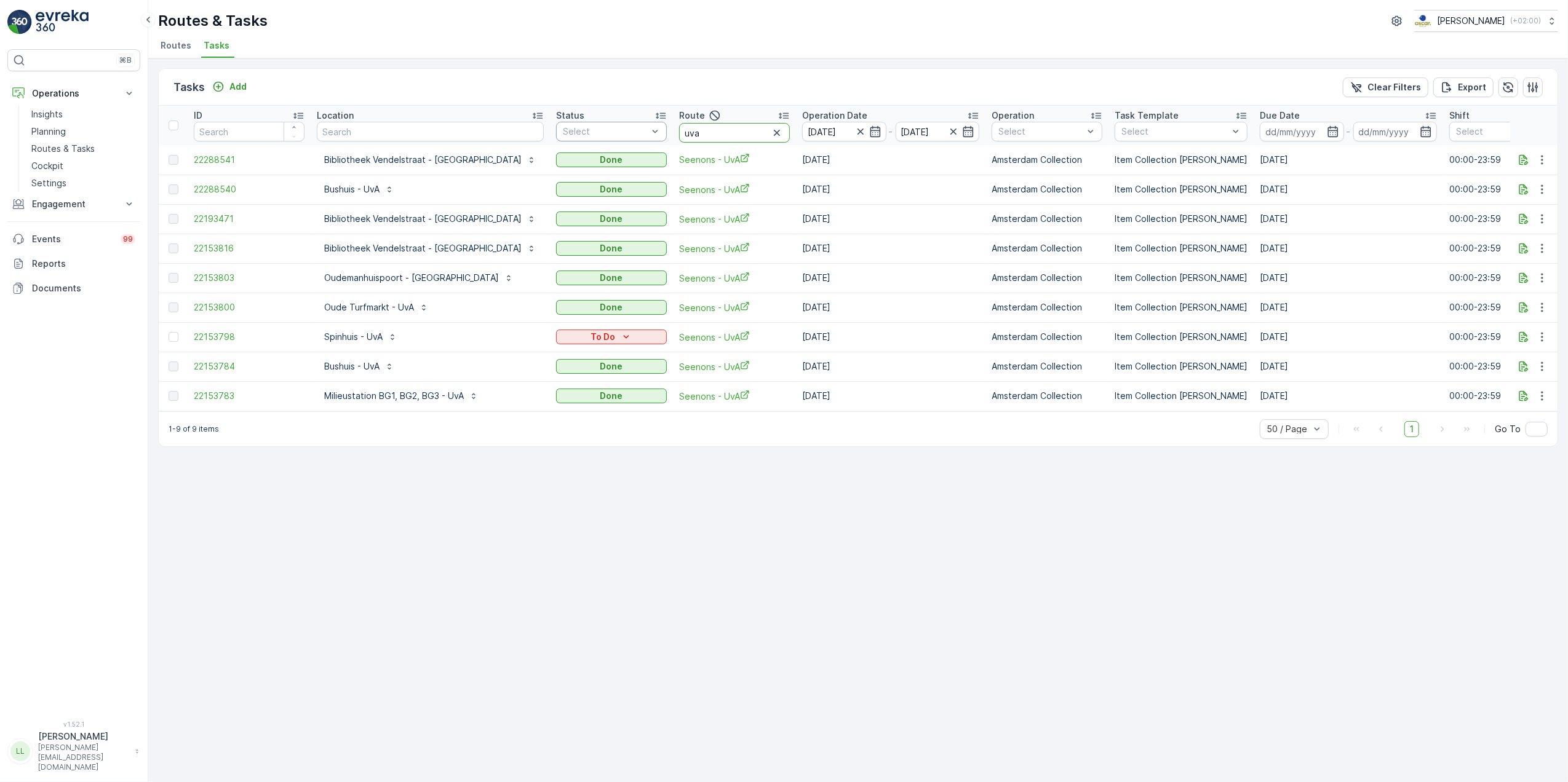
drag, startPoint x: 642, startPoint y: 133, endPoint x: 607, endPoint y: 133, distance: 35.0
click at [607, 133] on tr "ID Location Status Select Route uva Operation Date [DATE] - [DATE] Operation Se…" at bounding box center [1166, 125] width 2015 height 39
type input "rijks"
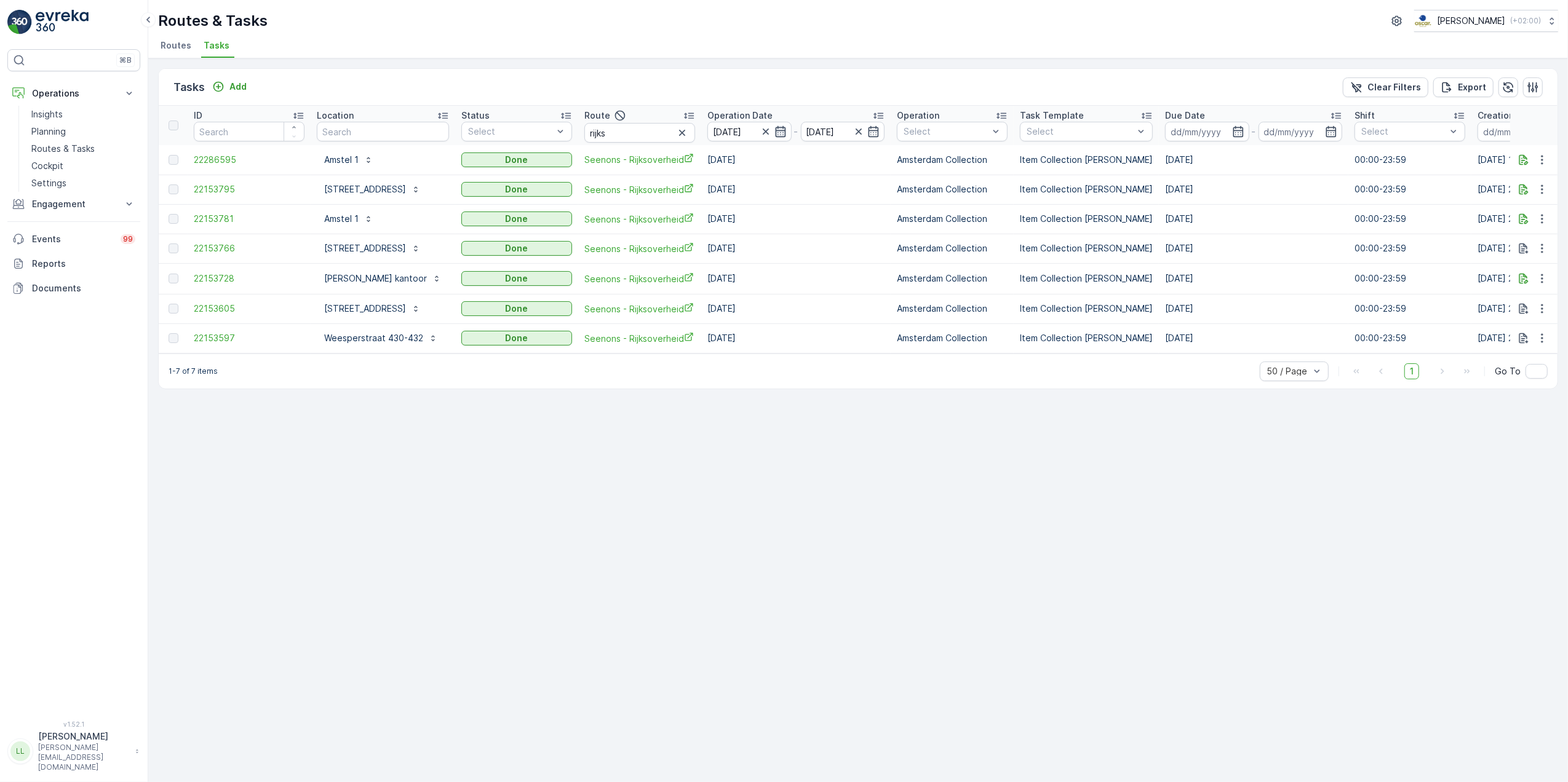
click at [786, 129] on icon "button" at bounding box center [779, 132] width 10 height 11
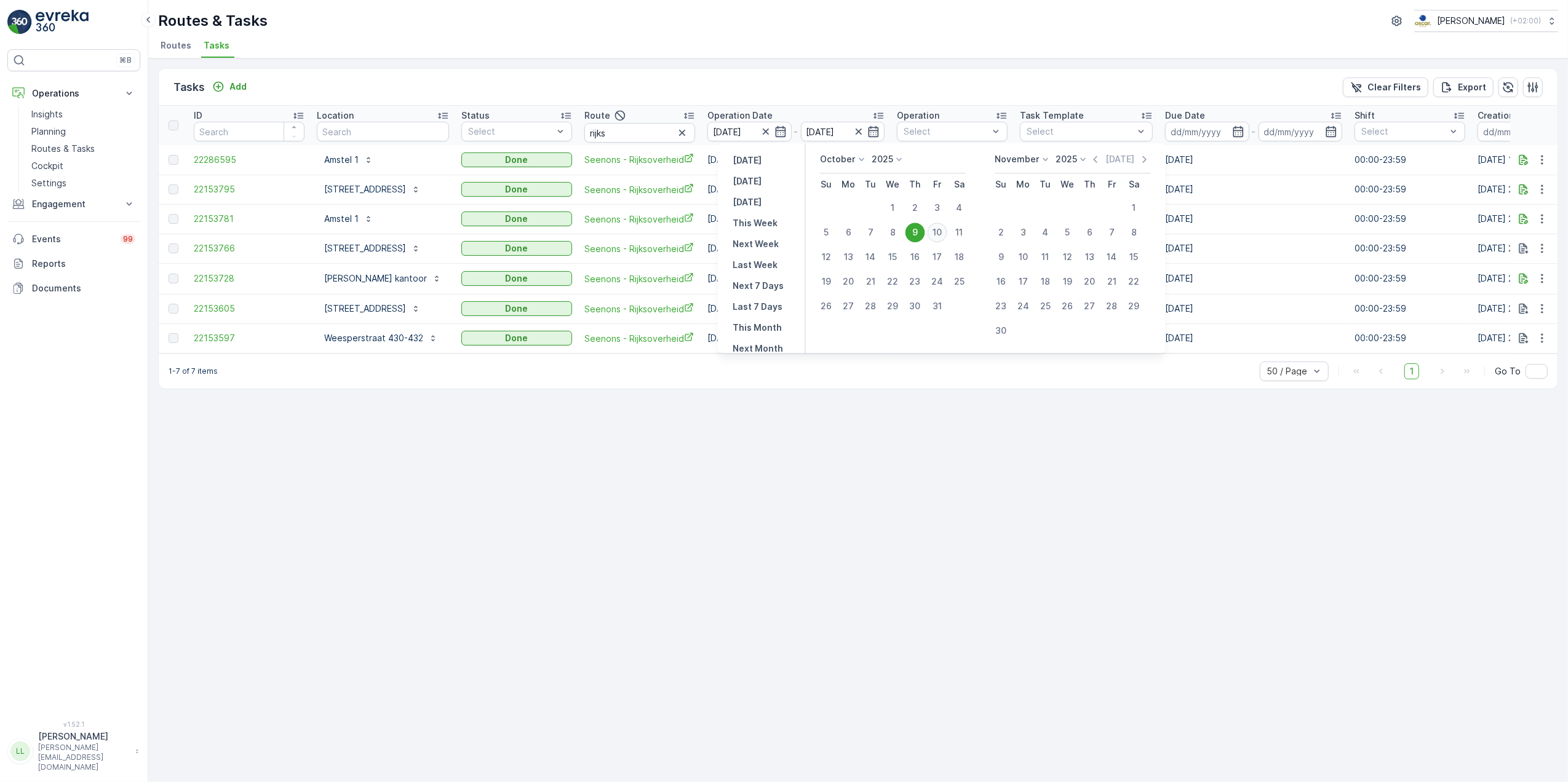
click at [940, 226] on div "10" at bounding box center [938, 233] width 20 height 20
type input "[DATE]"
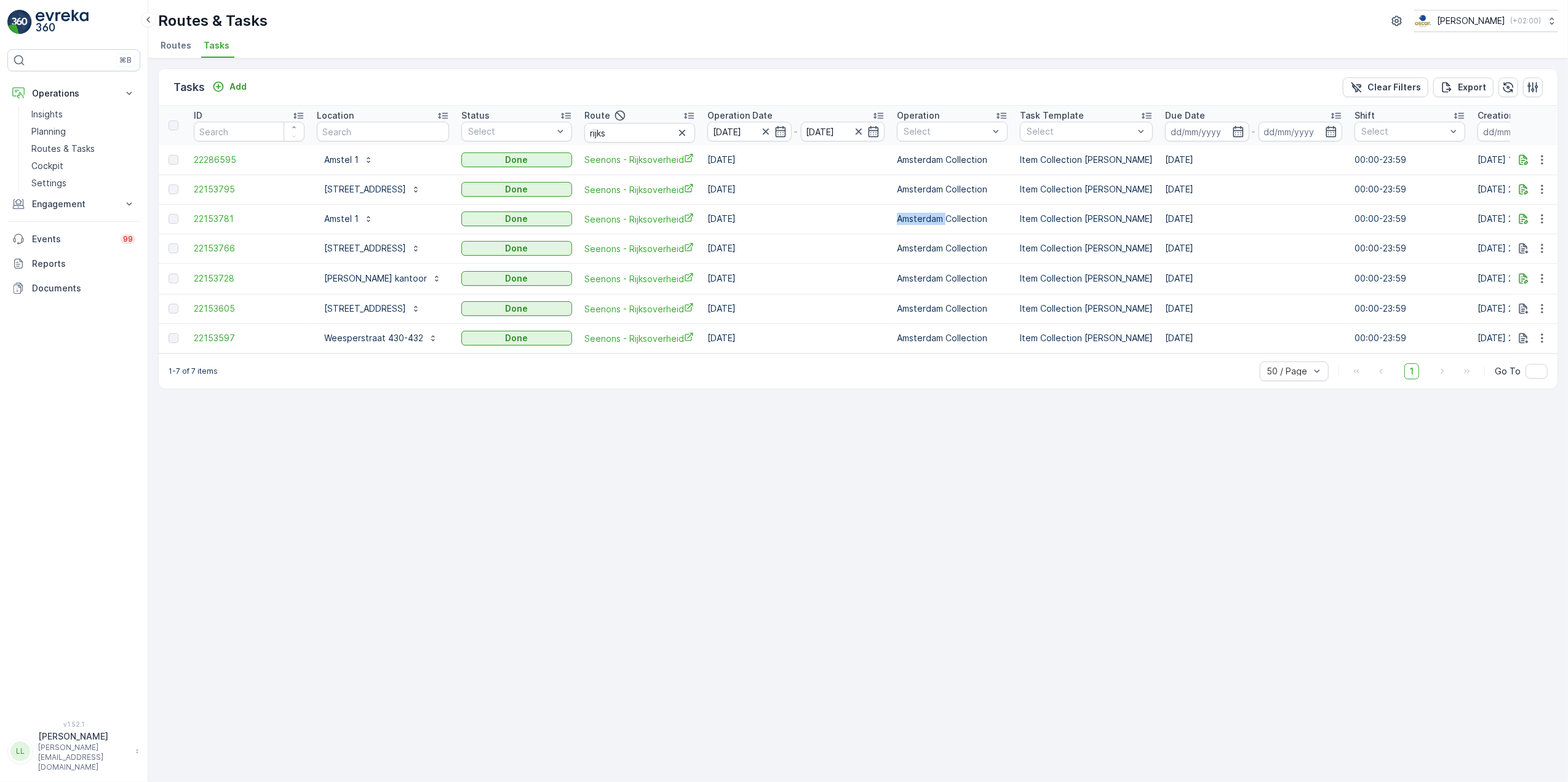
click at [940, 226] on td "Amsterdam Collection" at bounding box center [952, 219] width 123 height 29
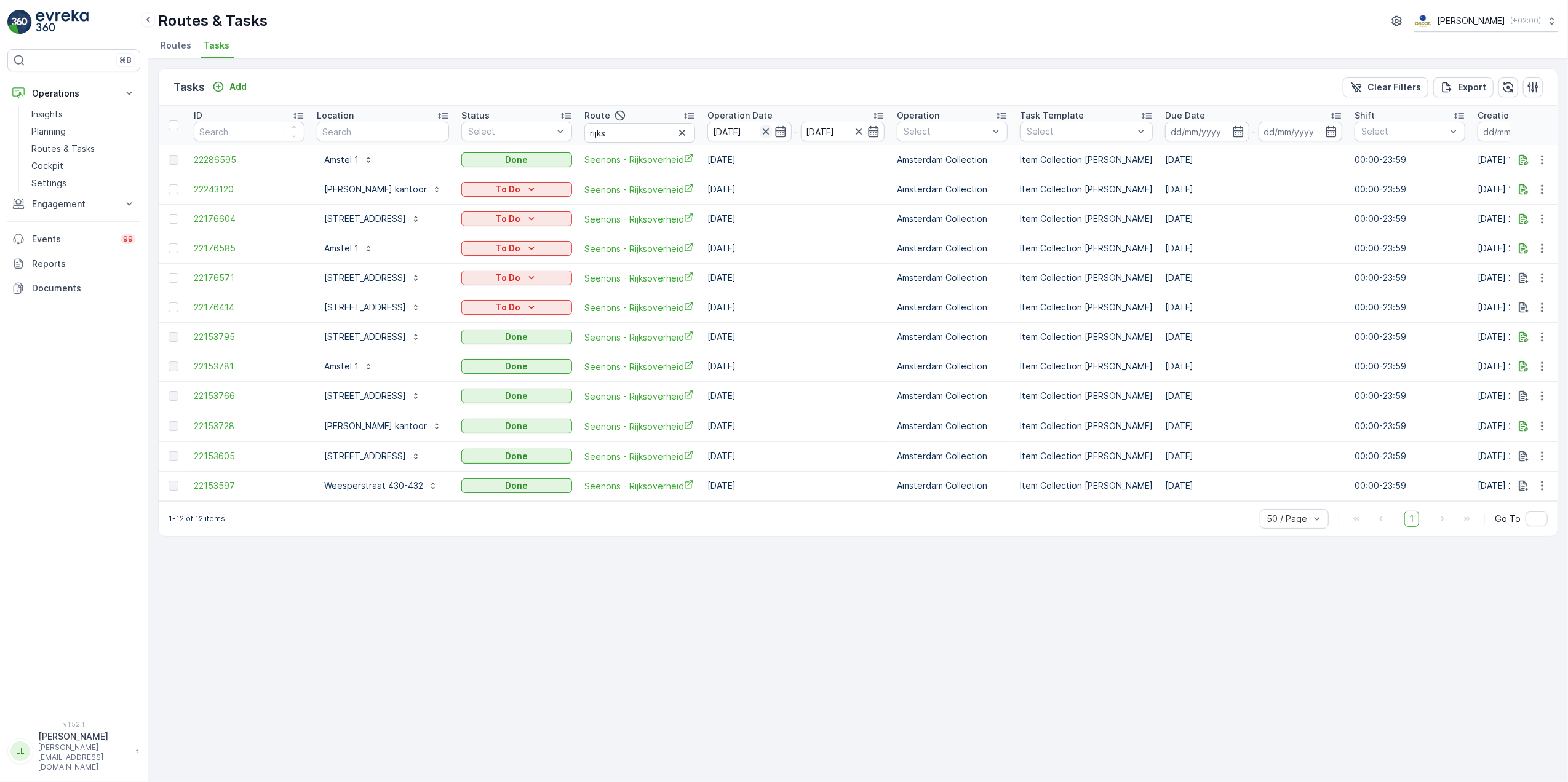
click at [772, 131] on icon "button" at bounding box center [766, 132] width 13 height 13
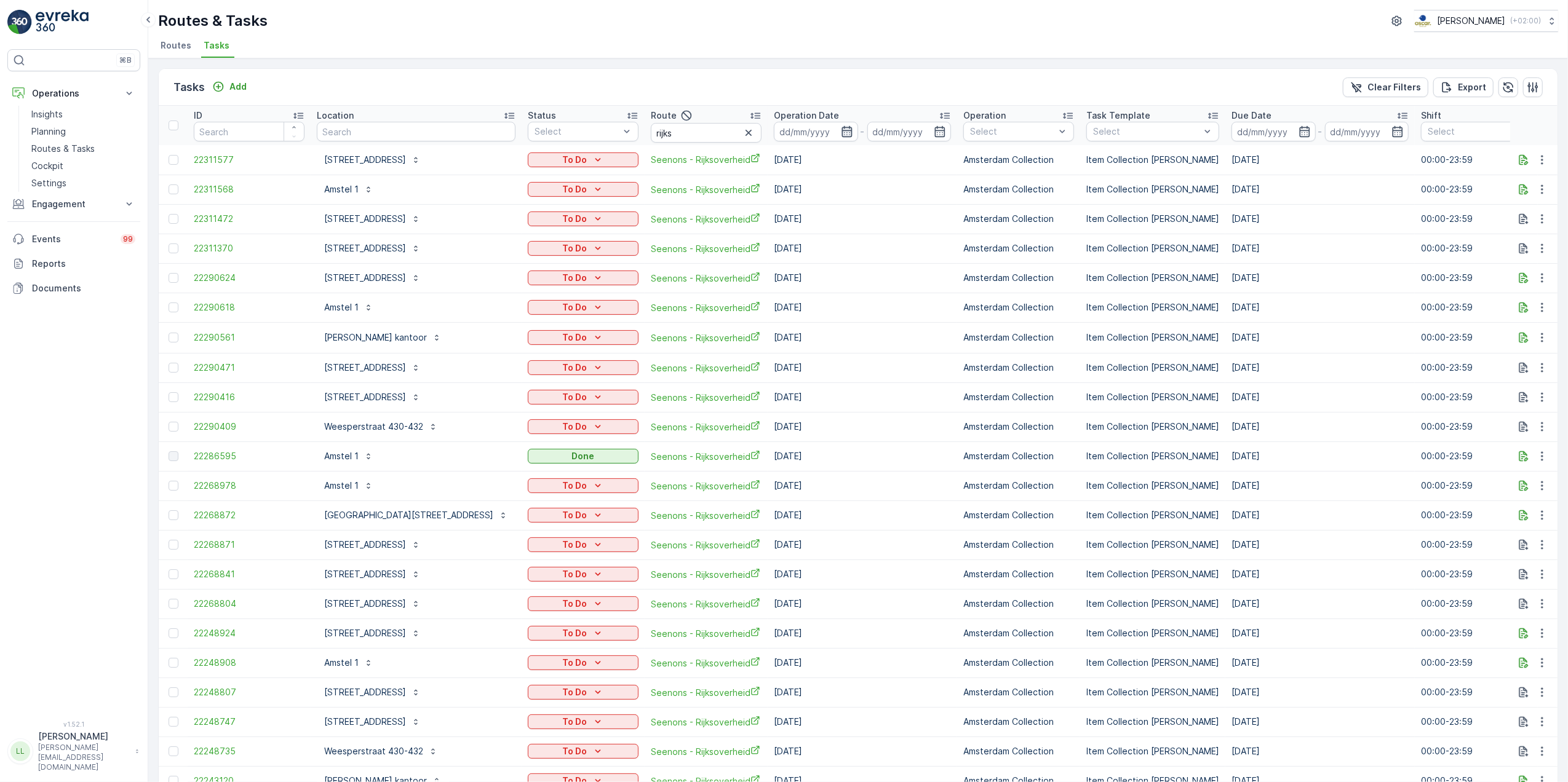
click at [841, 131] on icon "button" at bounding box center [846, 132] width 10 height 11
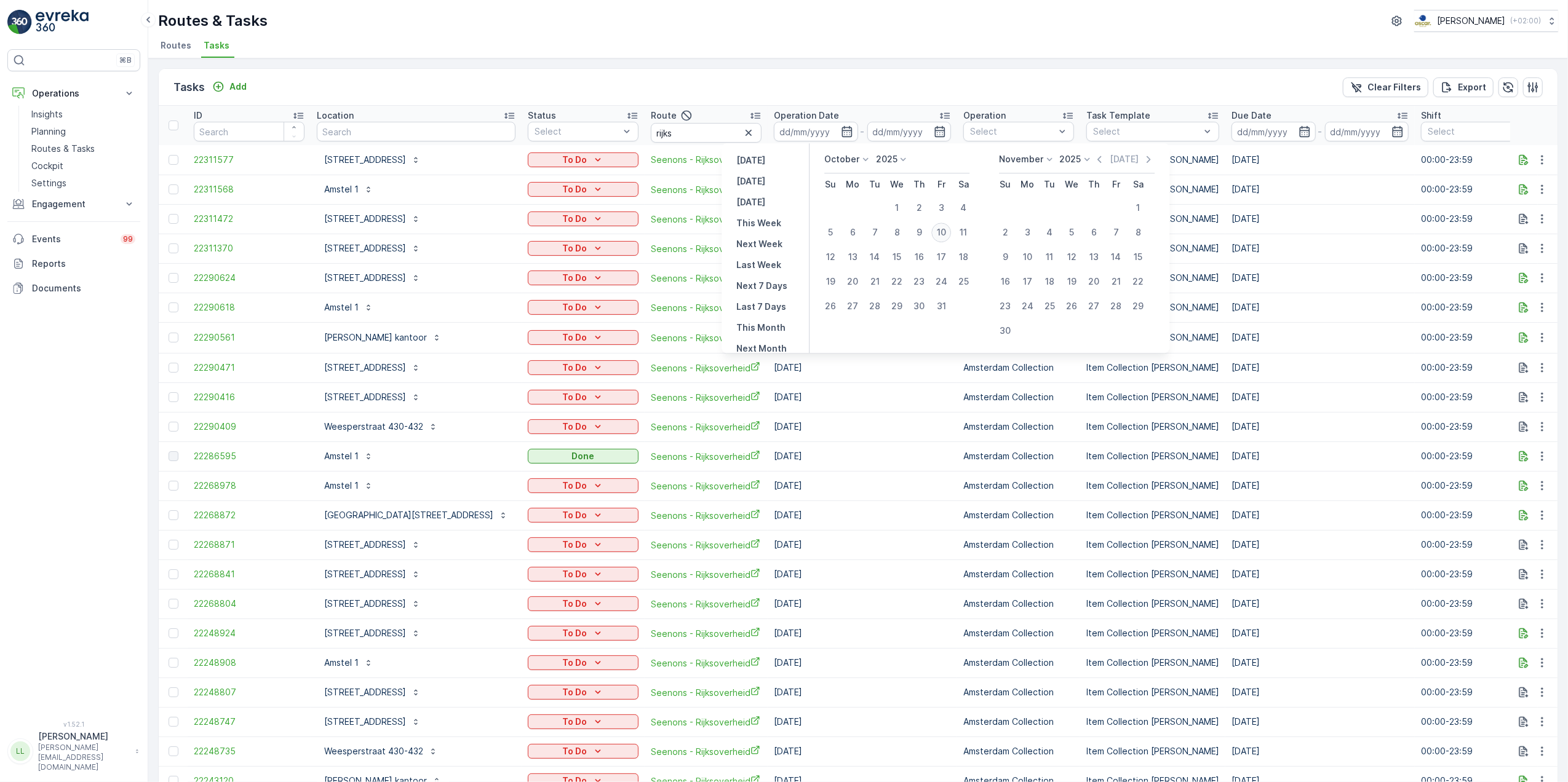
click at [940, 236] on div "10" at bounding box center [941, 233] width 20 height 20
type input "[DATE]"
click at [940, 236] on div "10" at bounding box center [941, 233] width 20 height 20
type input "[DATE]"
click at [940, 236] on div "10" at bounding box center [941, 233] width 20 height 20
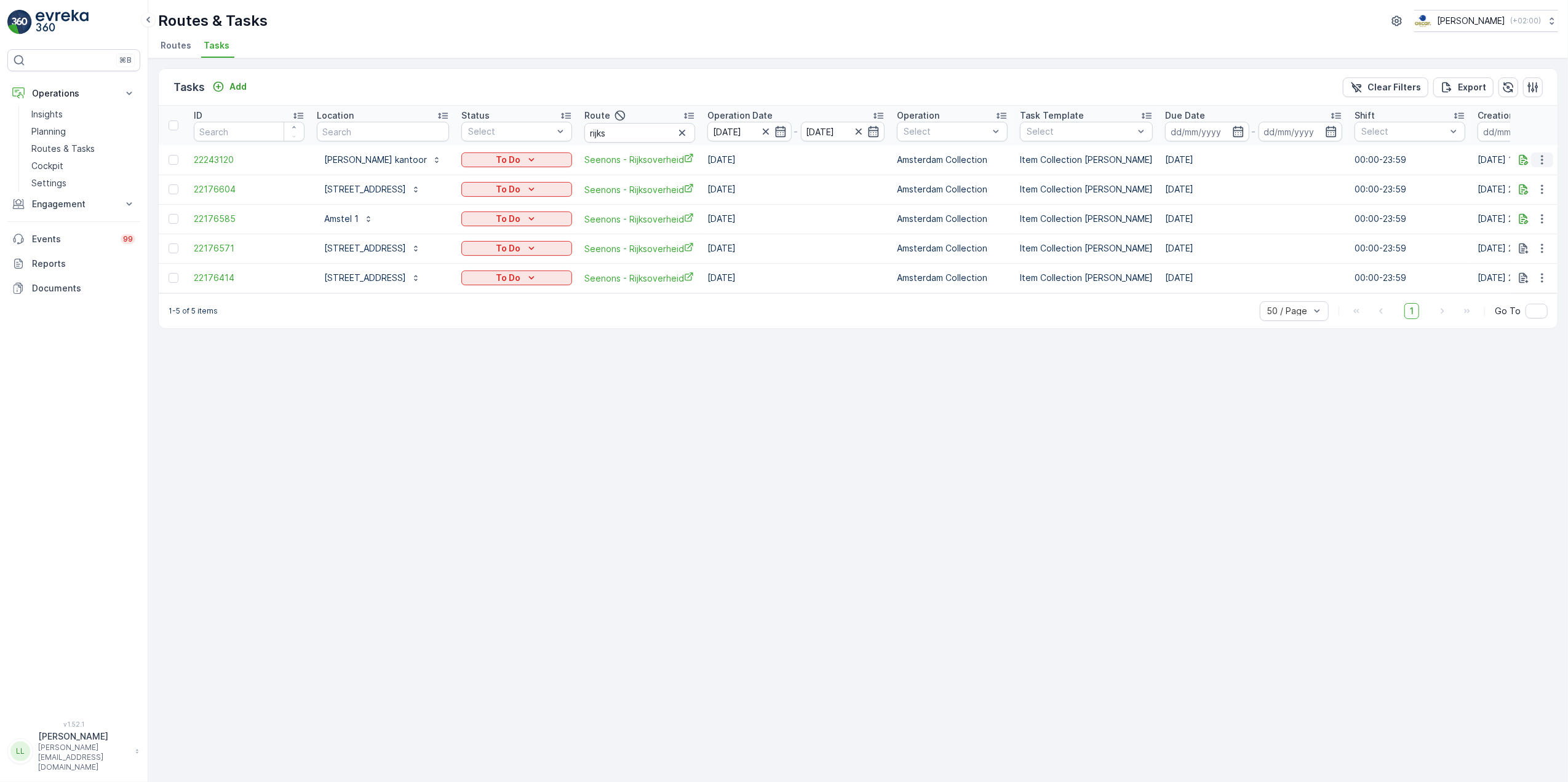
click at [1543, 155] on icon "button" at bounding box center [1543, 160] width 13 height 13
click at [1532, 214] on span "Change Route" at bounding box center [1511, 213] width 60 height 13
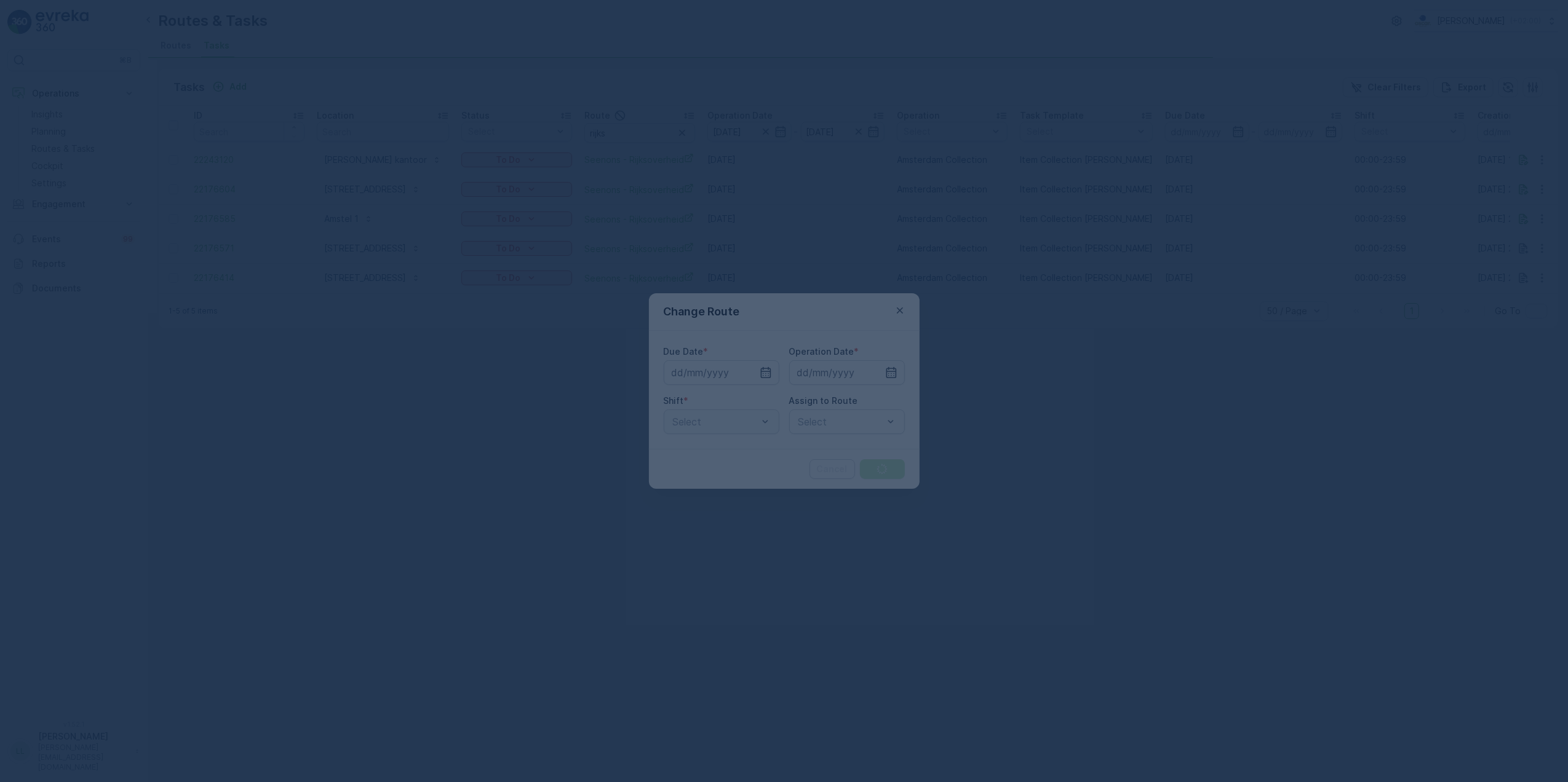
type input "[DATE]"
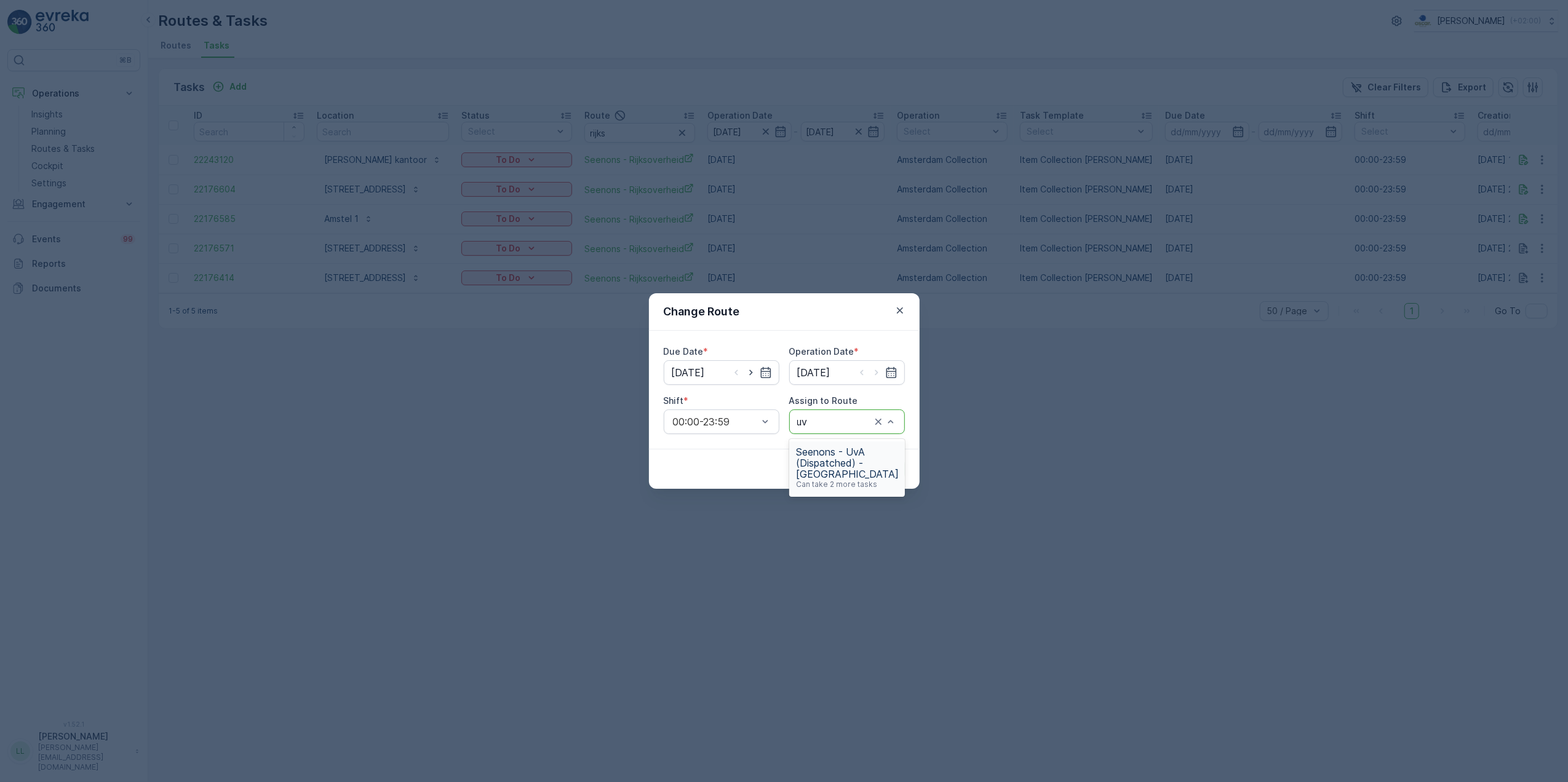
type input "uva"
click at [850, 463] on span "Seenons - UvA (Dispatched) - [GEOGRAPHIC_DATA]" at bounding box center [848, 463] width 103 height 34
click at [886, 473] on p "Submit" at bounding box center [882, 469] width 30 height 13
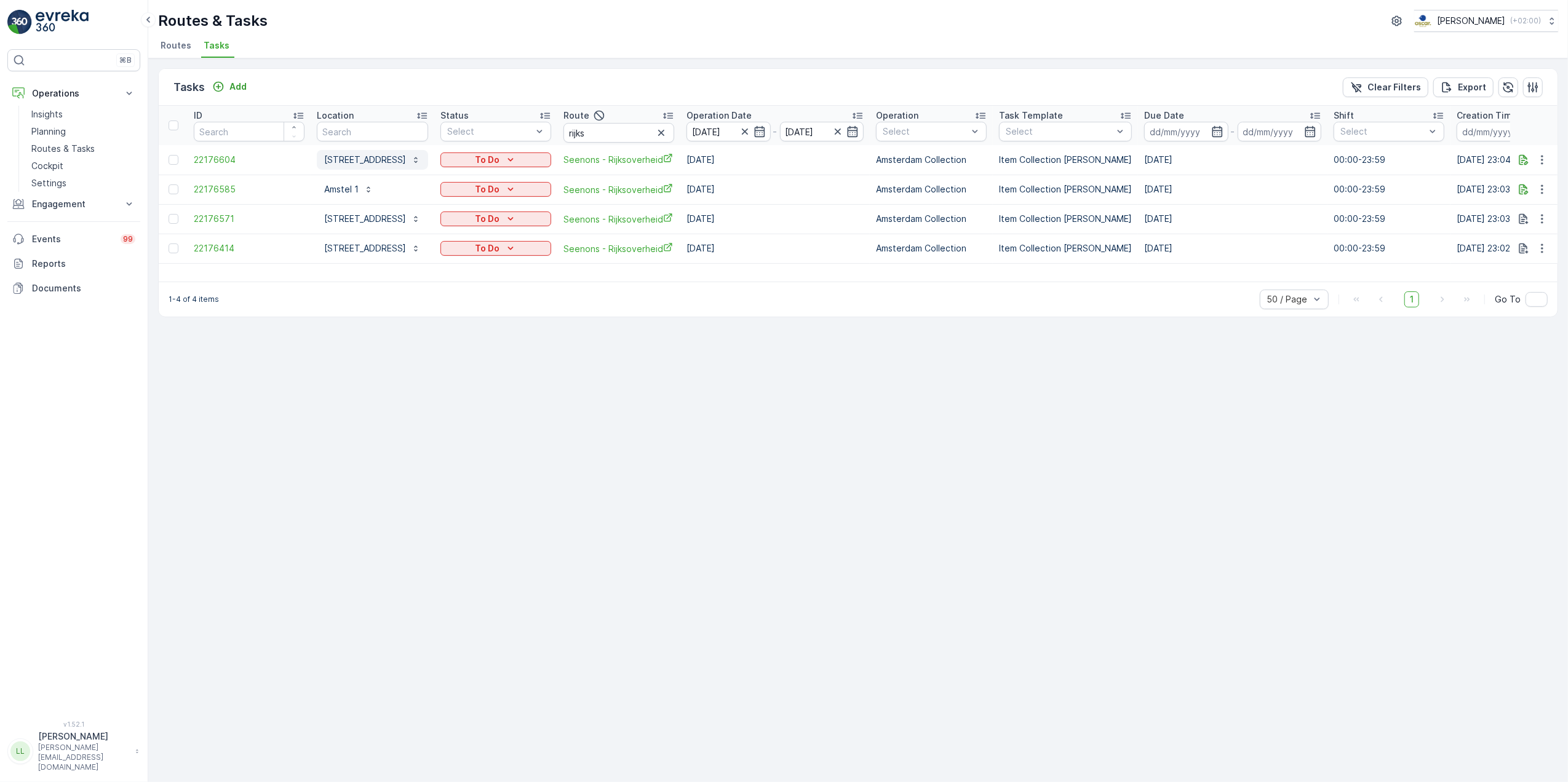
click at [406, 163] on p "[STREET_ADDRESS]" at bounding box center [365, 160] width 82 height 13
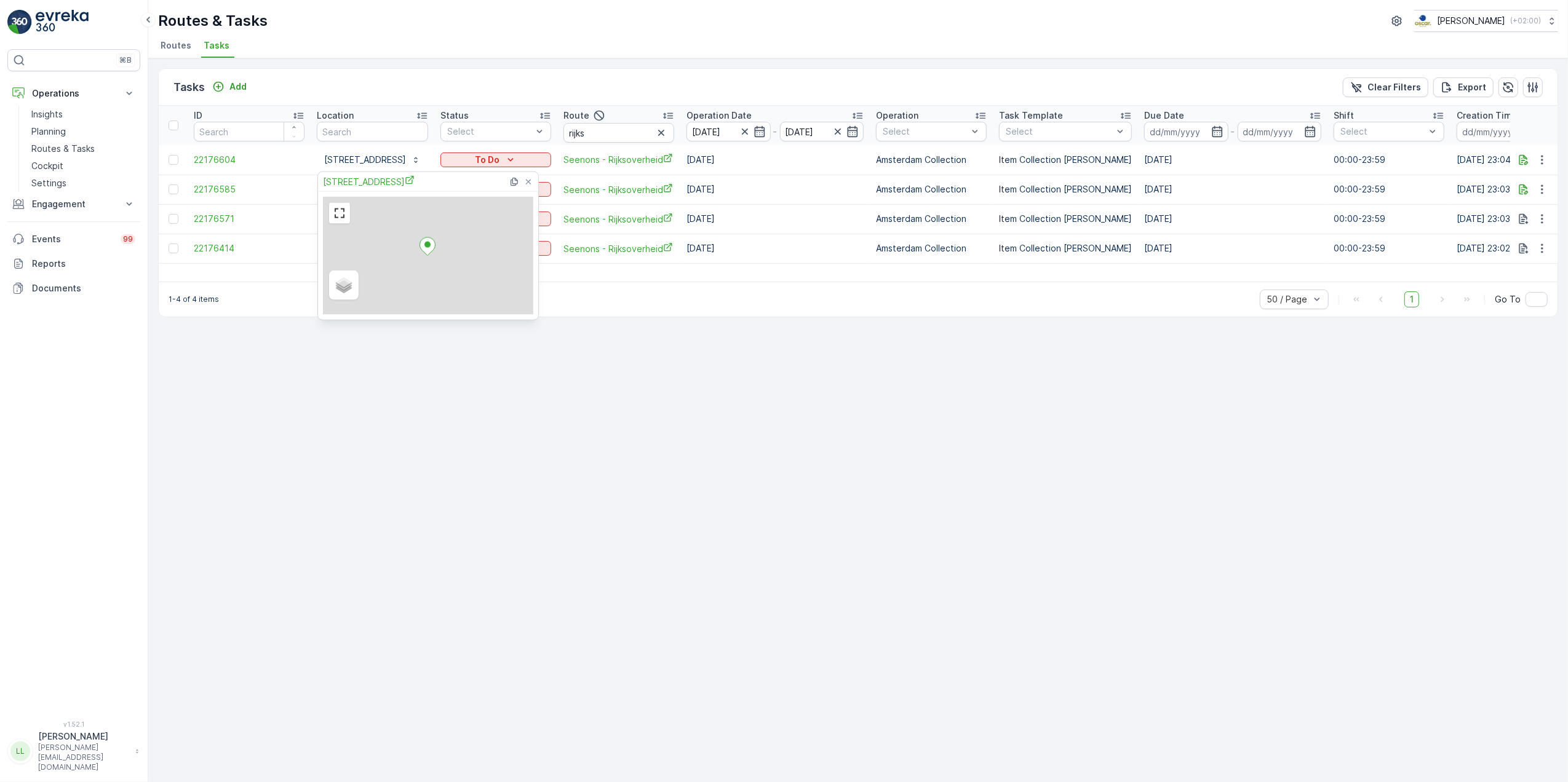
click at [350, 641] on div "Tasks Add Clear Filters Export ID Location Status Select Route rijks Operation …" at bounding box center [858, 420] width 1420 height 724
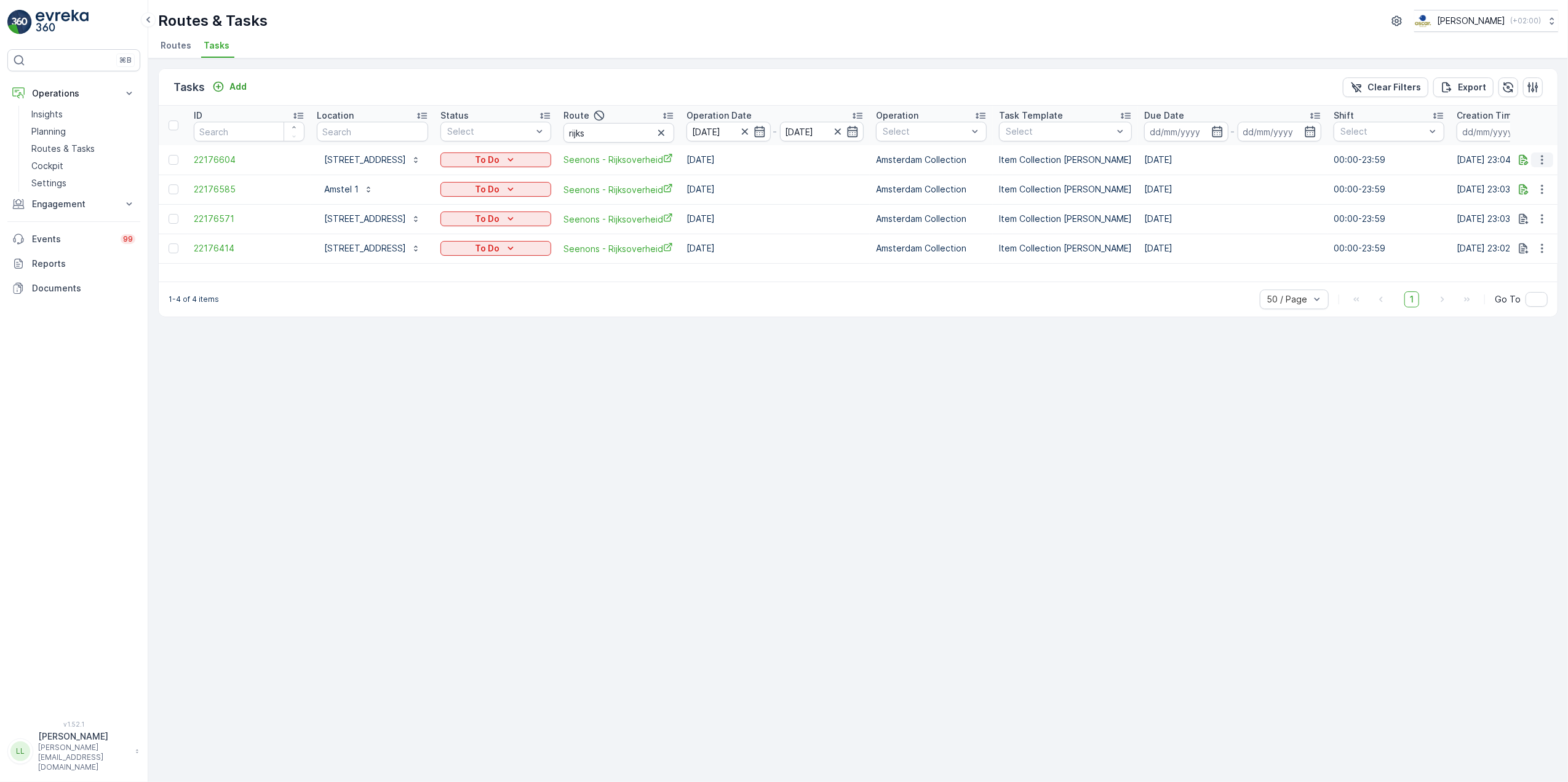
click at [1545, 155] on icon "button" at bounding box center [1543, 160] width 13 height 13
click at [1526, 207] on span "Change Route" at bounding box center [1511, 213] width 60 height 13
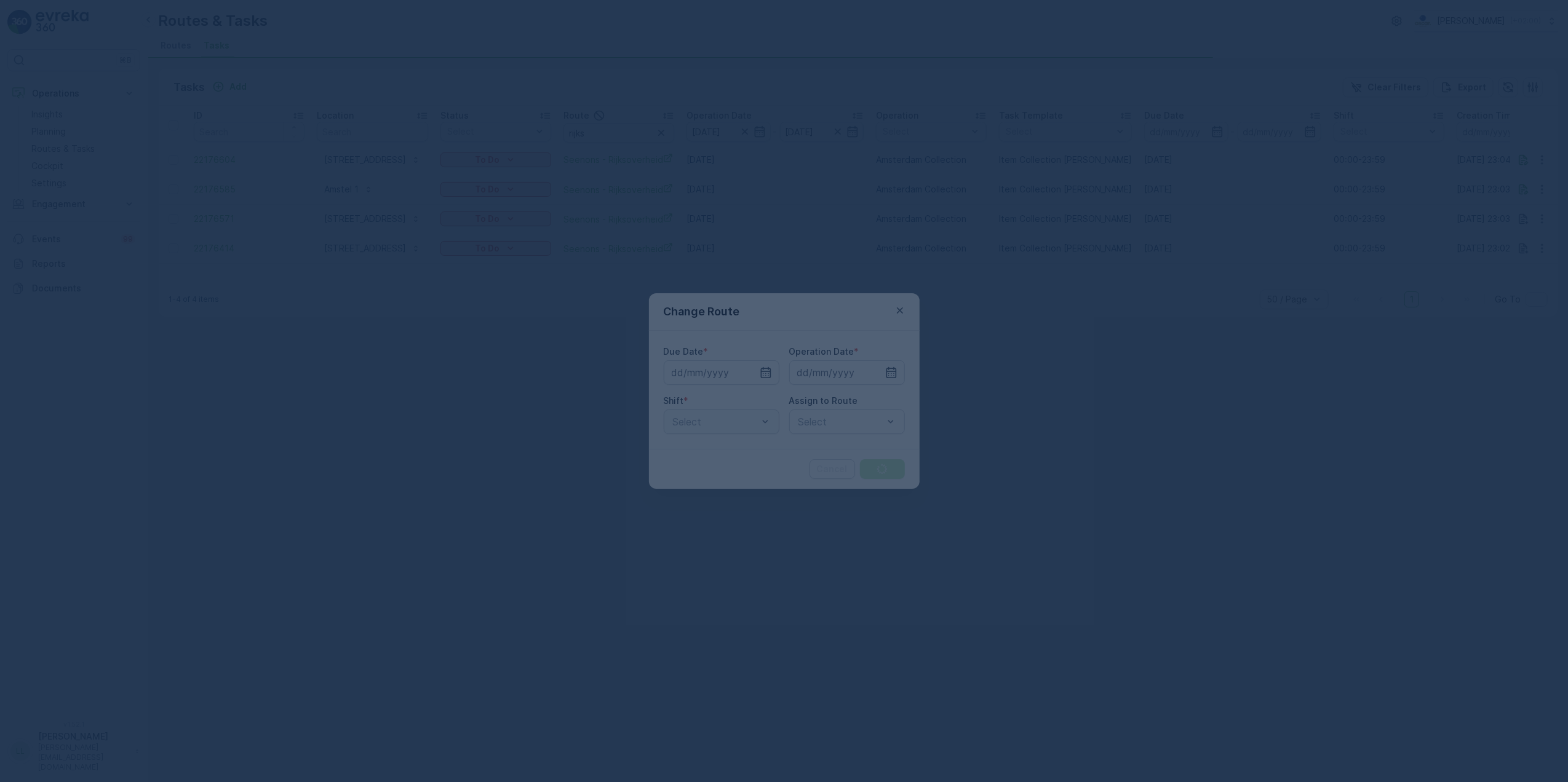
type input "[DATE]"
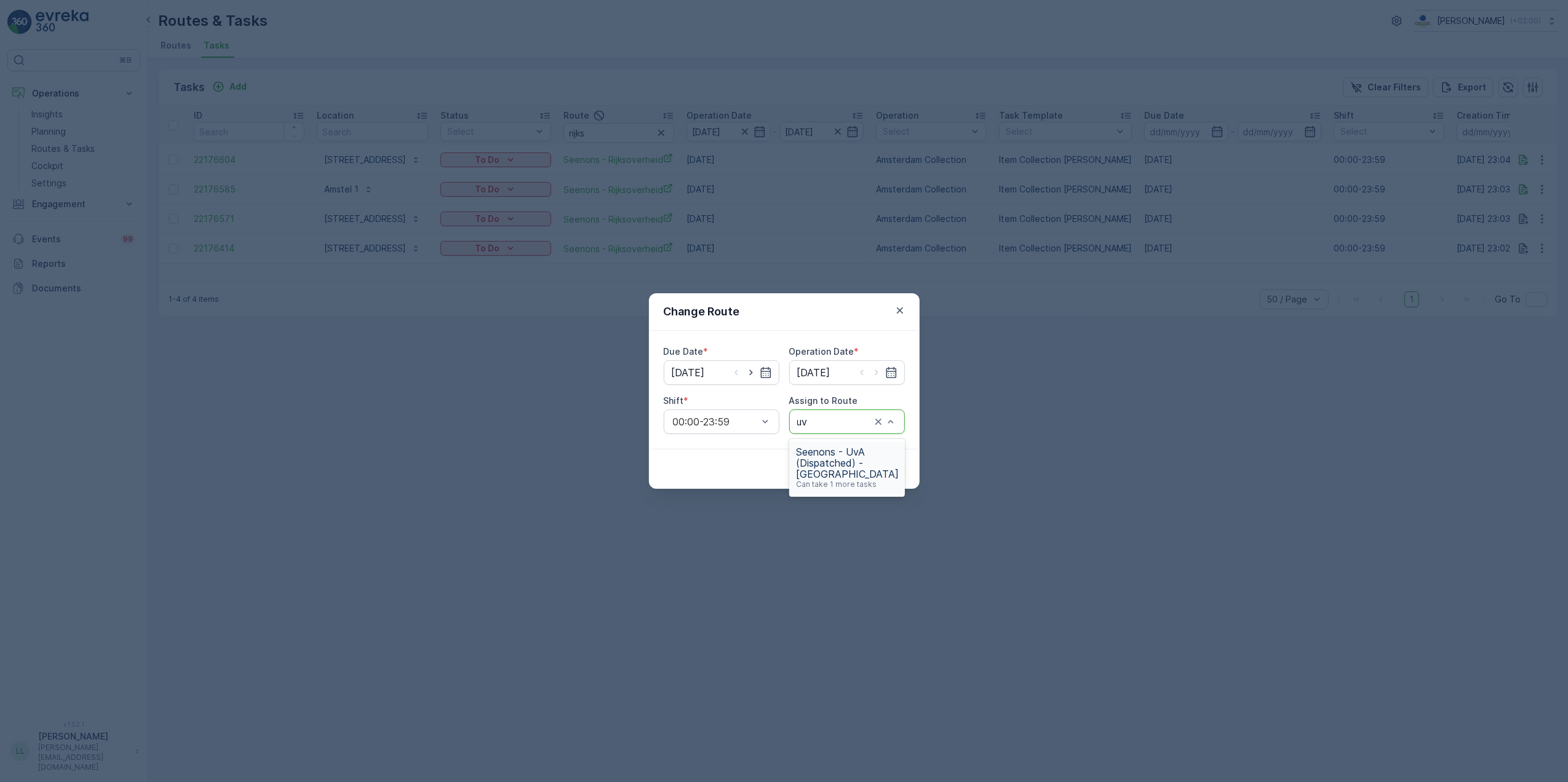
type input "uva"
click at [843, 461] on span "Seenons - UvA (Dispatched) - [GEOGRAPHIC_DATA]" at bounding box center [848, 463] width 103 height 34
click at [892, 473] on p "Submit" at bounding box center [882, 469] width 30 height 13
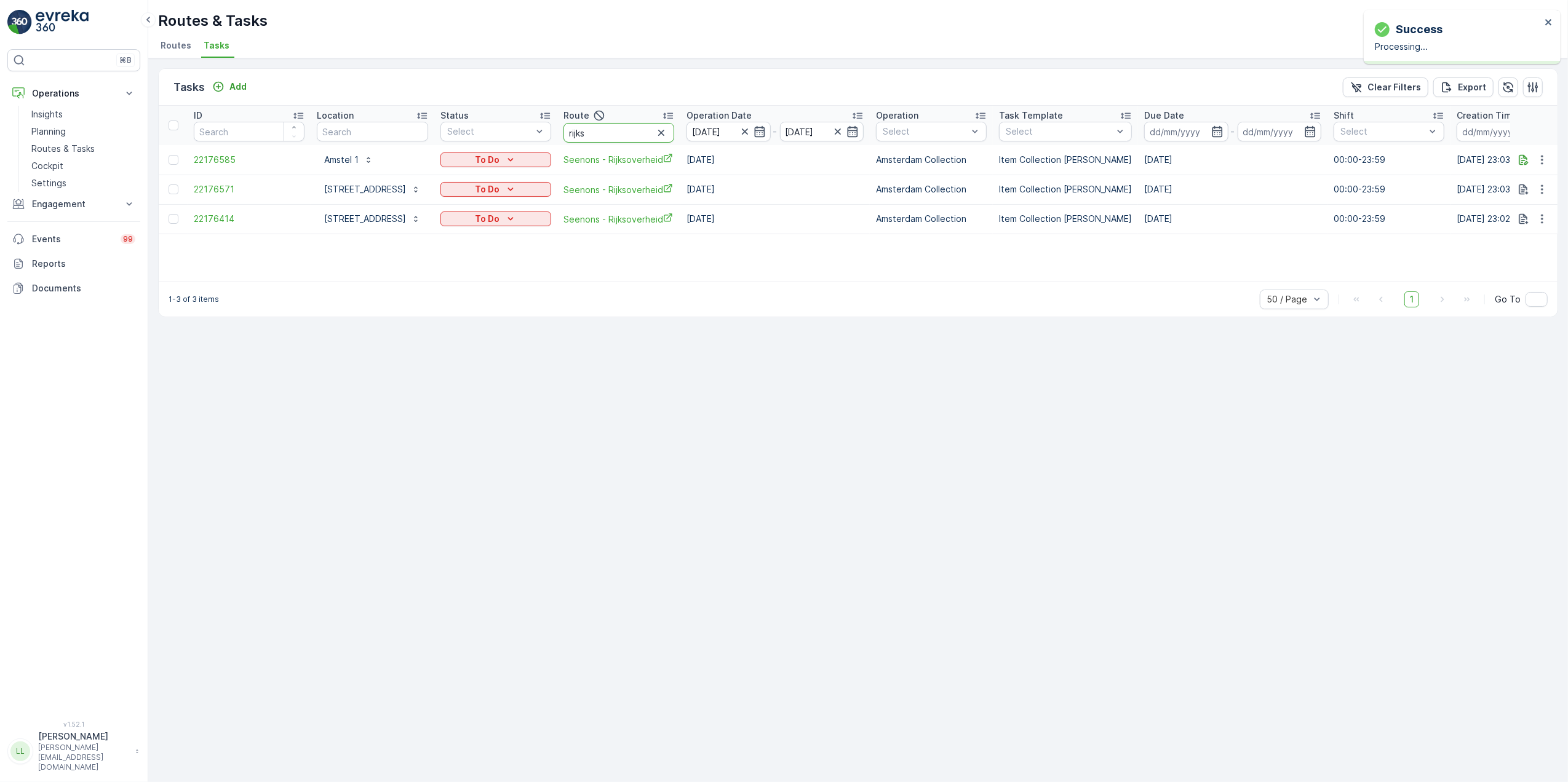
drag, startPoint x: 608, startPoint y: 131, endPoint x: 554, endPoint y: 138, distance: 54.5
click at [554, 138] on tr "ID Location Status Select Route rijks Operation Date [DATE] - [DATE] Operation …" at bounding box center [1109, 125] width 1899 height 39
type input "uva"
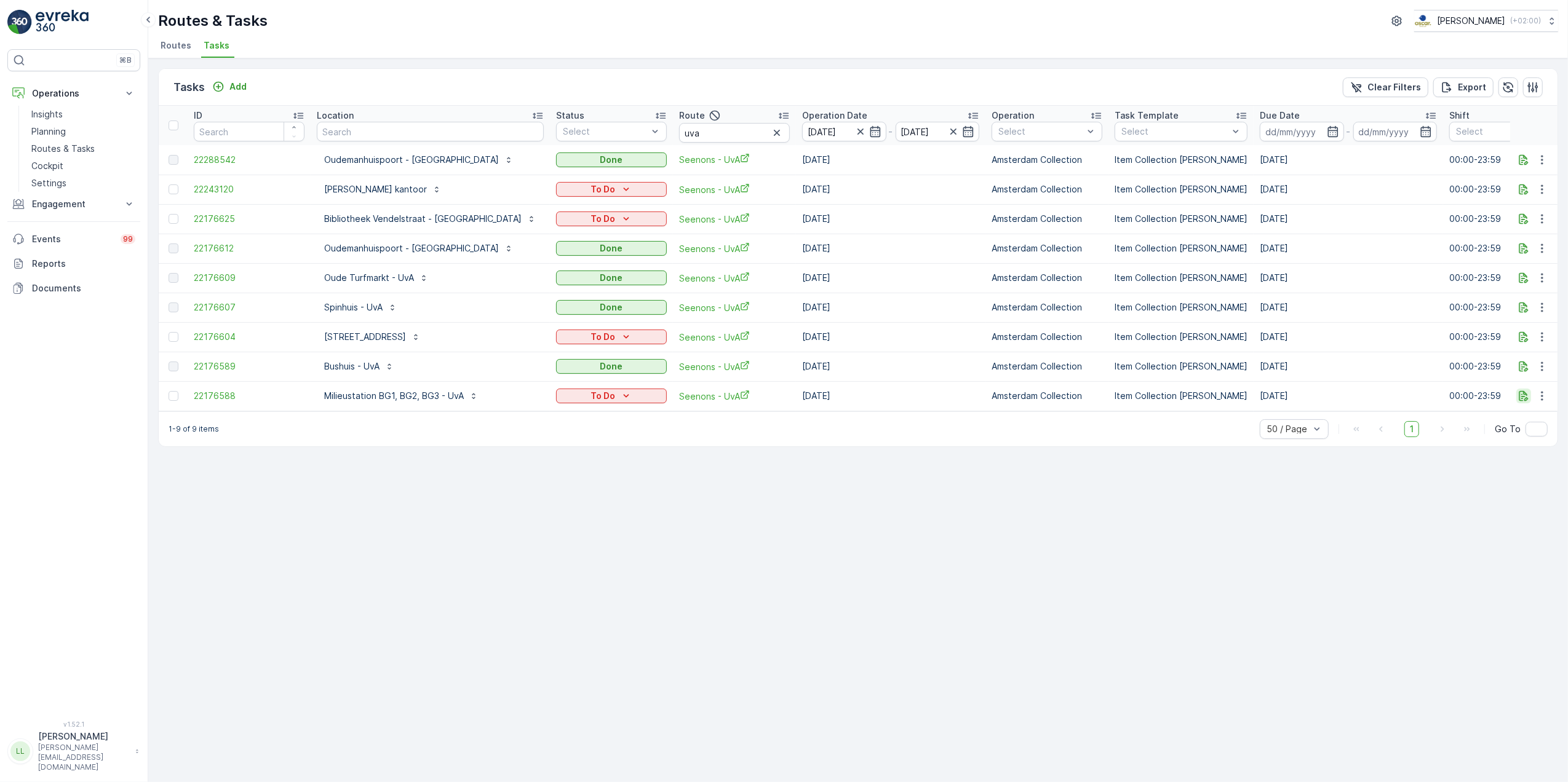
click at [1518, 399] on icon "button" at bounding box center [1524, 396] width 13 height 13
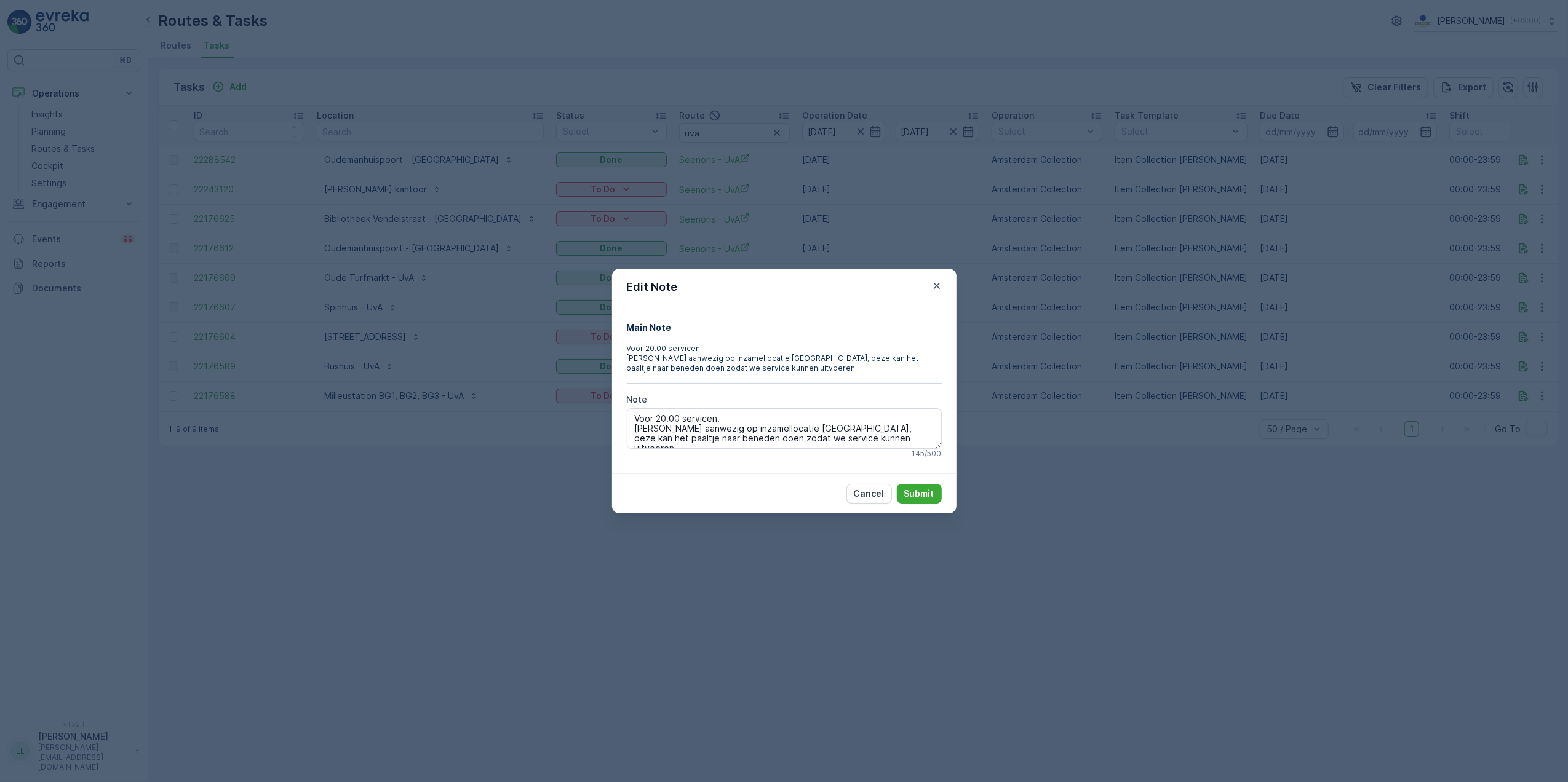
click at [1255, 415] on div "Edit Note Main Note Voor 20.00 servicen. [PERSON_NAME] aanwezig op inzamellocat…" at bounding box center [784, 391] width 1568 height 782
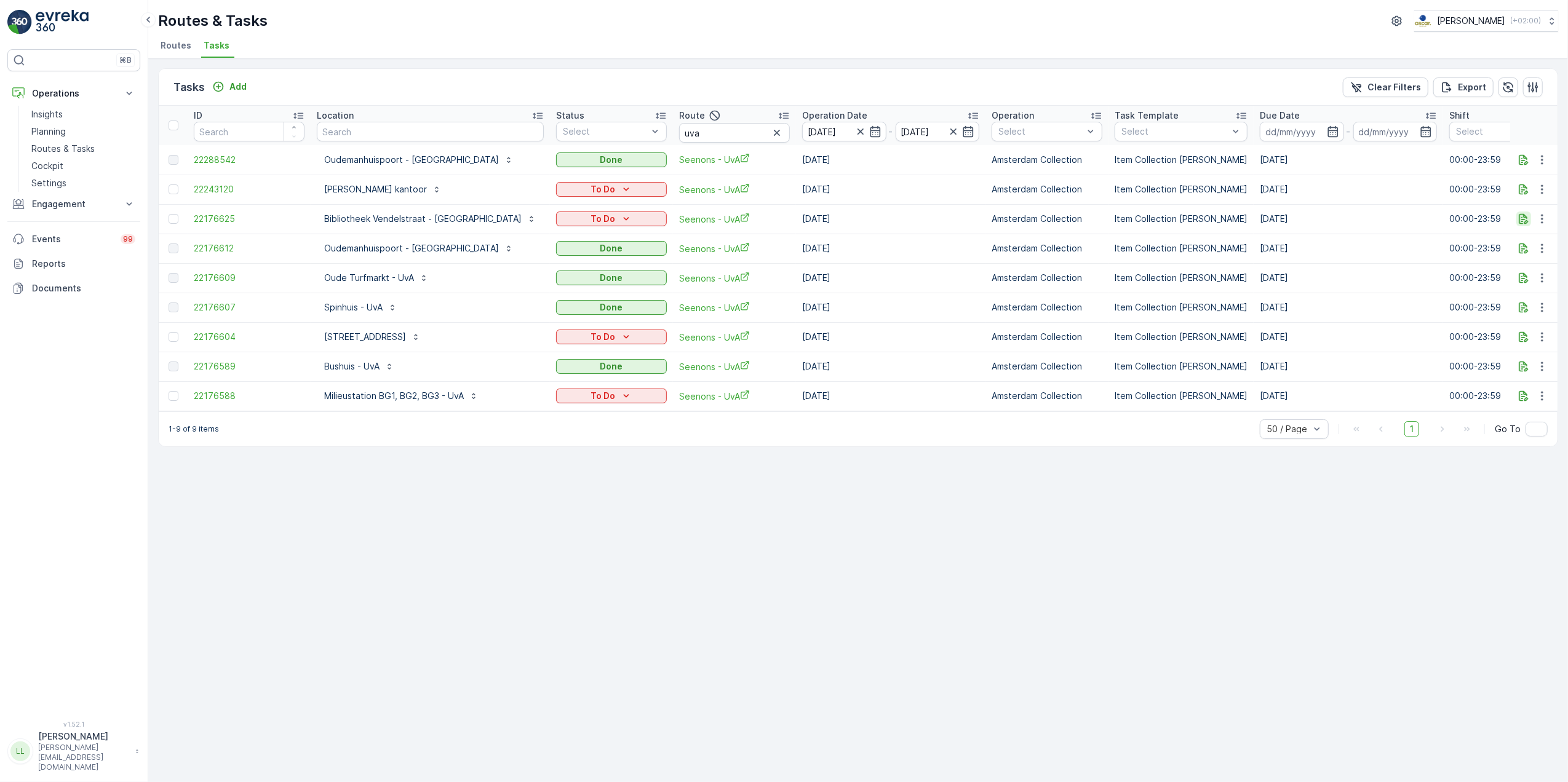
click at [1523, 226] on button "button" at bounding box center [1523, 219] width 15 height 15
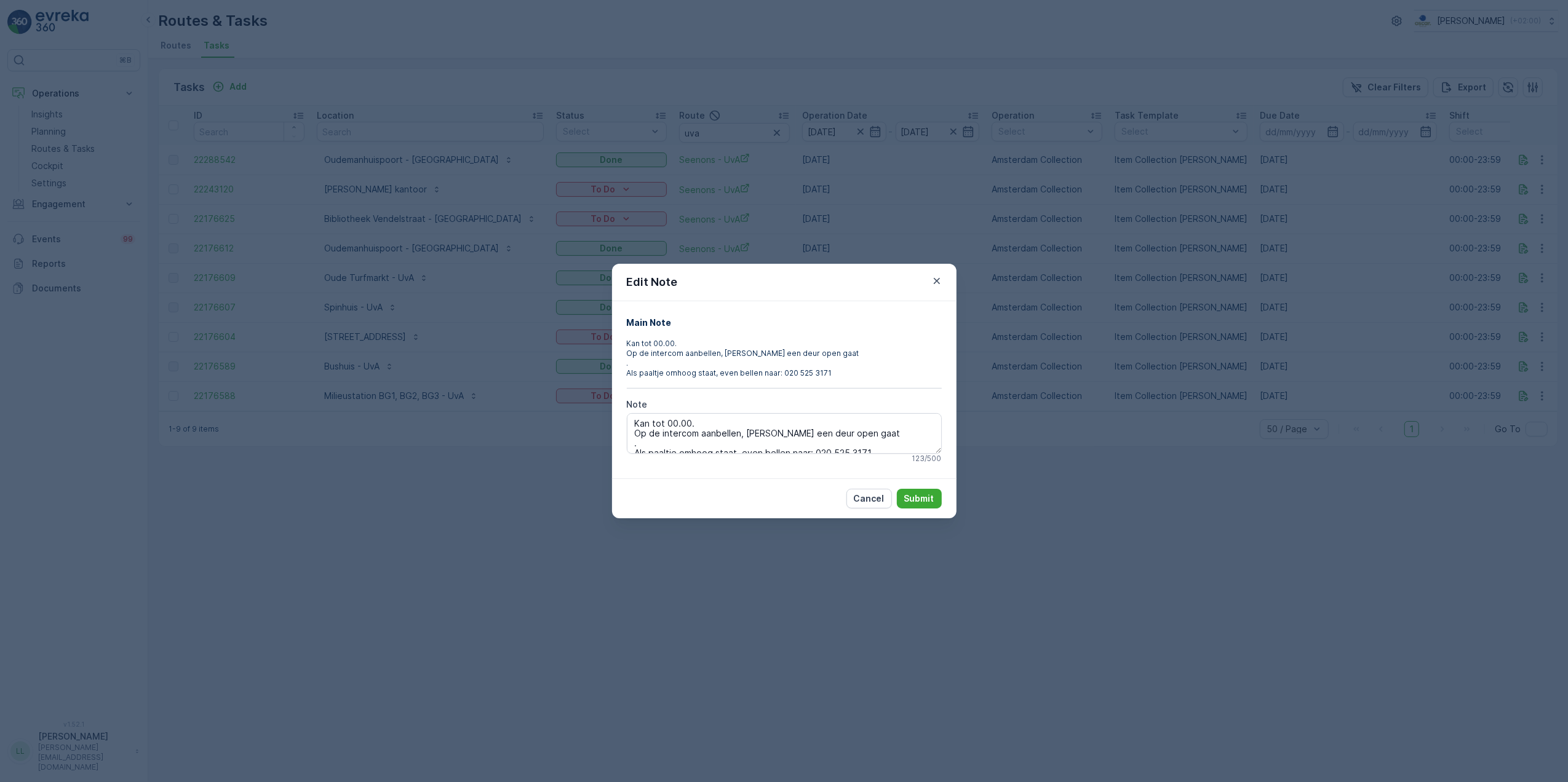
click at [1039, 330] on div "Edit Note Main Note Kan tot 00.00. Op de intercom aanbellen, [PERSON_NAME] een …" at bounding box center [784, 391] width 1568 height 782
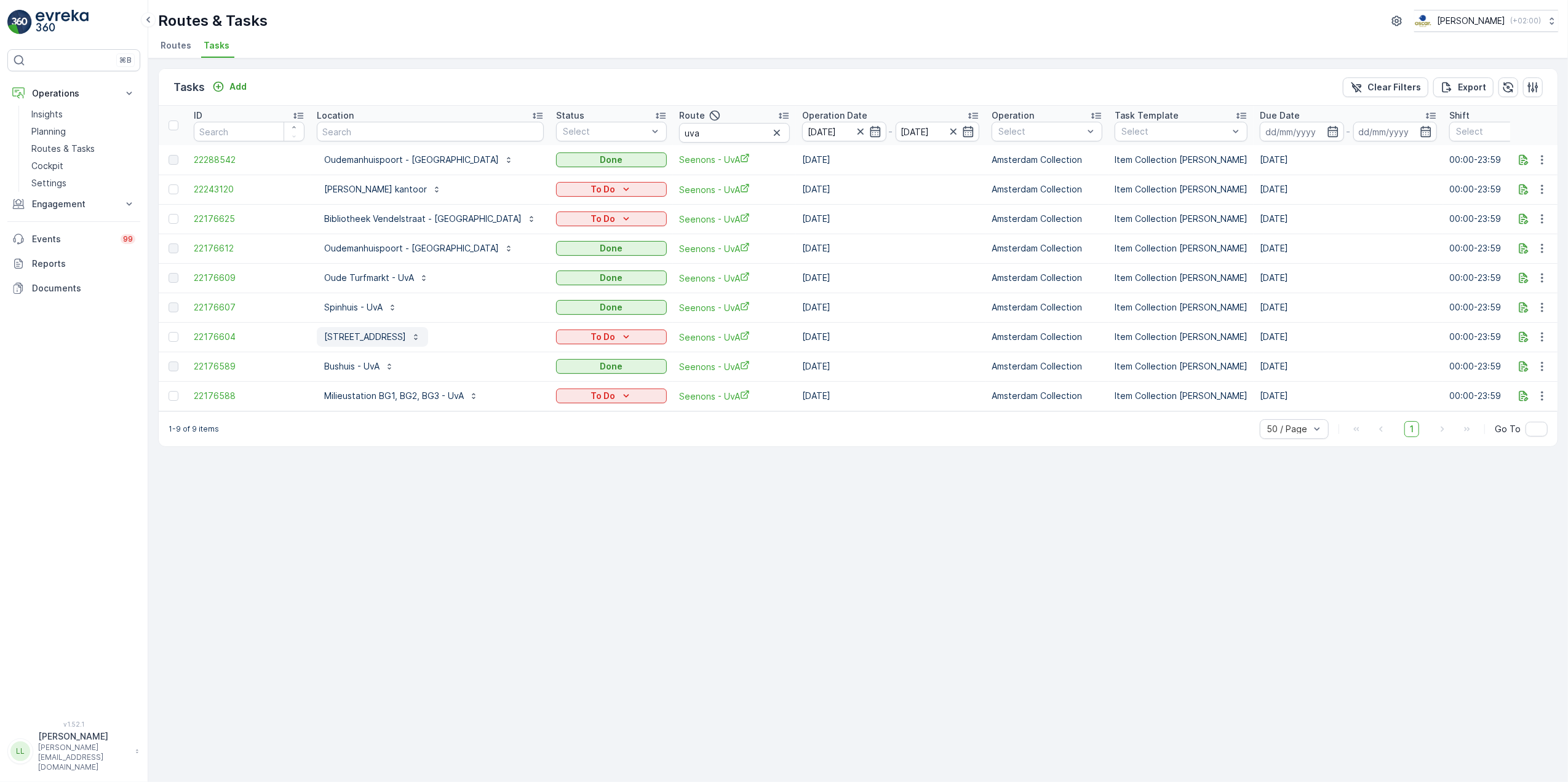
click at [404, 340] on p "[STREET_ADDRESS]" at bounding box center [365, 337] width 82 height 13
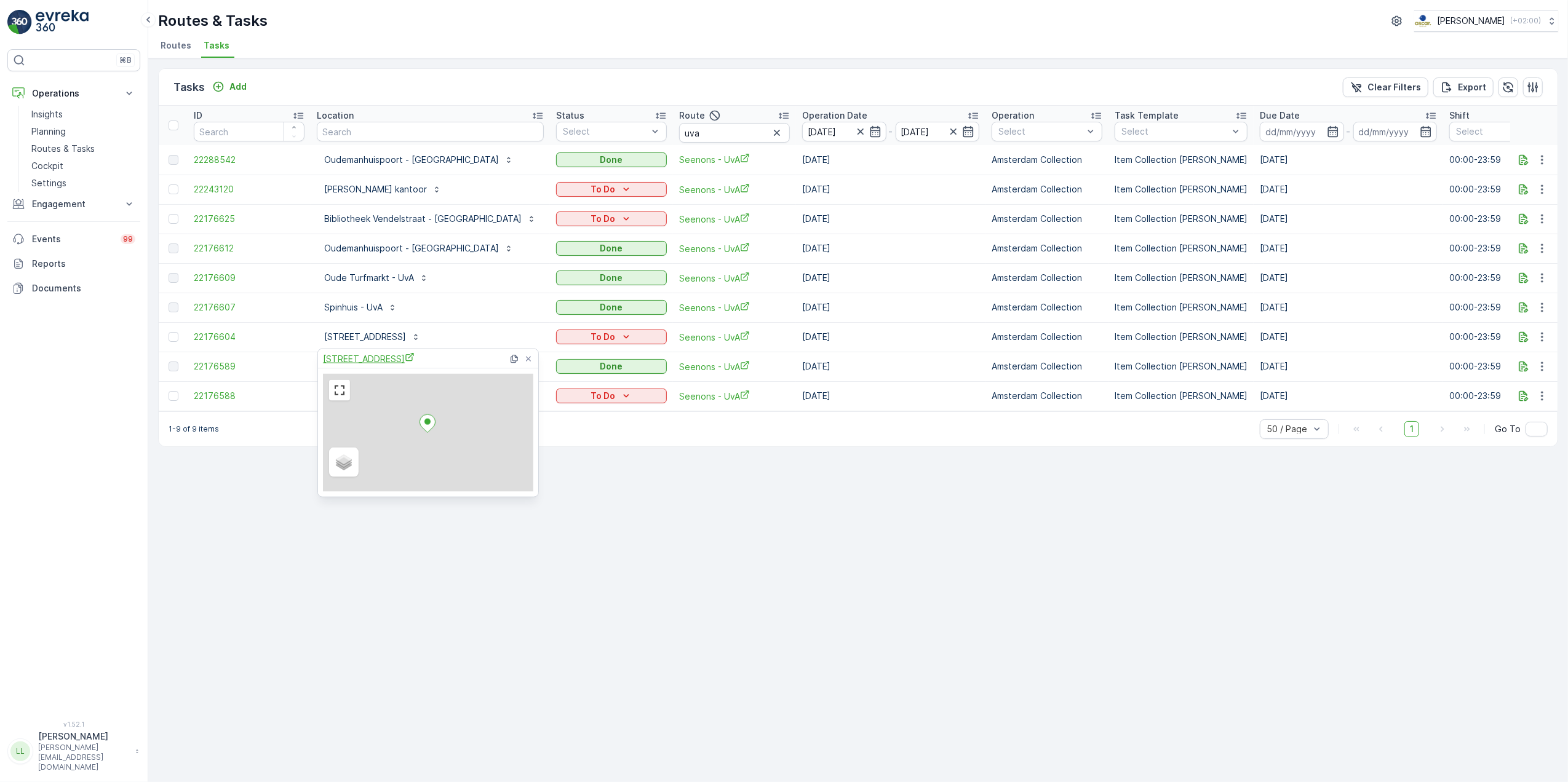
click at [415, 353] on span "[STREET_ADDRESS]" at bounding box center [368, 359] width 92 height 13
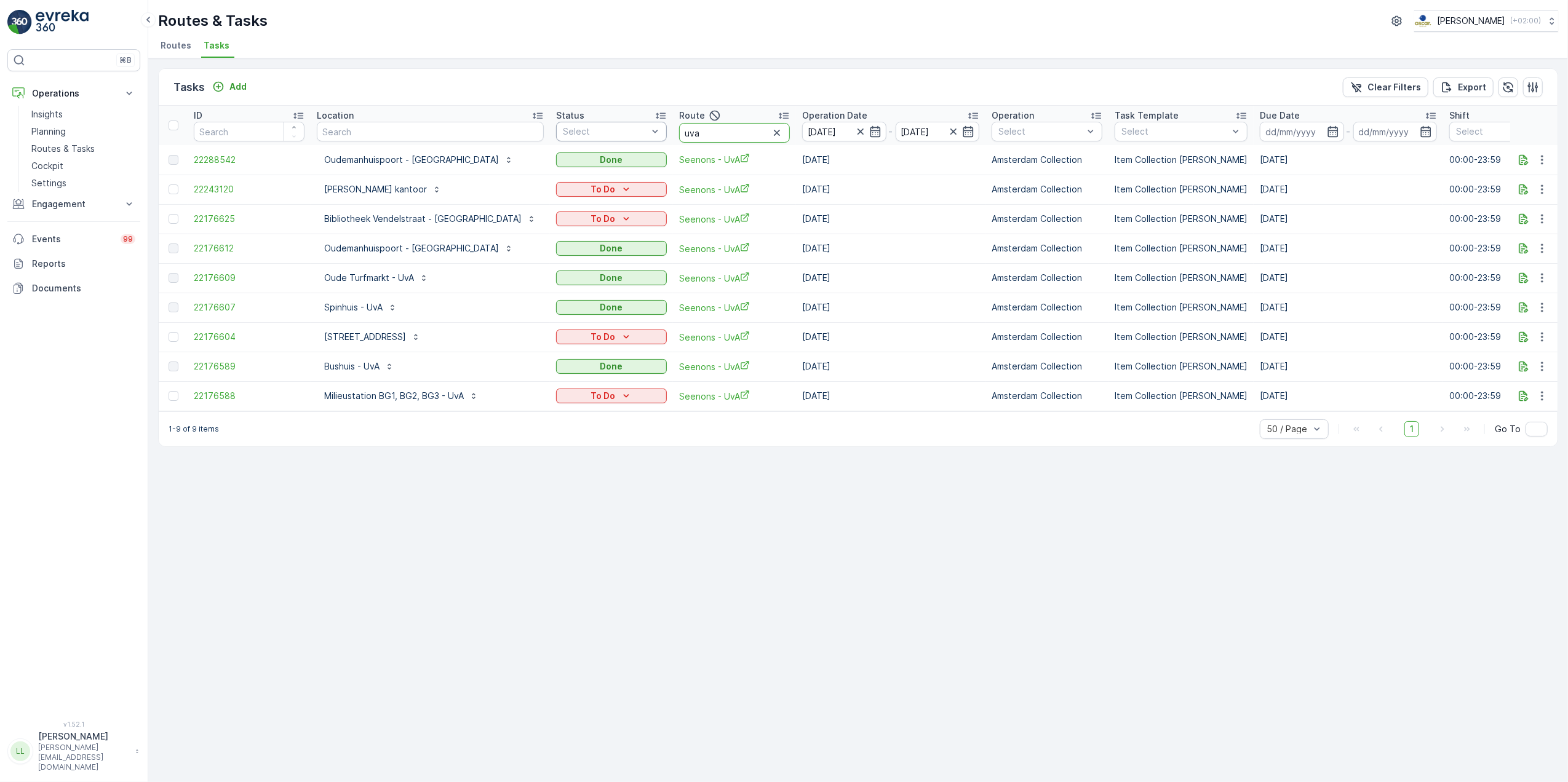
drag, startPoint x: 652, startPoint y: 132, endPoint x: 594, endPoint y: 133, distance: 58.0
click at [594, 132] on tr "ID Location Status Select Route uva Operation Date [DATE] - [DATE] Operation Se…" at bounding box center [1166, 125] width 2015 height 39
type input "rijk"
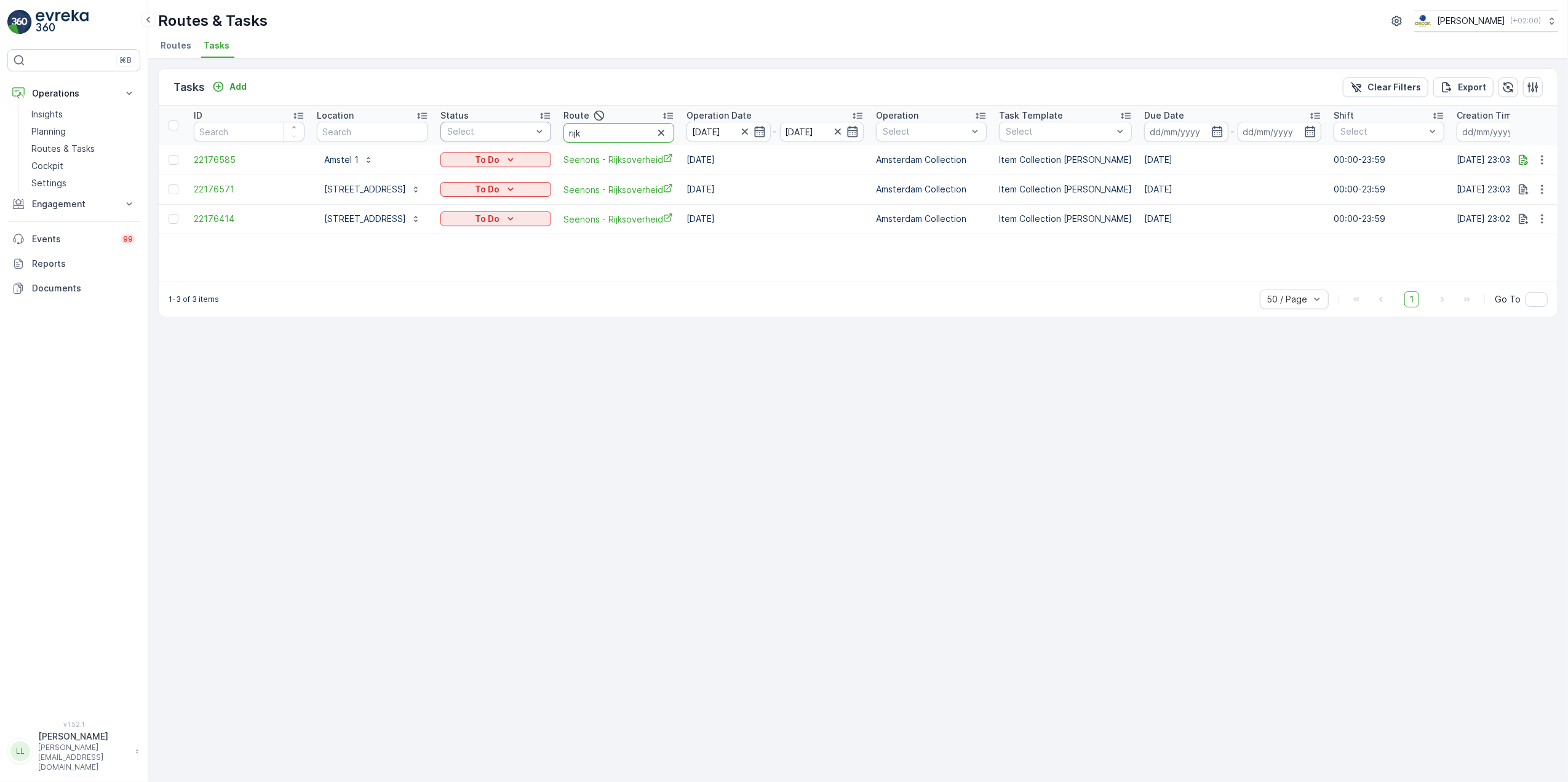
drag, startPoint x: 601, startPoint y: 138, endPoint x: 532, endPoint y: 136, distance: 69.0
click at [532, 136] on tr "ID Location Status Select Route rijk Operation Date [DATE] - [DATE] Operation S…" at bounding box center [1109, 125] width 1899 height 39
type input "bin"
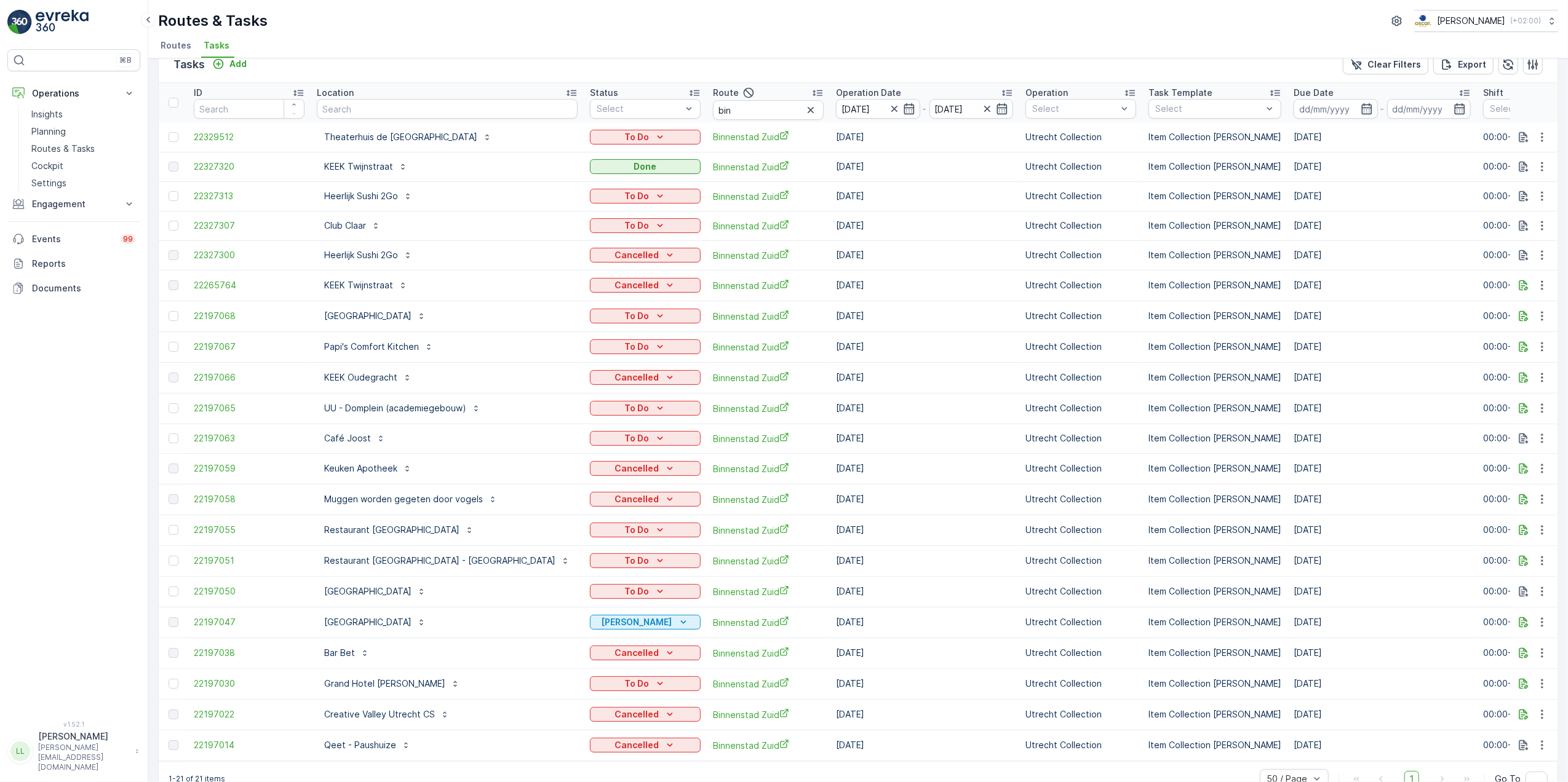
scroll to position [60, 0]
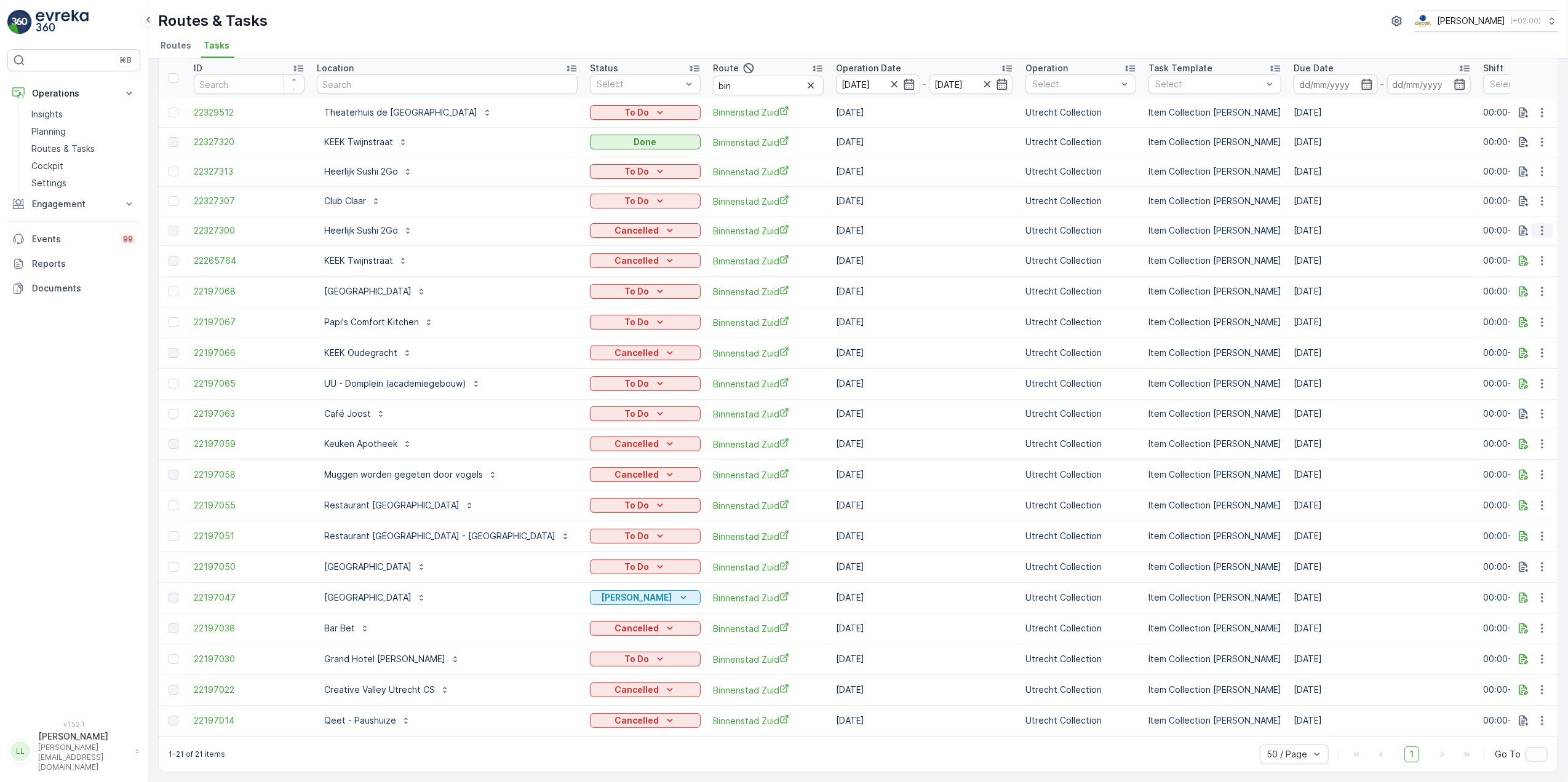
click at [1538, 225] on icon "button" at bounding box center [1543, 231] width 13 height 13
click at [634, 15] on div "Routes & Tasks [PERSON_NAME] ( +02:00 )" at bounding box center [859, 21] width 1401 height 22
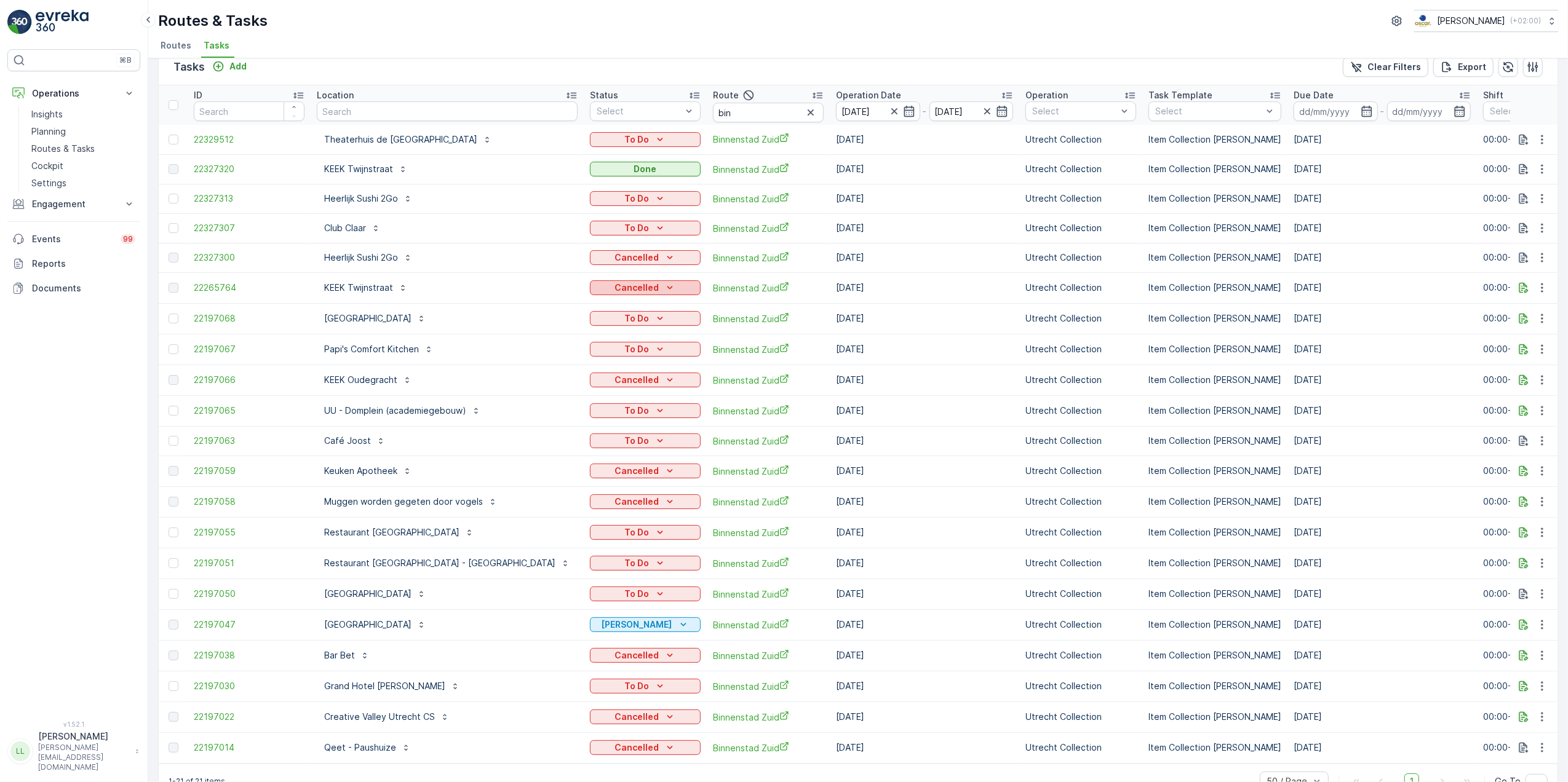
scroll to position [0, 0]
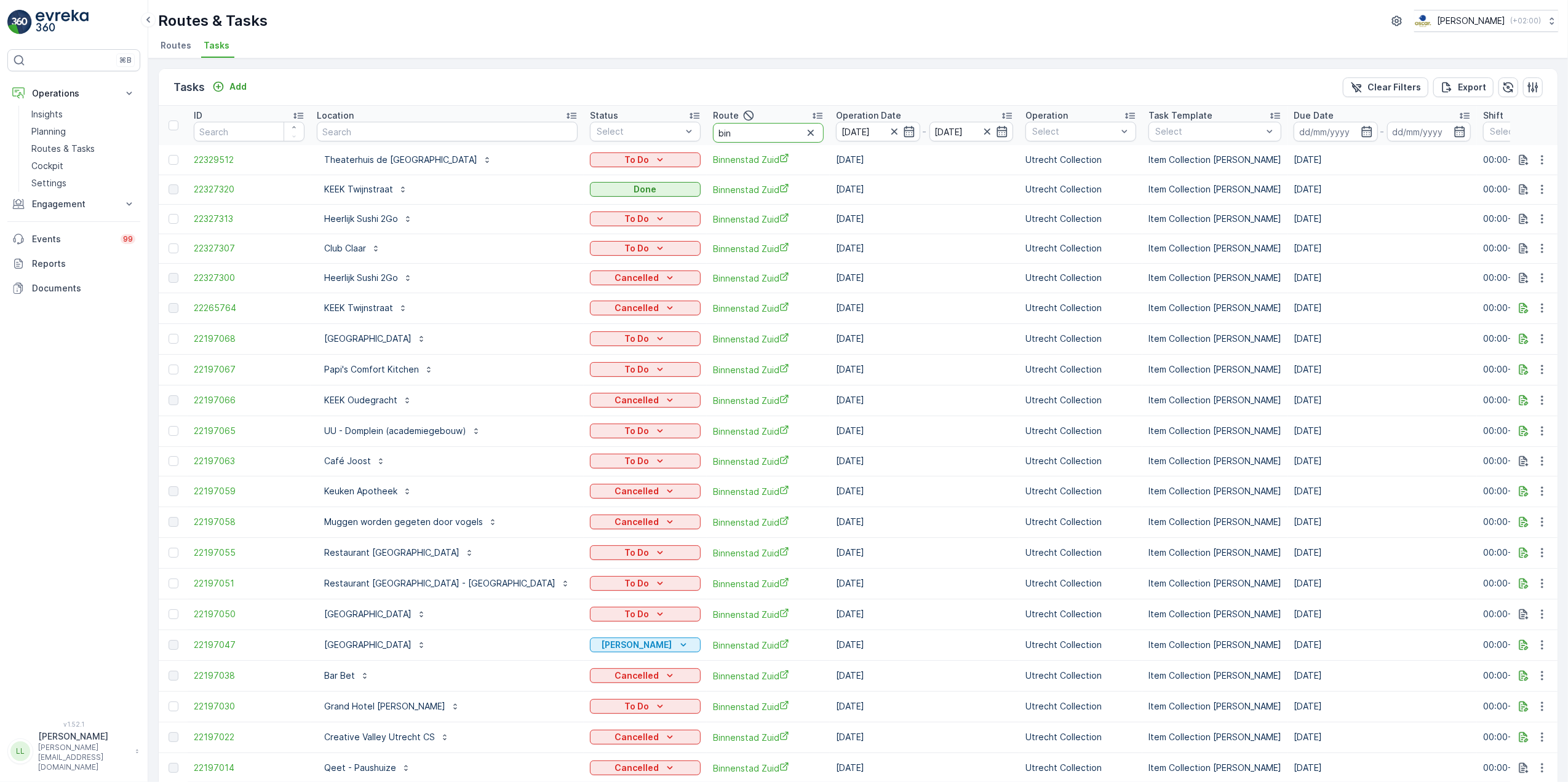
drag, startPoint x: 655, startPoint y: 134, endPoint x: 630, endPoint y: 138, distance: 25.3
click at [630, 138] on tr "ID Location Status Select Route bin Operation Date [DATE] - [DATE] Operation Se…" at bounding box center [1183, 125] width 2048 height 39
type input "usp"
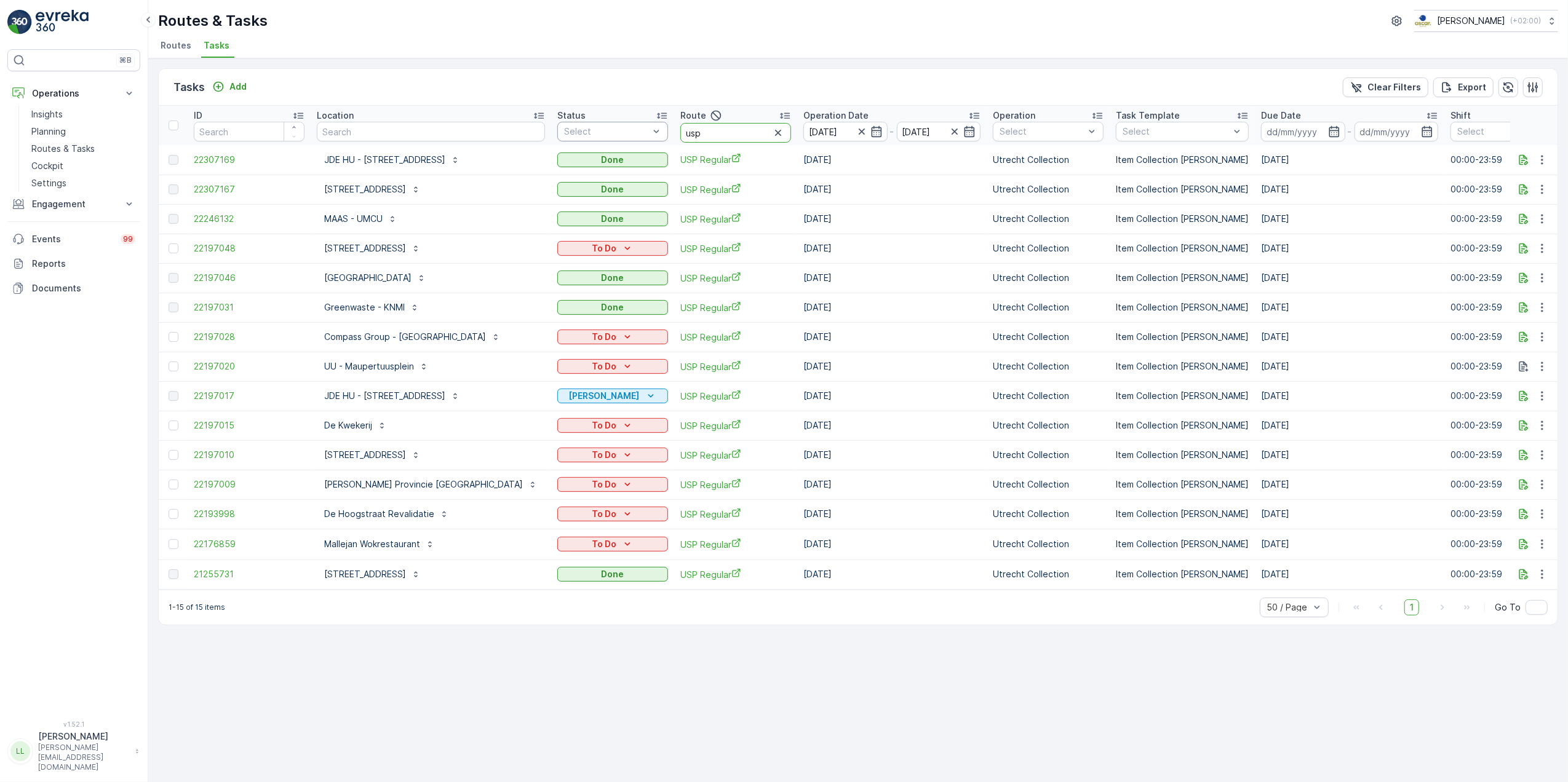
drag, startPoint x: 680, startPoint y: 134, endPoint x: 602, endPoint y: 138, distance: 78.1
click at [602, 138] on tr "ID Location Status Select Route usp Operation Date [DATE] - [DATE] Operation Se…" at bounding box center [1167, 125] width 2015 height 39
type input "ps mi"
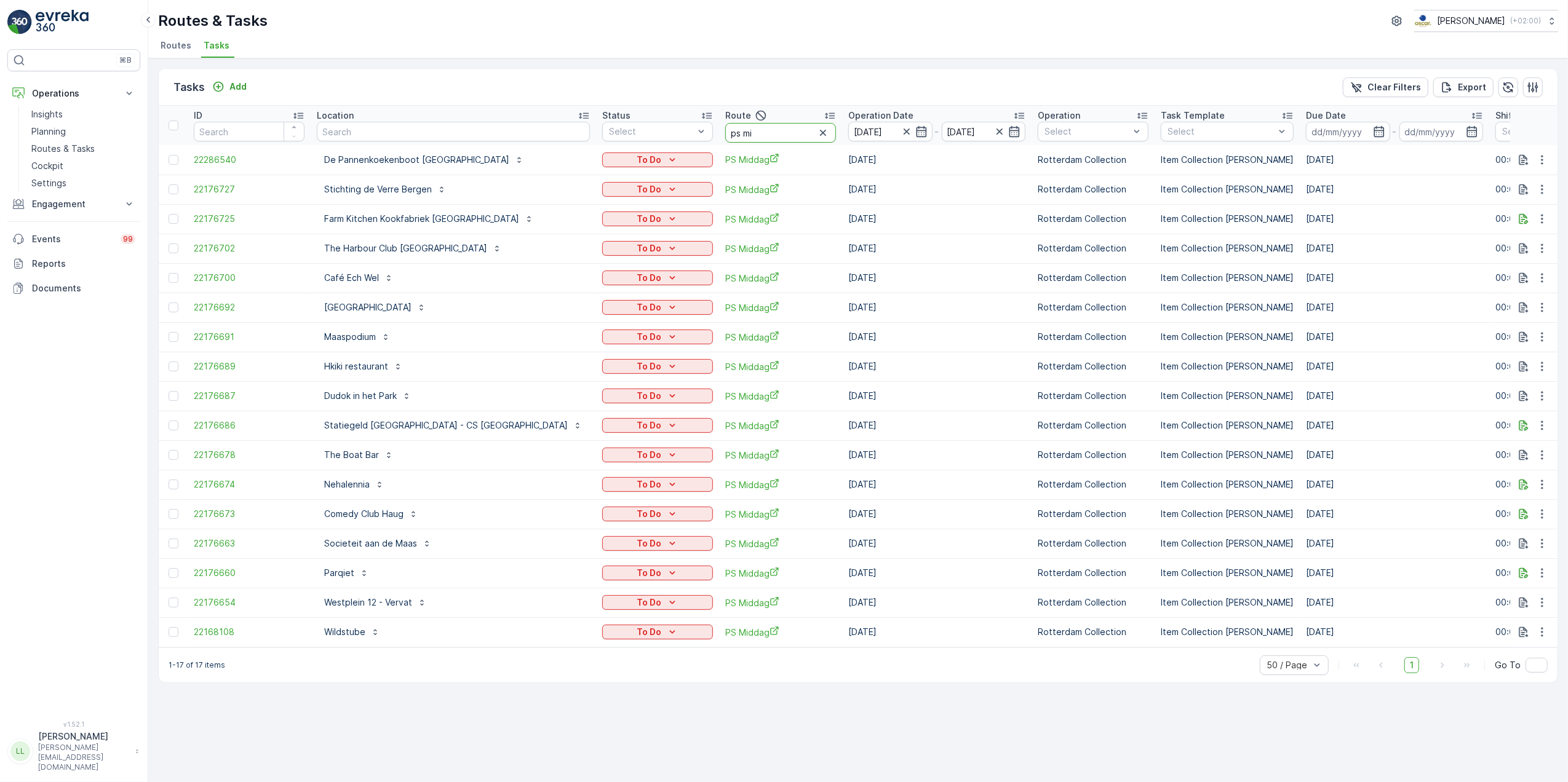
drag, startPoint x: 693, startPoint y: 132, endPoint x: 648, endPoint y: 138, distance: 45.4
click at [726, 138] on input "ps mi" at bounding box center [781, 133] width 111 height 20
type input "ps o"
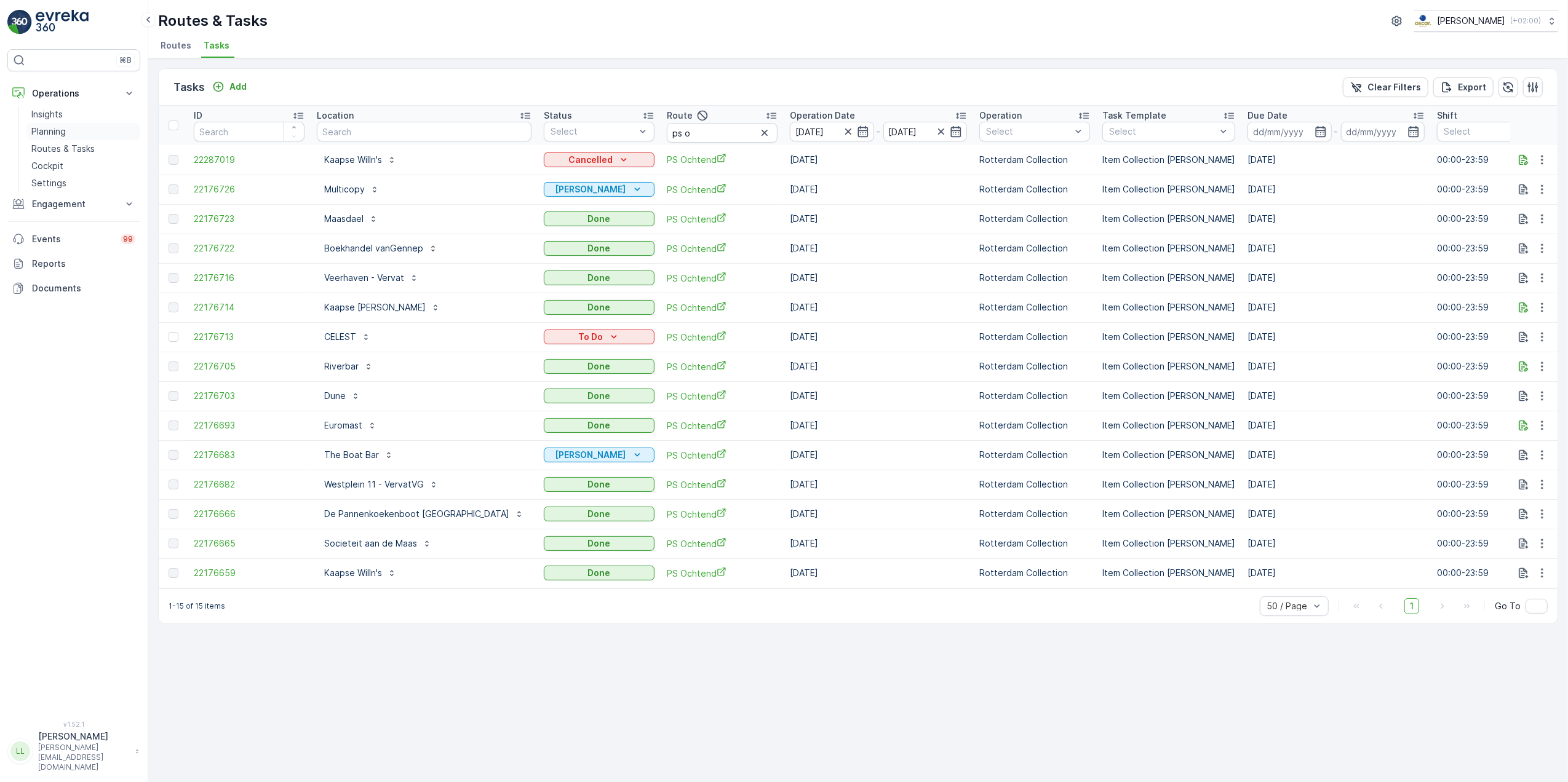
click at [59, 133] on p "Planning" at bounding box center [48, 132] width 35 height 13
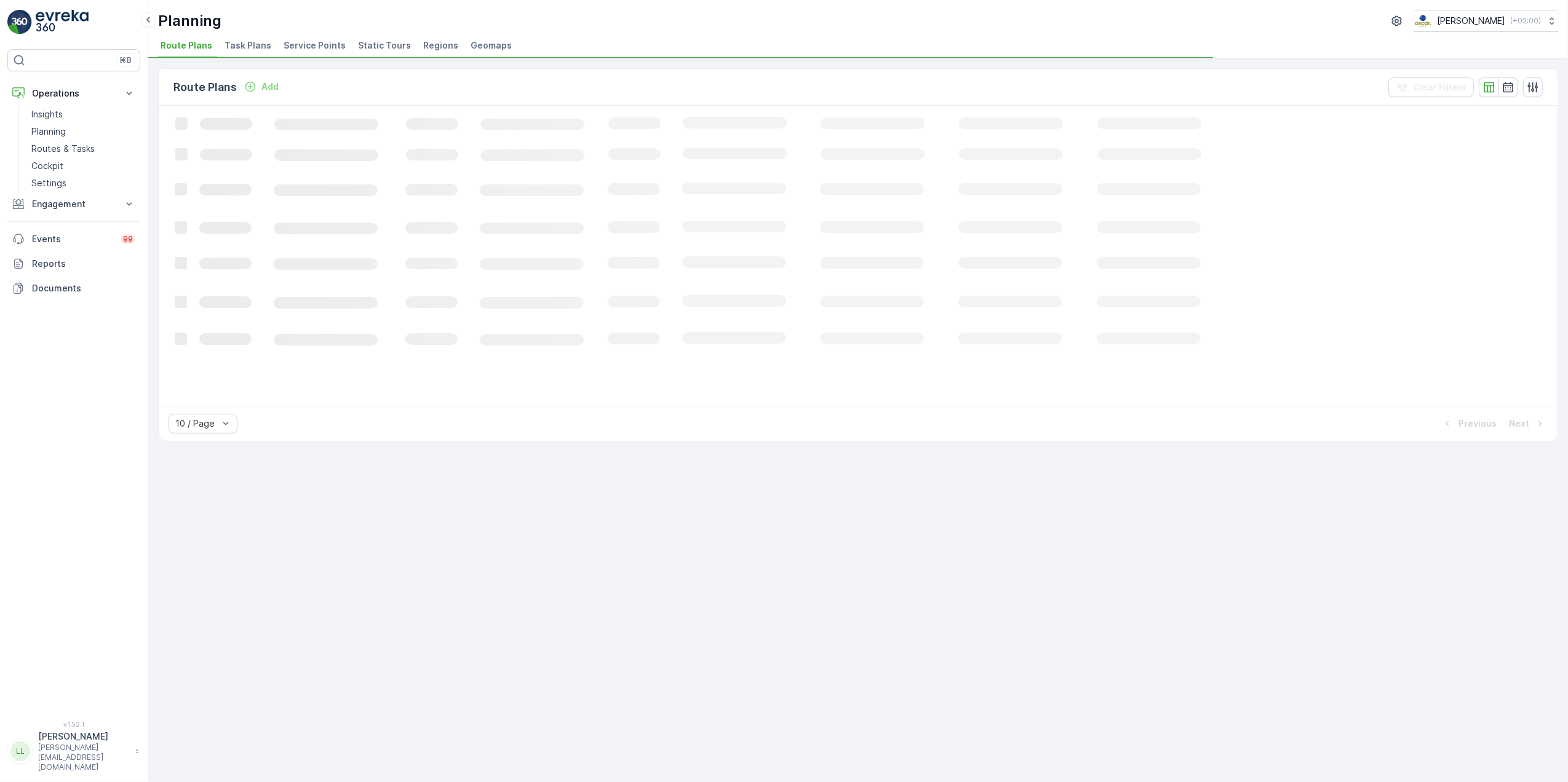
click at [257, 37] on li "Task Plans" at bounding box center [249, 47] width 55 height 21
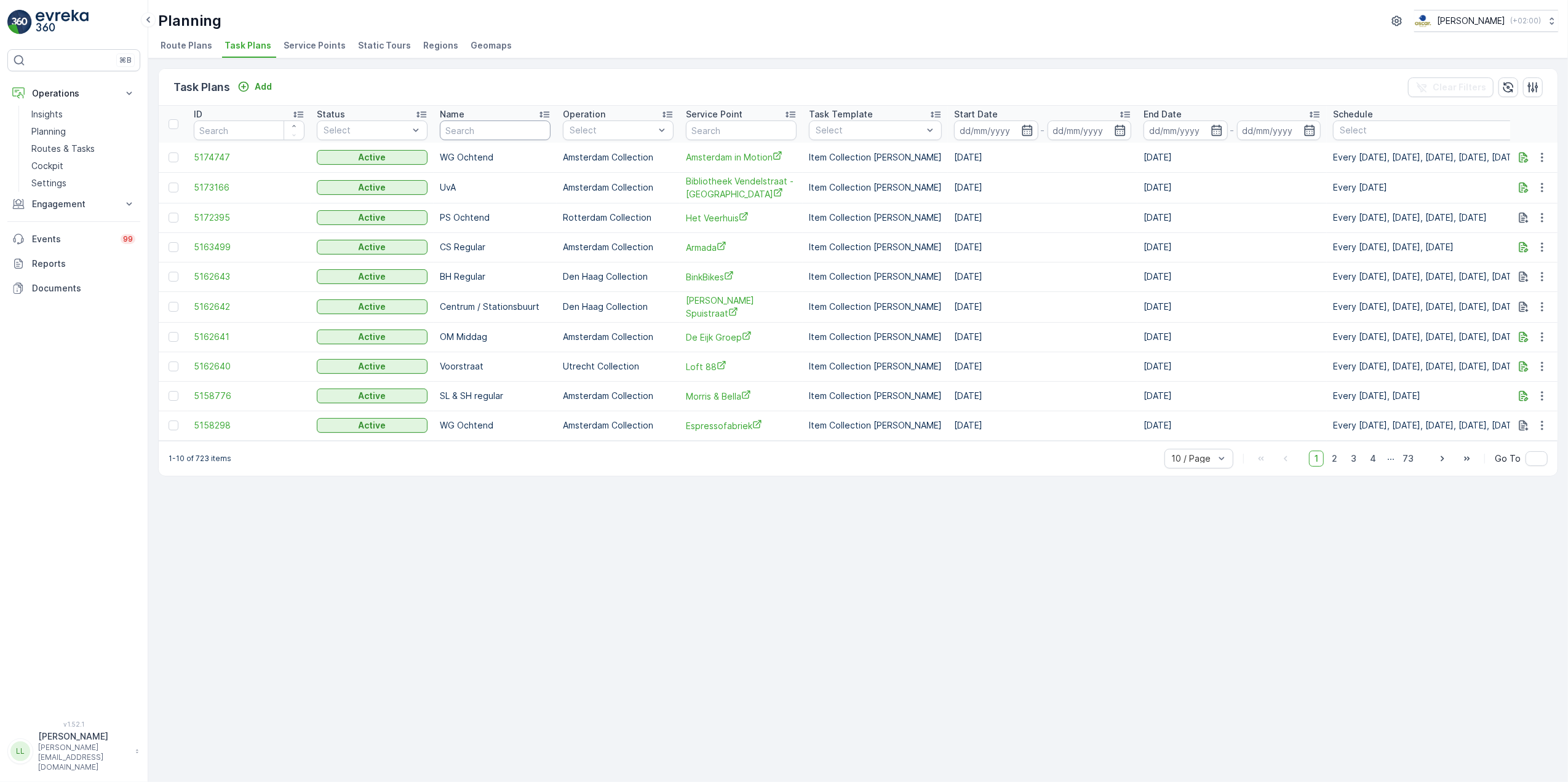
click at [530, 128] on input "text" at bounding box center [496, 131] width 111 height 20
click at [711, 134] on input "text" at bounding box center [741, 131] width 111 height 20
type input "ferr"
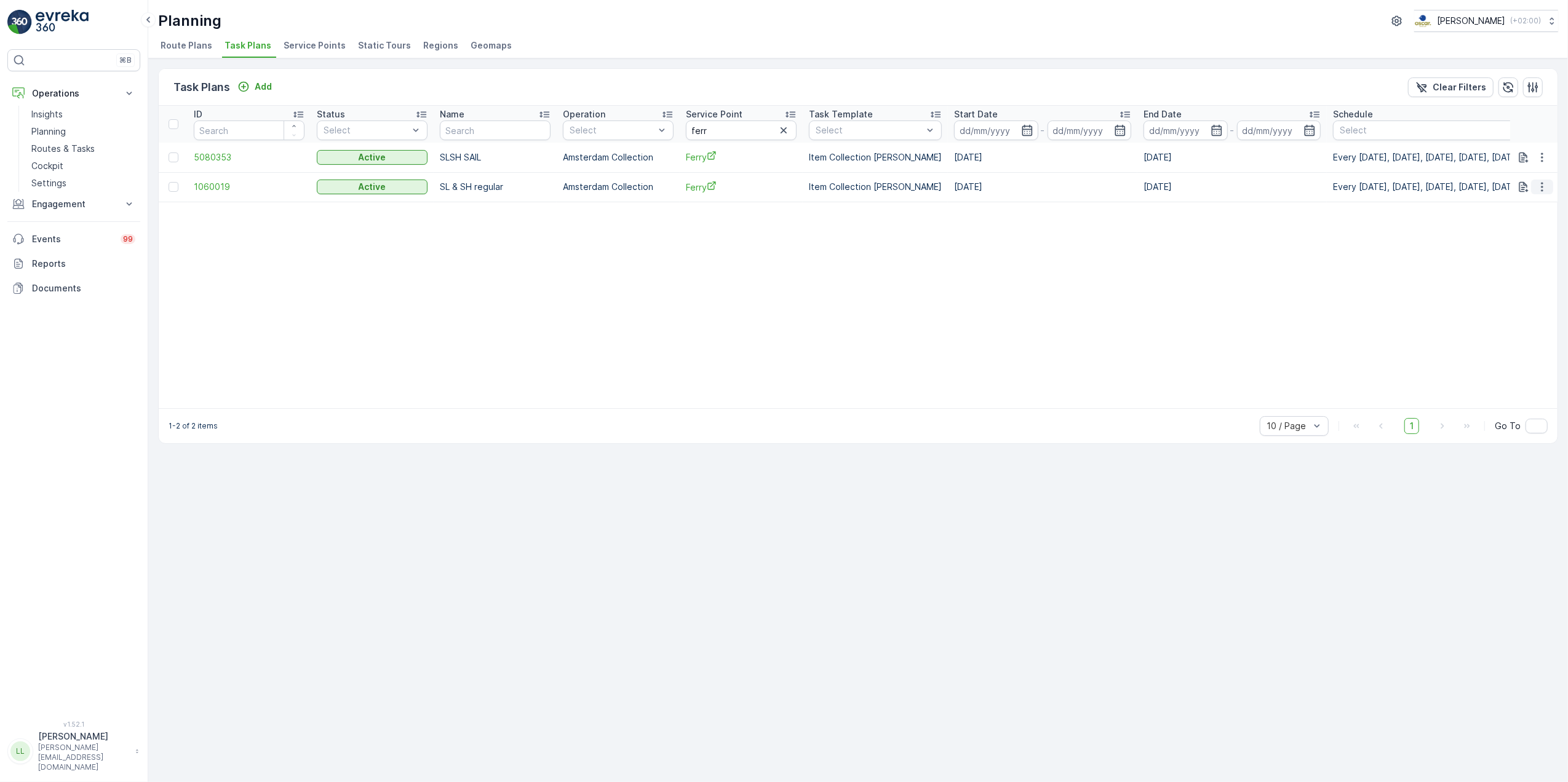
click at [1542, 189] on icon "button" at bounding box center [1543, 187] width 13 height 13
click at [1530, 222] on span "Edit Task Plan" at bounding box center [1520, 224] width 57 height 13
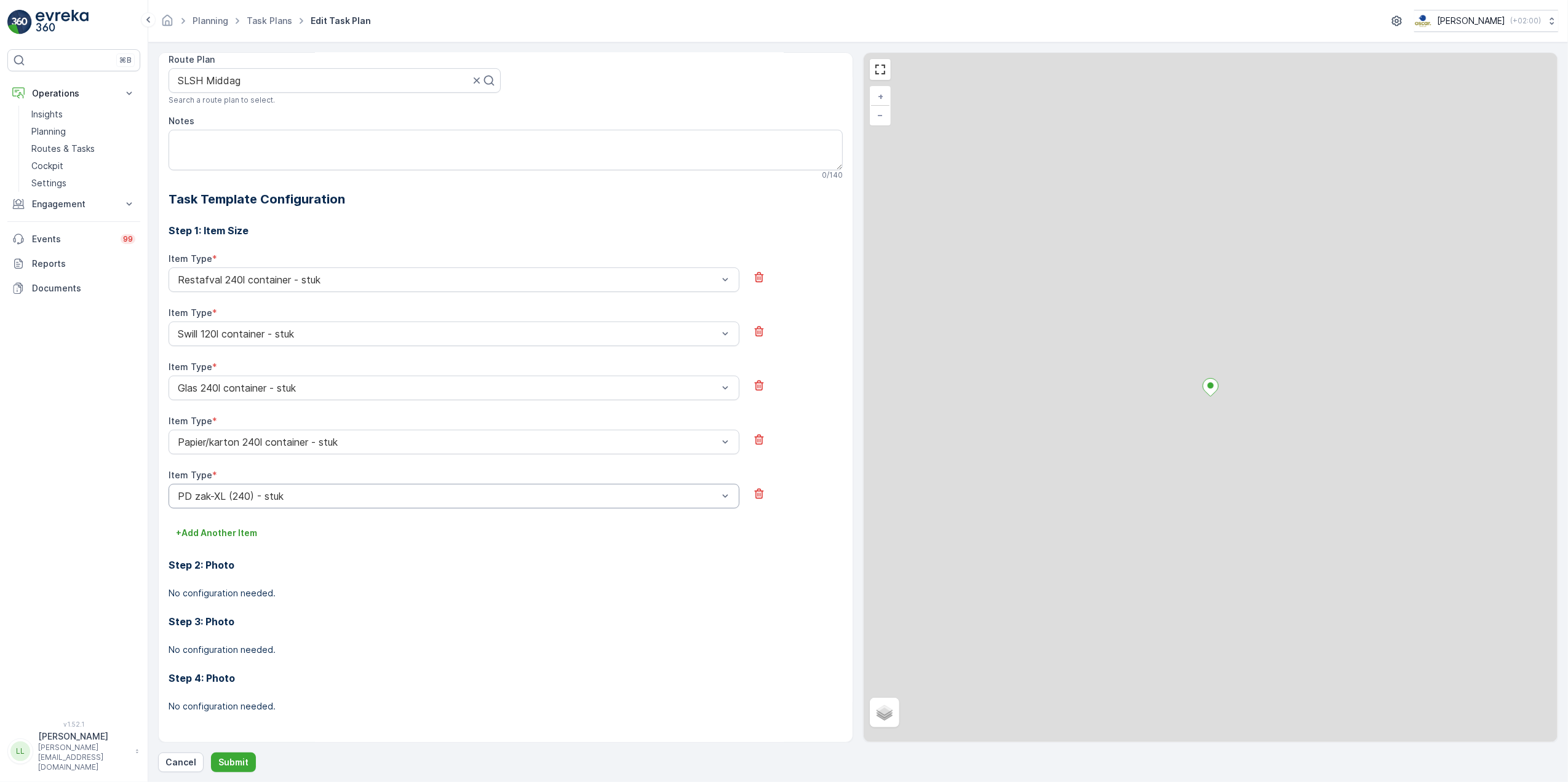
click at [339, 469] on div "Item Type * [PERSON_NAME]-XL (240) - stuk" at bounding box center [454, 488] width 571 height 39
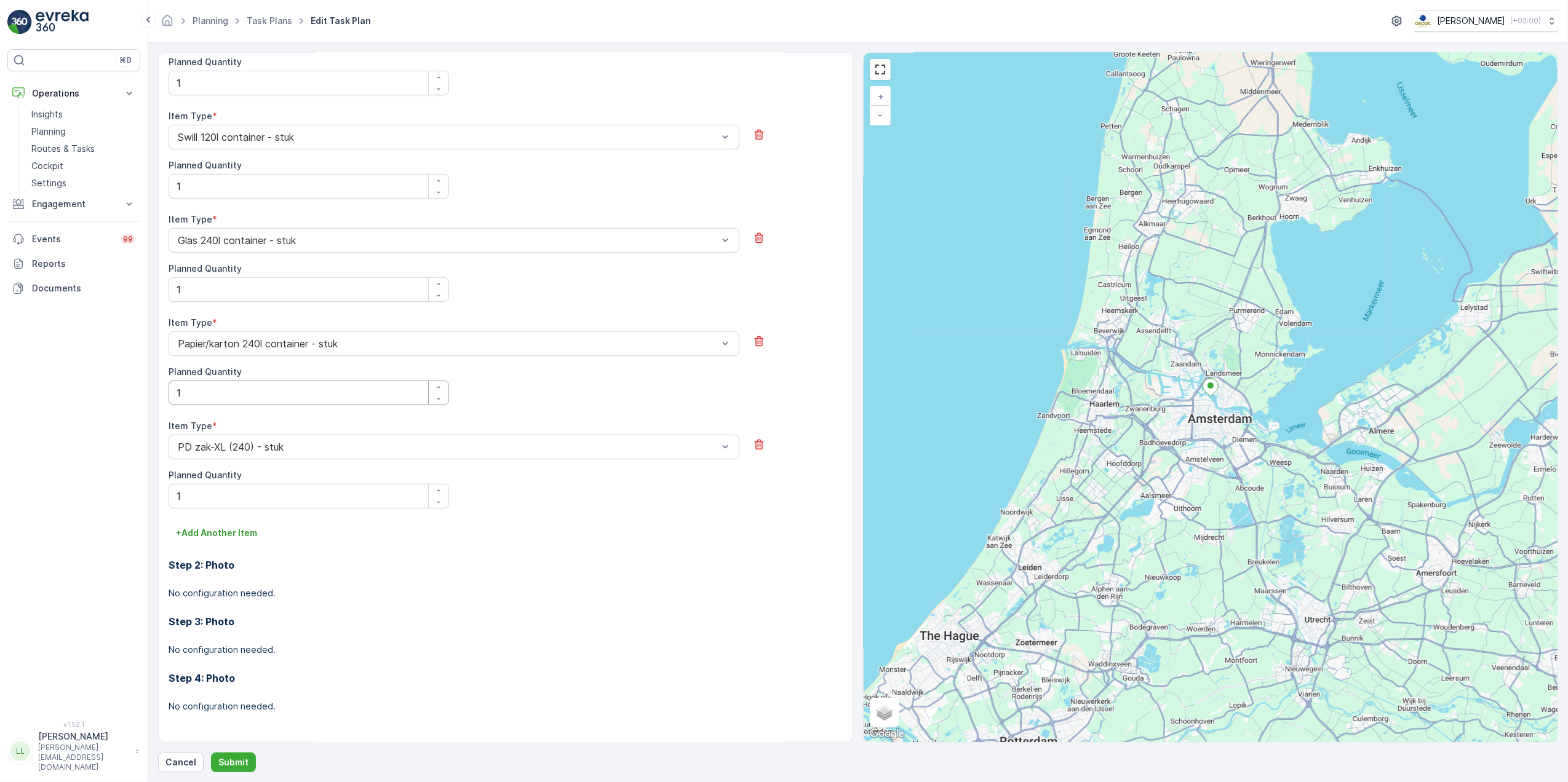
scroll to position [289, 0]
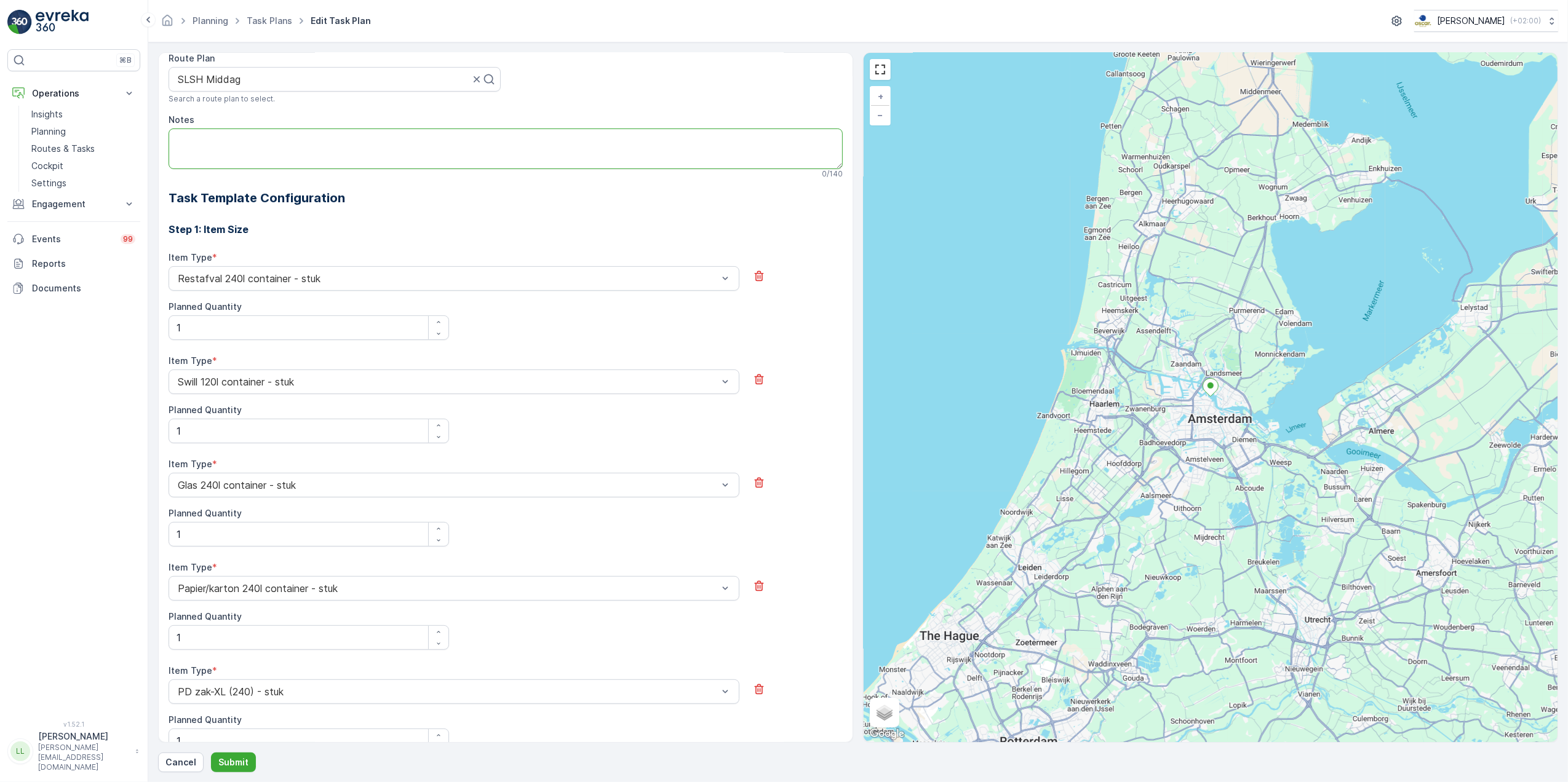
click at [227, 136] on textarea "Notes" at bounding box center [505, 148] width 674 height 41
paste textarea "1525"
click at [166, 143] on div "All future tasks generated from this task plan will be affected by this edit. T…" at bounding box center [506, 397] width 695 height 691
click at [177, 139] on textarea "1525" at bounding box center [505, 148] width 674 height 41
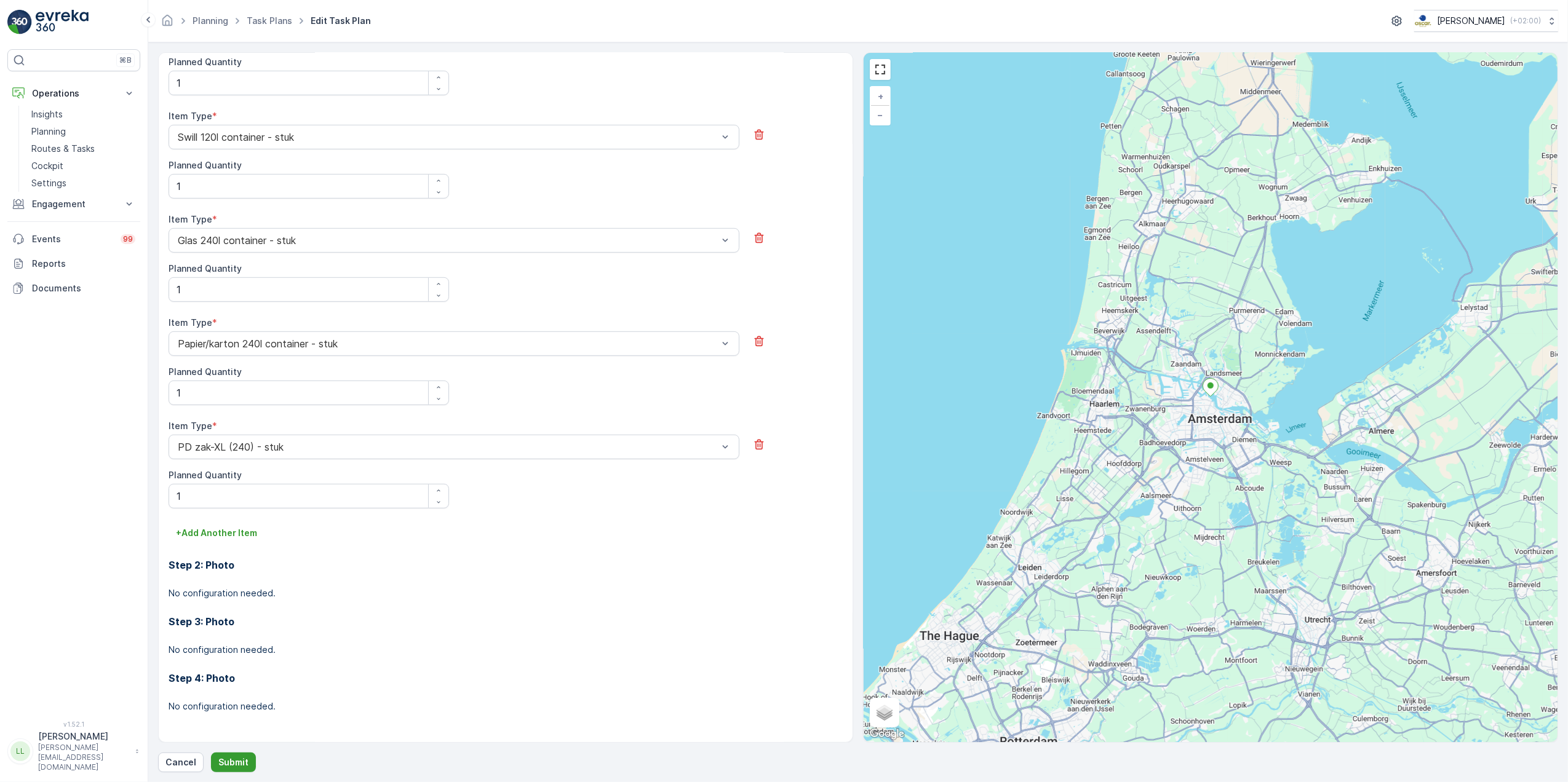
type textarea "Code sleutelkastje: 1525"
click at [237, 764] on p "Submit" at bounding box center [233, 763] width 30 height 13
